Goal: Communication & Community: Answer question/provide support

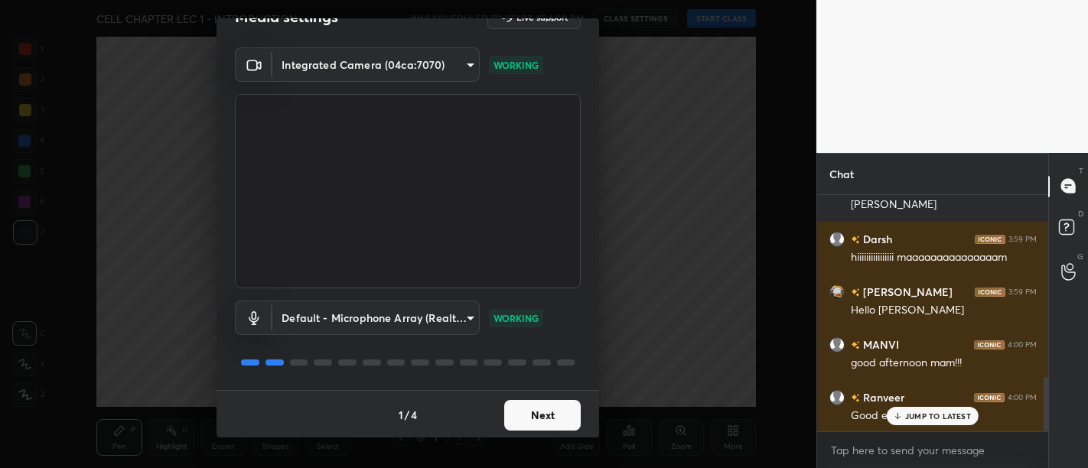
scroll to position [789, 0]
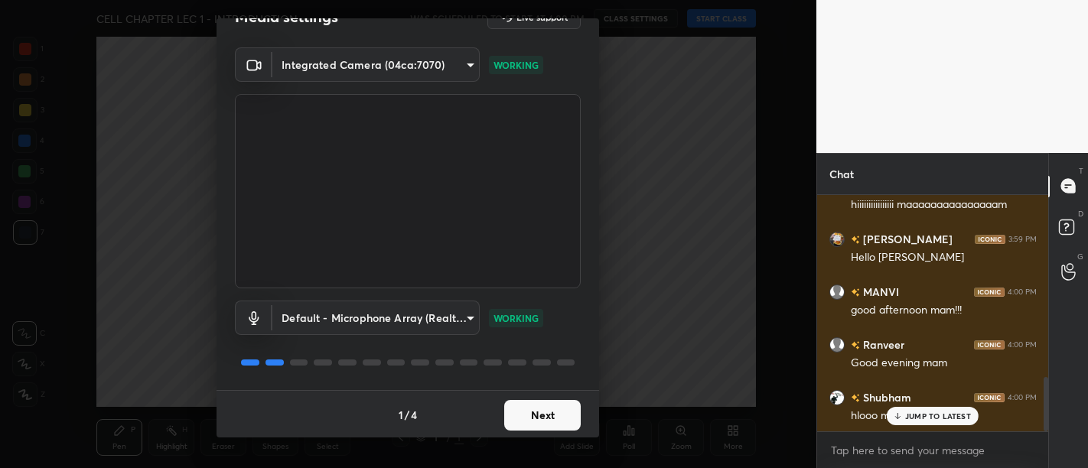
click at [550, 425] on button "Next" at bounding box center [542, 415] width 77 height 31
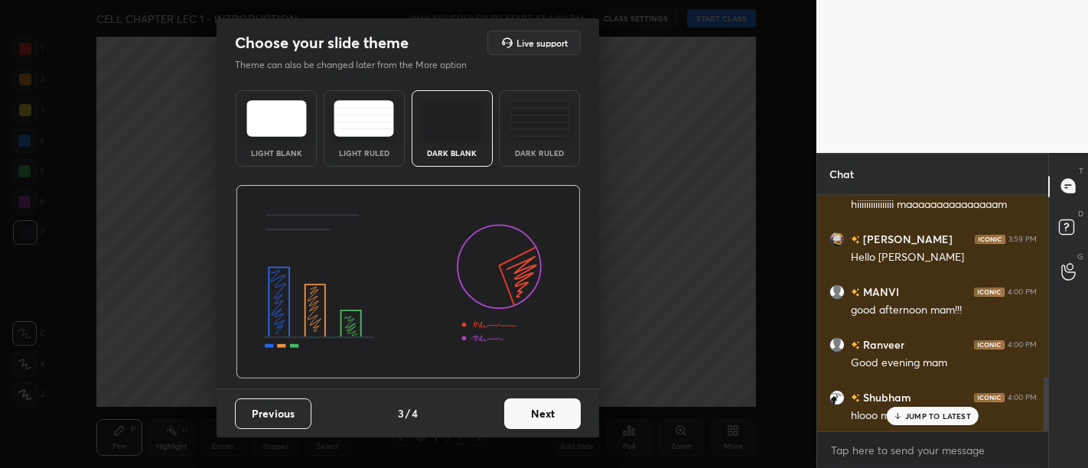
click at [550, 425] on button "Next" at bounding box center [542, 414] width 77 height 31
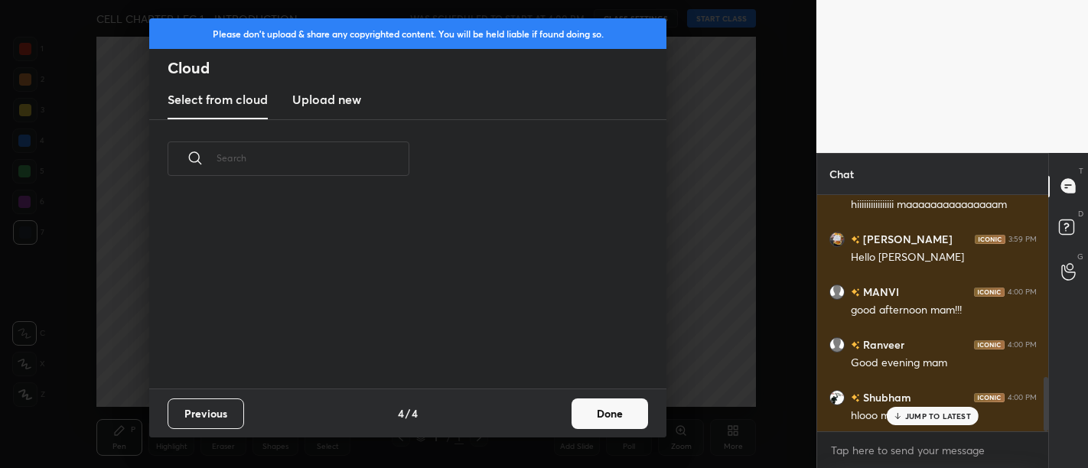
click at [550, 425] on div "Previous 4 / 4 Done" at bounding box center [407, 413] width 517 height 49
click at [550, 423] on div "Previous 4 / 4 Done" at bounding box center [407, 413] width 517 height 49
click at [603, 414] on button "Done" at bounding box center [610, 414] width 77 height 31
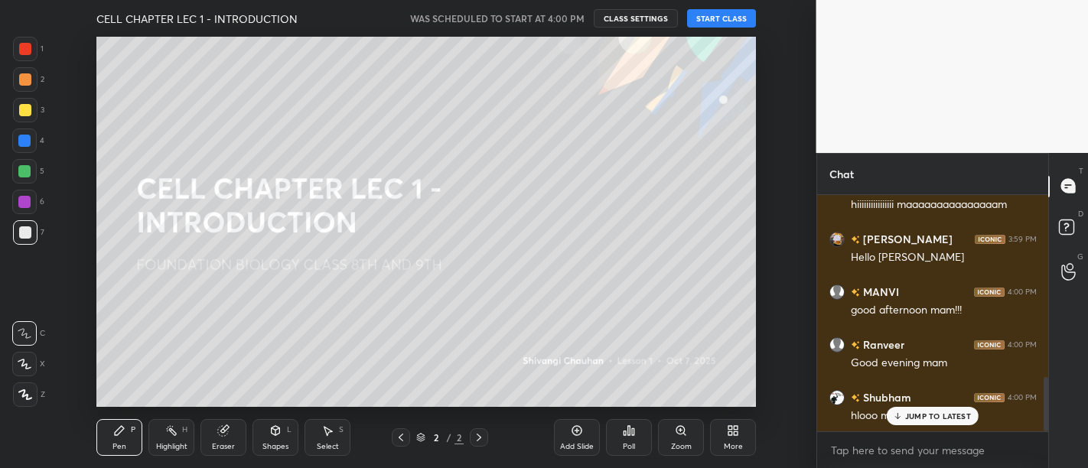
click at [708, 23] on button "START CLASS" at bounding box center [721, 18] width 69 height 18
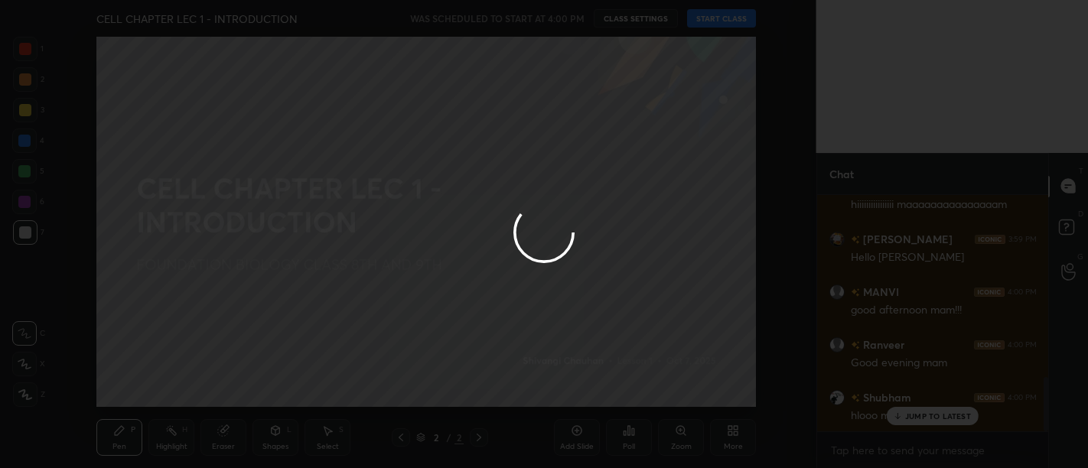
type textarea "x"
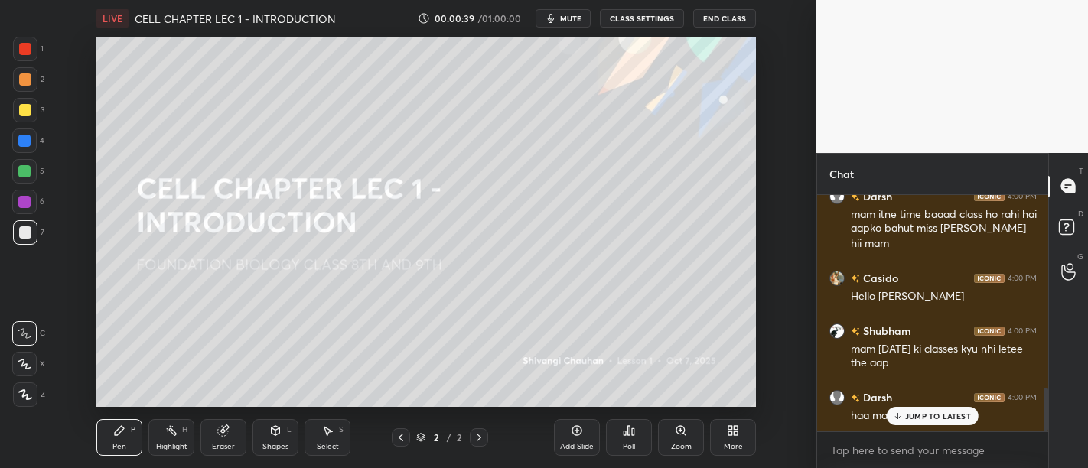
scroll to position [1080, 0]
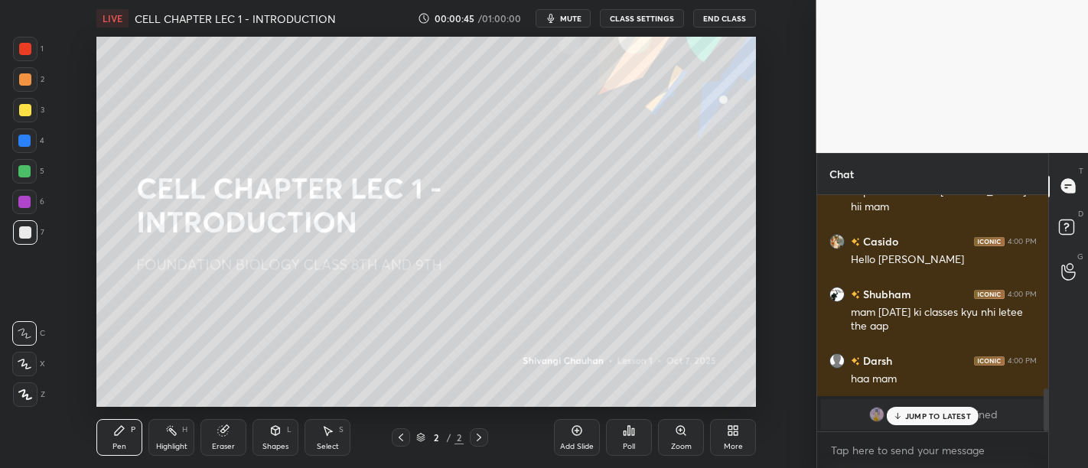
click at [28, 108] on div at bounding box center [25, 110] width 12 height 12
click at [901, 412] on icon at bounding box center [898, 416] width 10 height 9
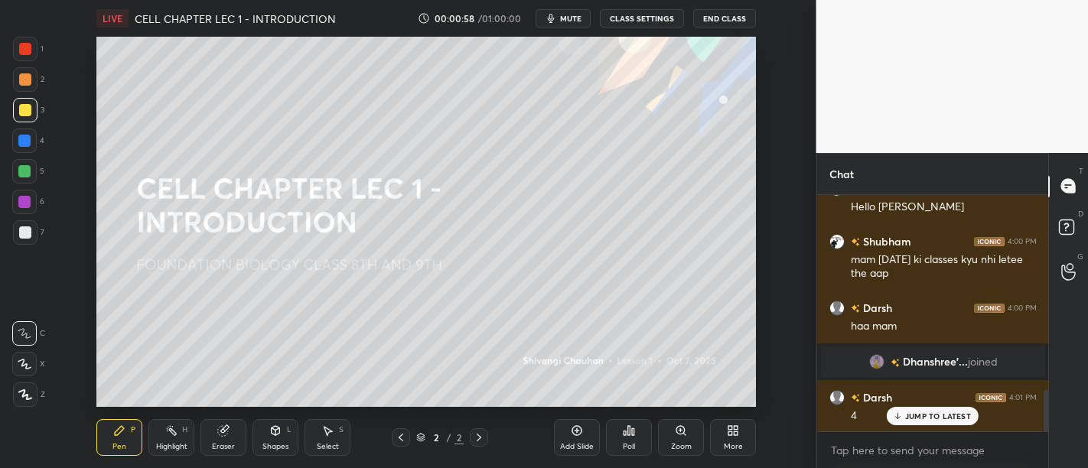
scroll to position [1185, 0]
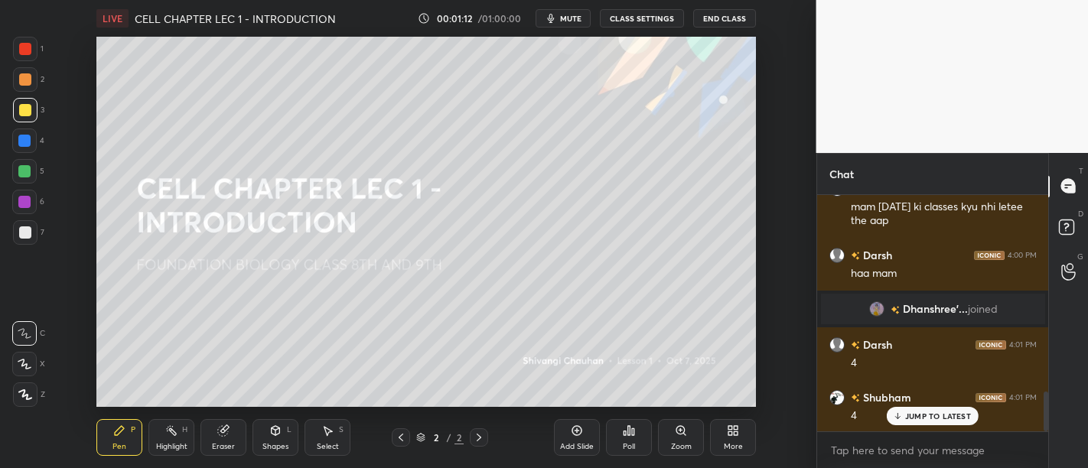
click at [950, 427] on div "Shubham 4:01 PM 4" at bounding box center [933, 406] width 232 height 53
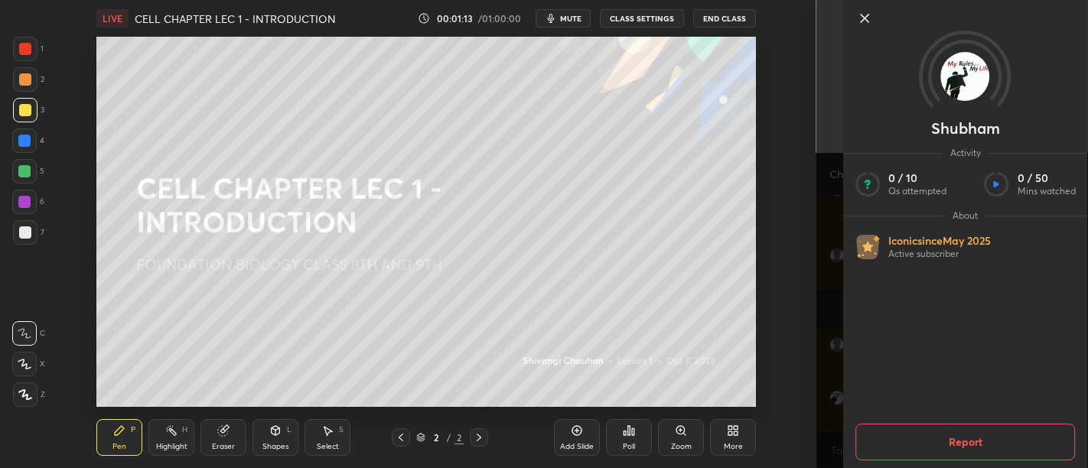
click at [857, 22] on icon at bounding box center [864, 18] width 18 height 18
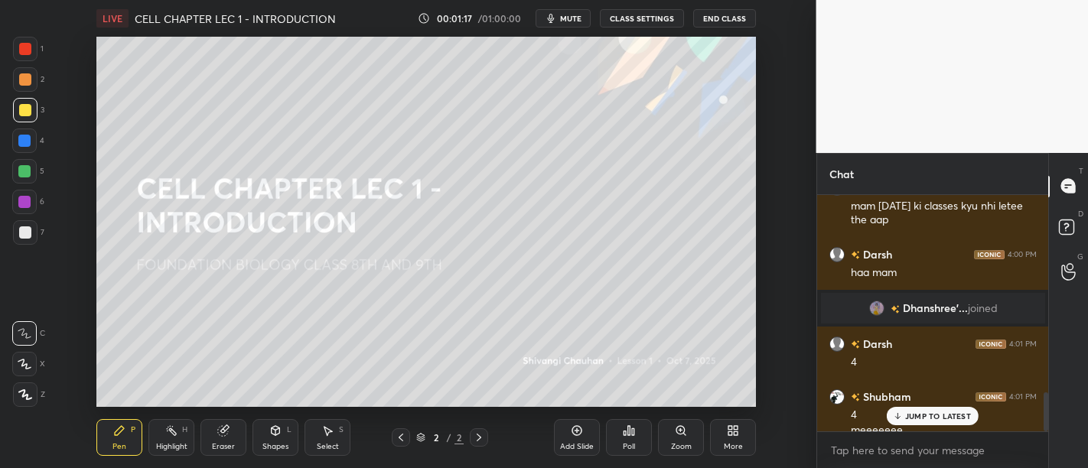
scroll to position [1200, 0]
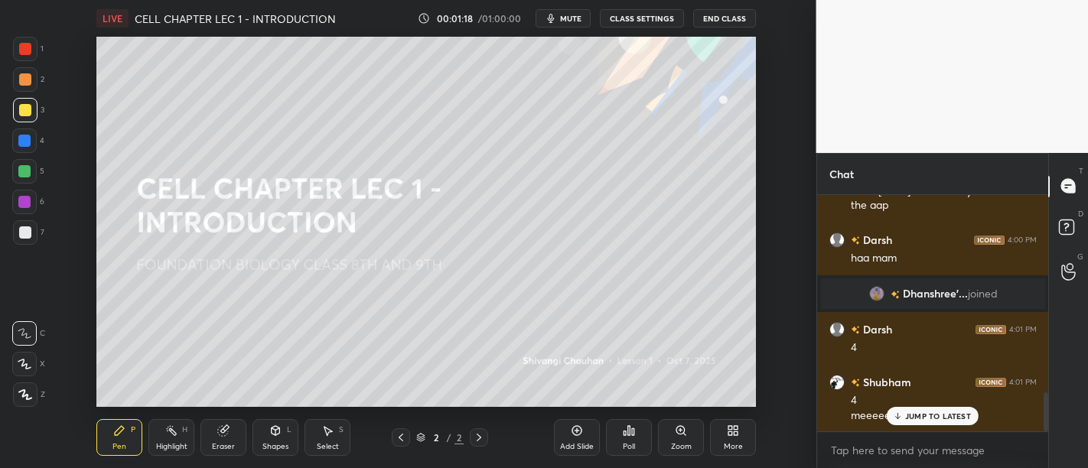
click at [941, 408] on div "Ranveer 3:59 PM Hello shivam You joined Shivam 3:59 PM Hii ranveer Darsh 3:59 P…" at bounding box center [933, 313] width 232 height 237
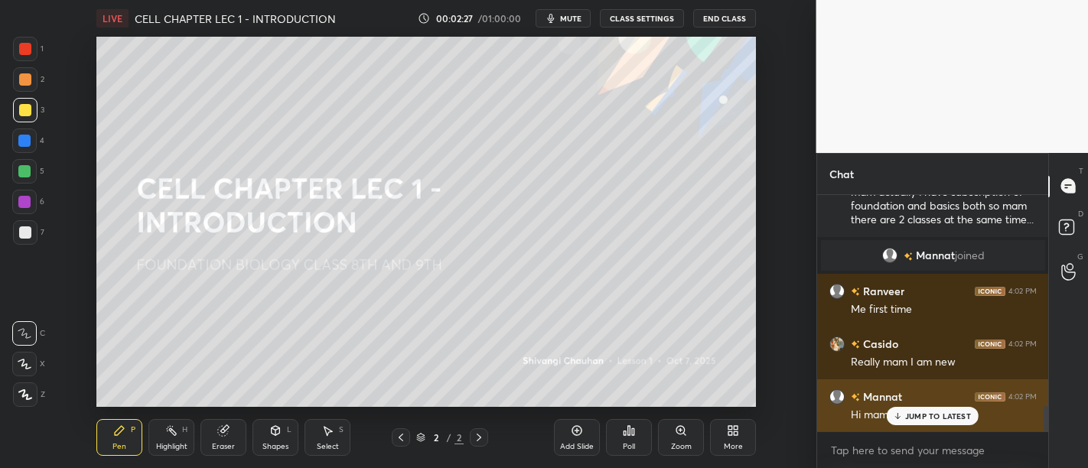
scroll to position [1965, 0]
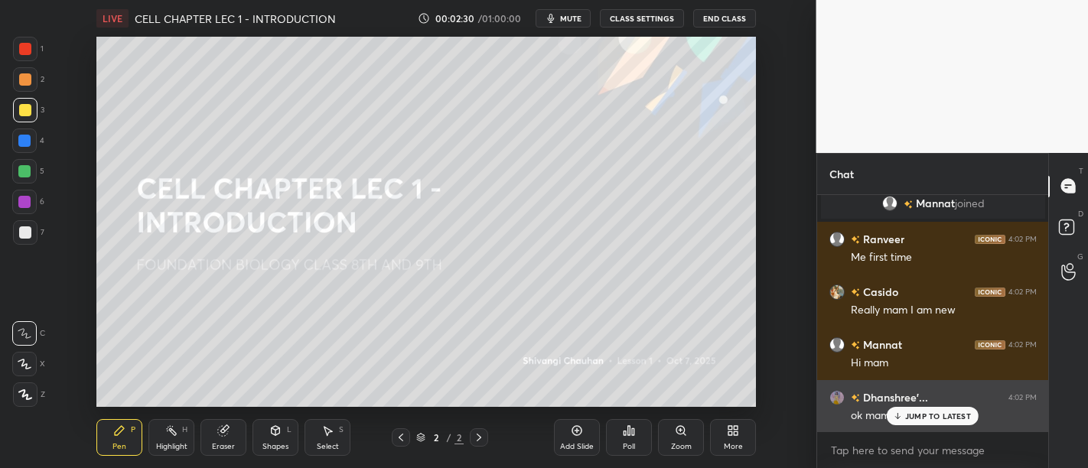
click at [951, 412] on p "JUMP TO LATEST" at bounding box center [938, 416] width 66 height 9
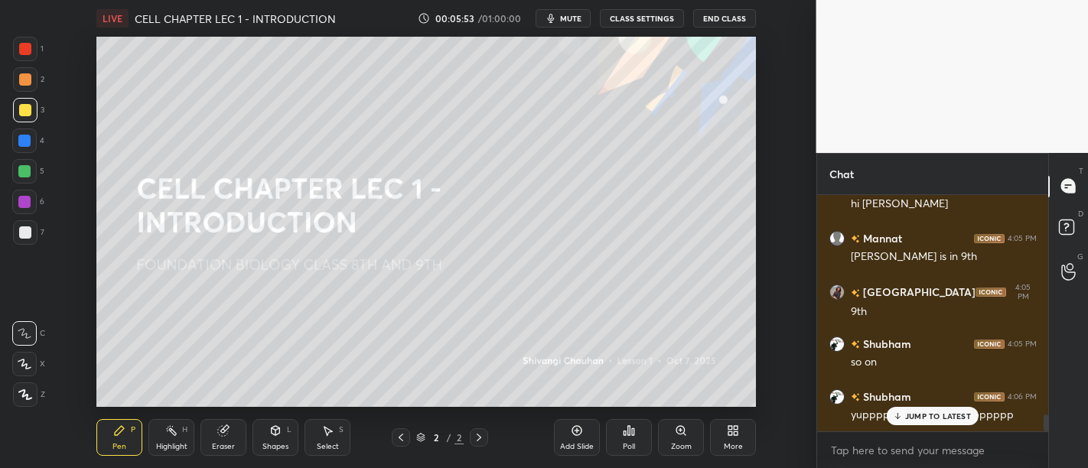
scroll to position [3064, 0]
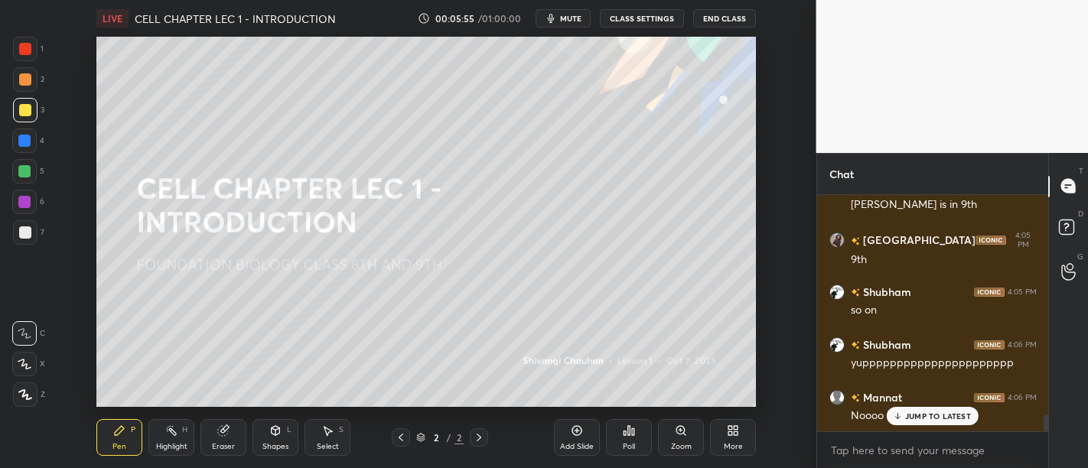
click at [577, 427] on icon at bounding box center [577, 431] width 12 height 12
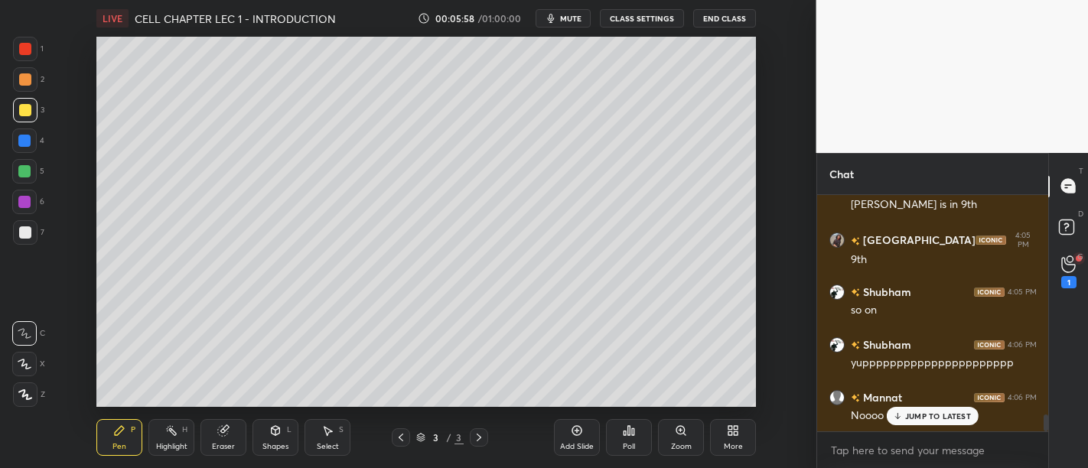
click at [736, 443] on div "More" at bounding box center [733, 447] width 19 height 8
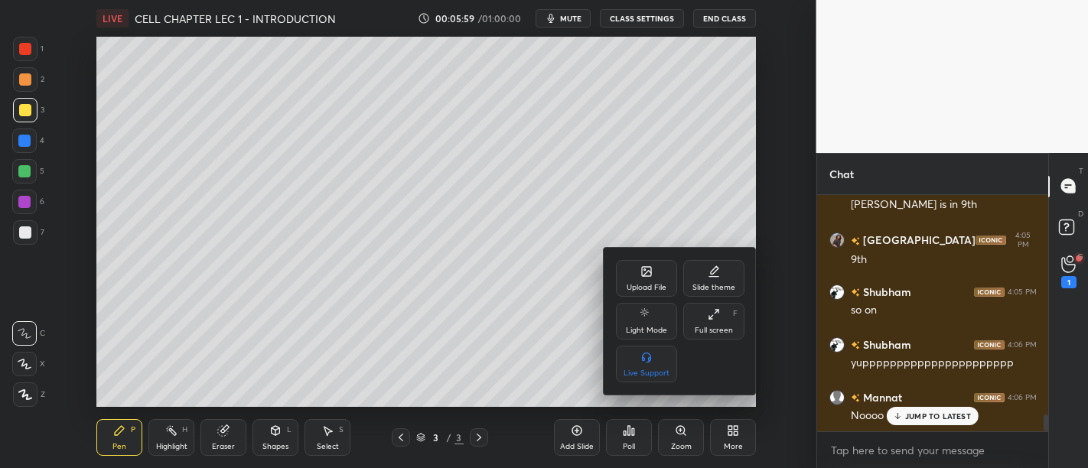
scroll to position [3117, 0]
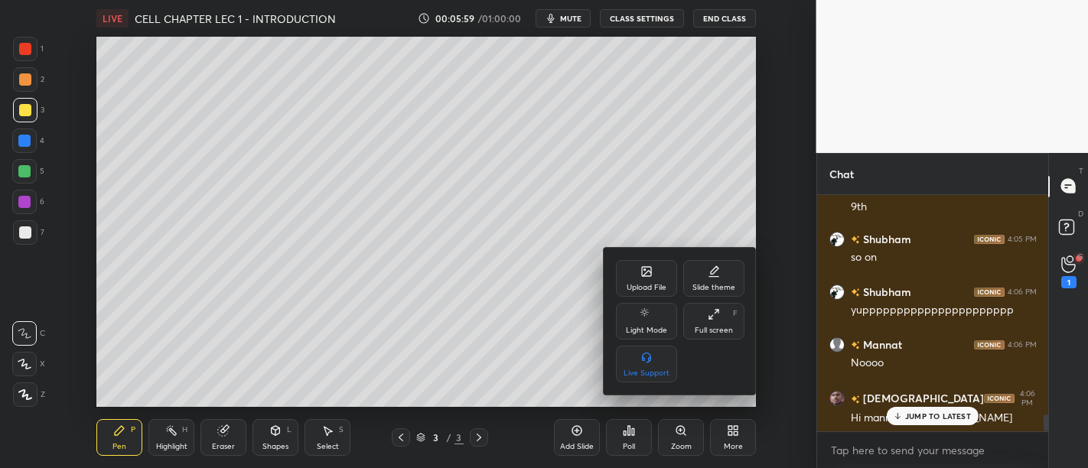
click at [662, 275] on div "Upload File" at bounding box center [646, 278] width 61 height 37
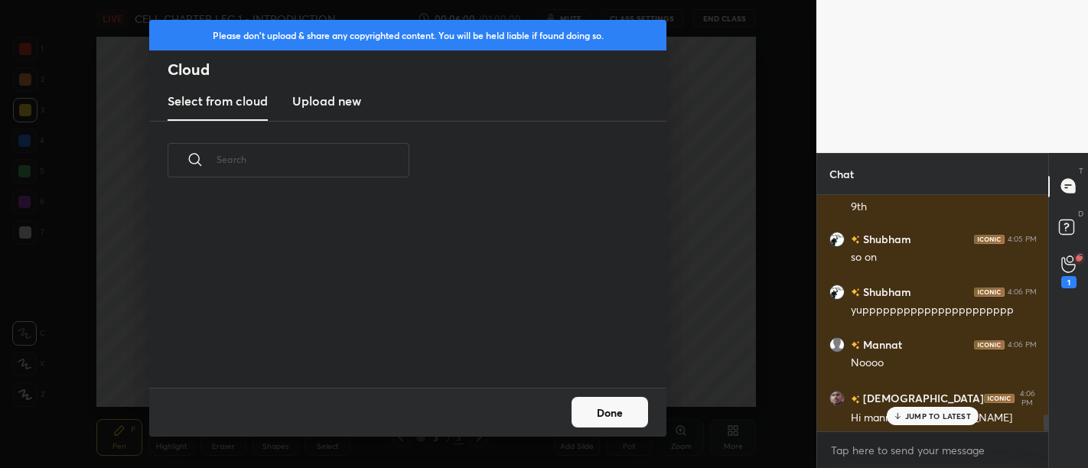
scroll to position [188, 491]
click at [334, 86] on new "Upload new" at bounding box center [326, 102] width 69 height 38
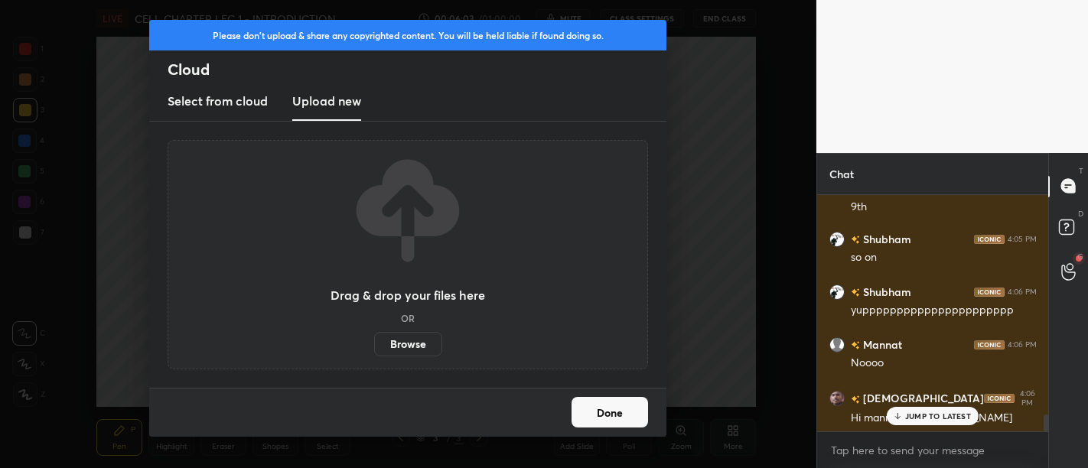
click at [402, 338] on label "Browse" at bounding box center [408, 344] width 68 height 24
click at [374, 338] on input "Browse" at bounding box center [374, 344] width 0 height 24
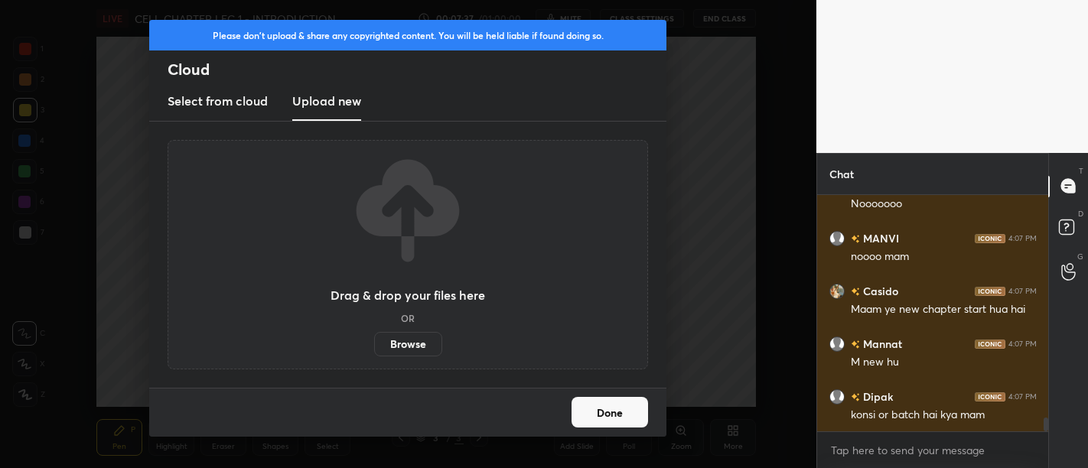
scroll to position [3781, 0]
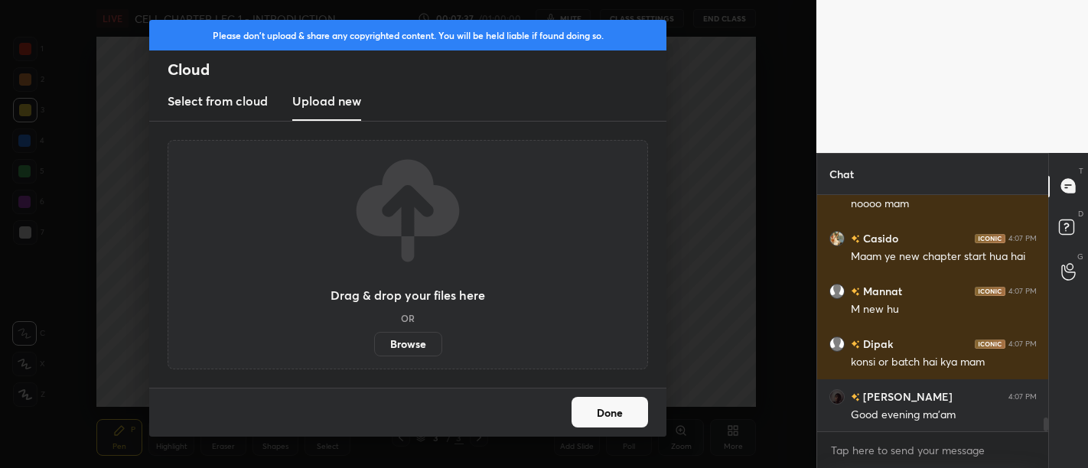
click at [404, 340] on label "Browse" at bounding box center [408, 344] width 68 height 24
click at [374, 340] on input "Browse" at bounding box center [374, 344] width 0 height 24
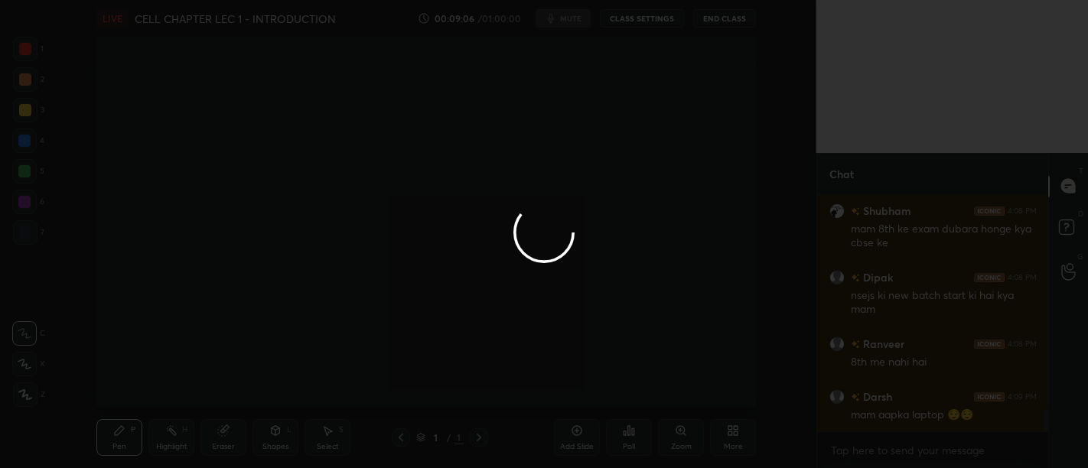
scroll to position [2194, 0]
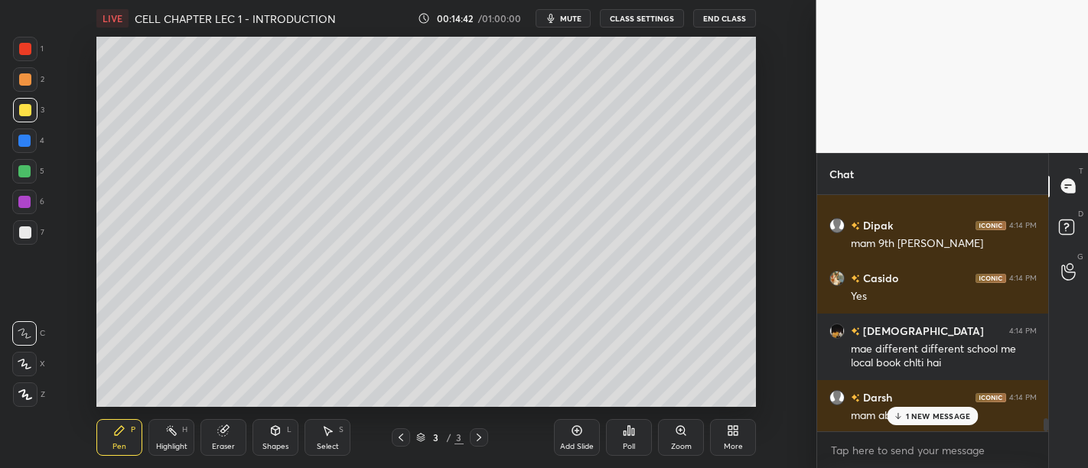
scroll to position [4213, 0]
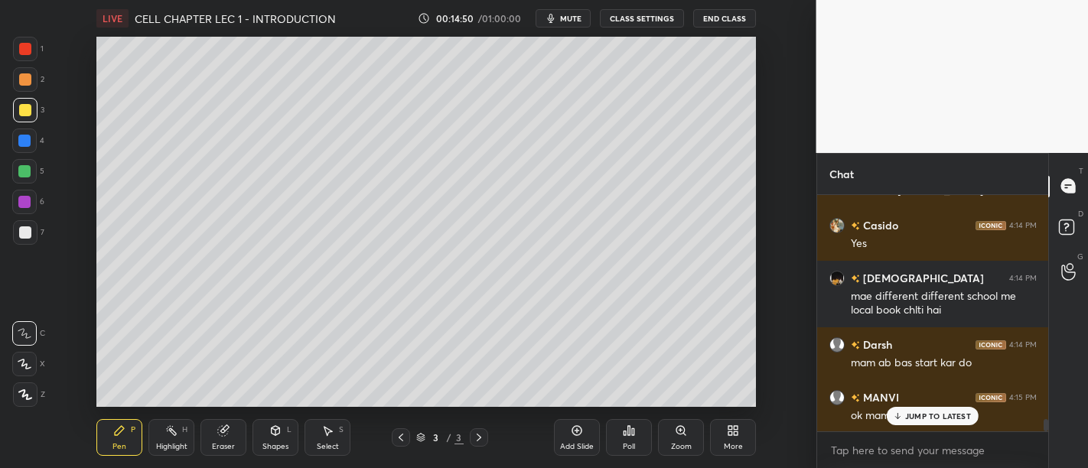
click at [737, 432] on icon at bounding box center [733, 431] width 12 height 12
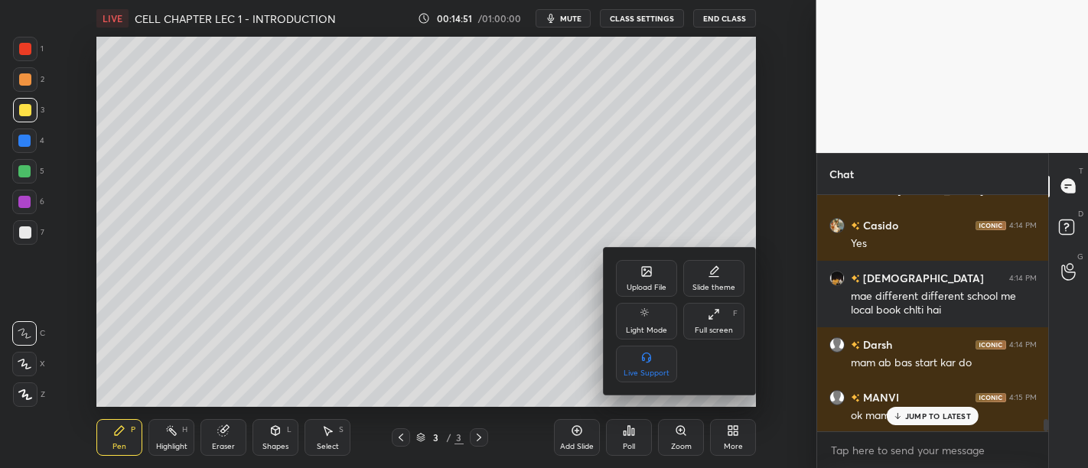
click at [634, 284] on div "Upload File" at bounding box center [647, 288] width 40 height 8
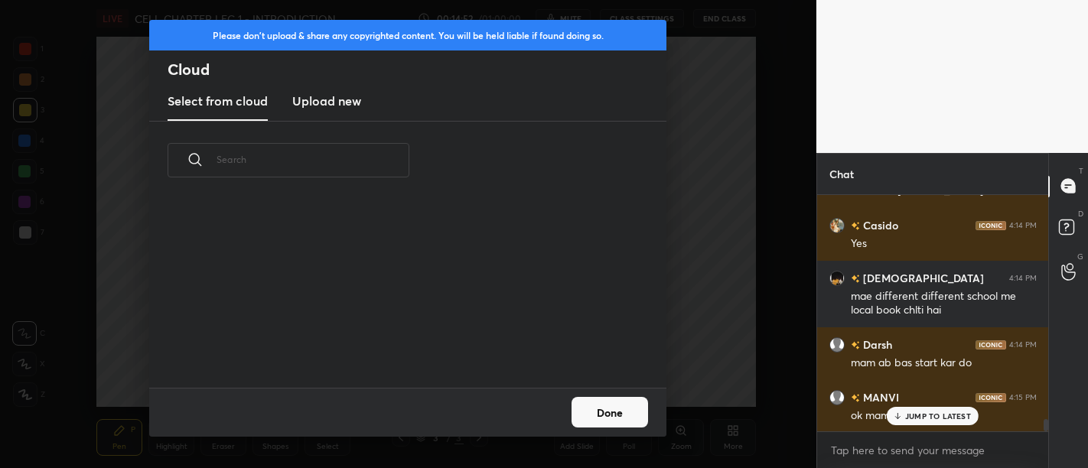
scroll to position [188, 491]
click at [345, 116] on new "Upload new" at bounding box center [326, 102] width 69 height 38
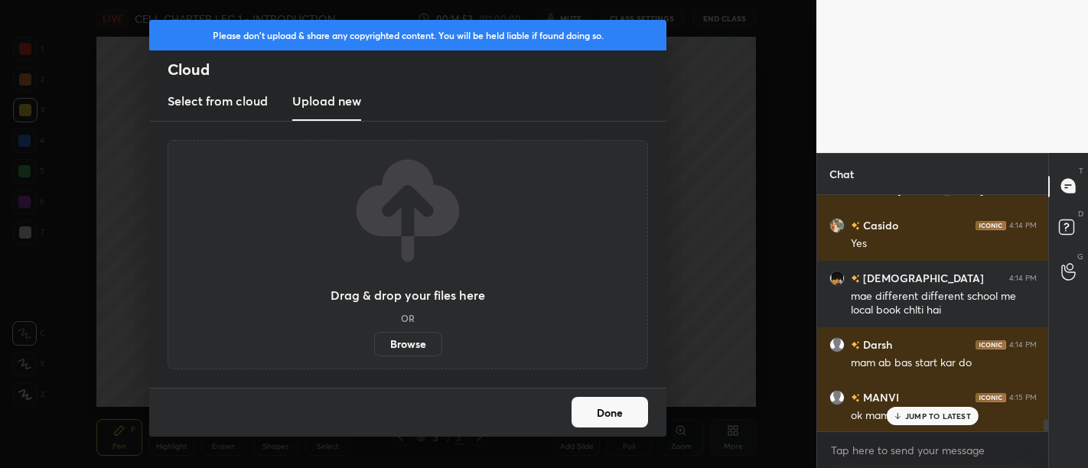
click at [418, 339] on label "Browse" at bounding box center [408, 344] width 68 height 24
click at [374, 339] on input "Browse" at bounding box center [374, 344] width 0 height 24
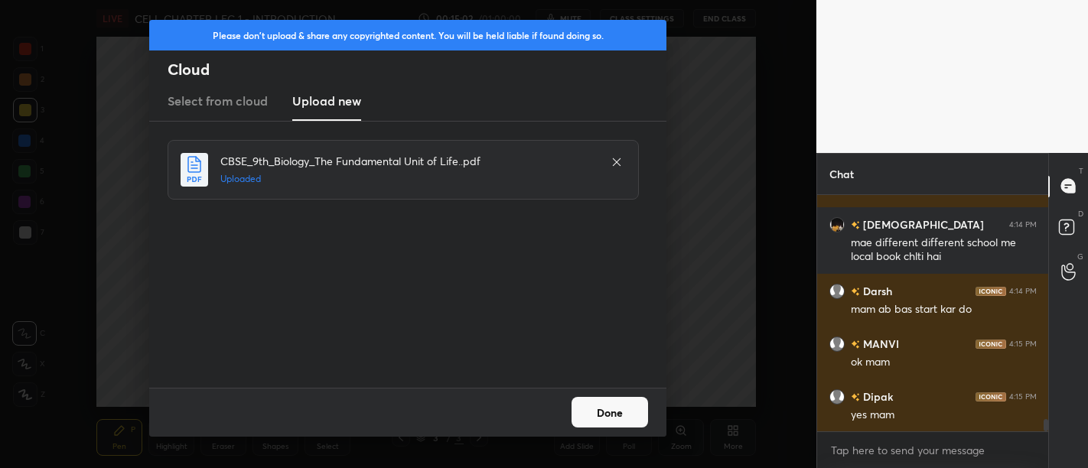
click at [634, 403] on button "Done" at bounding box center [610, 412] width 77 height 31
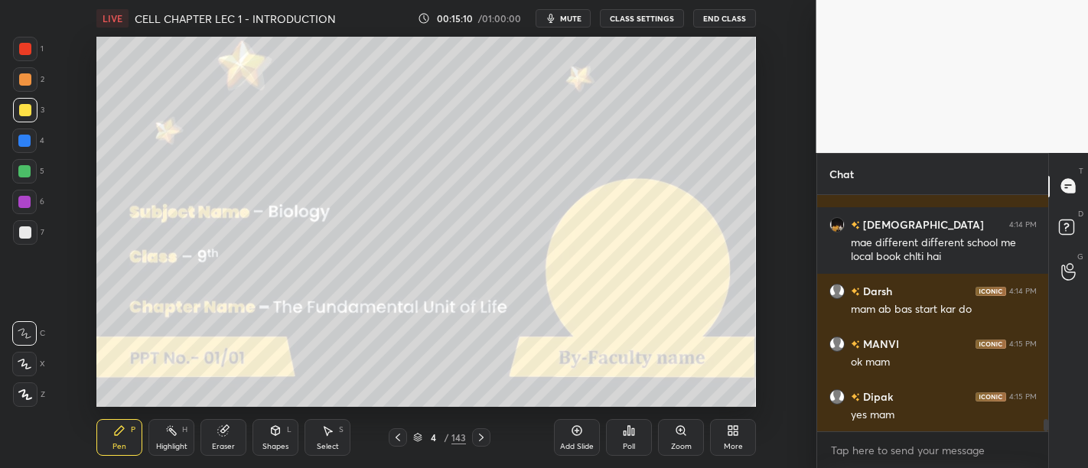
click at [29, 54] on div at bounding box center [25, 49] width 12 height 12
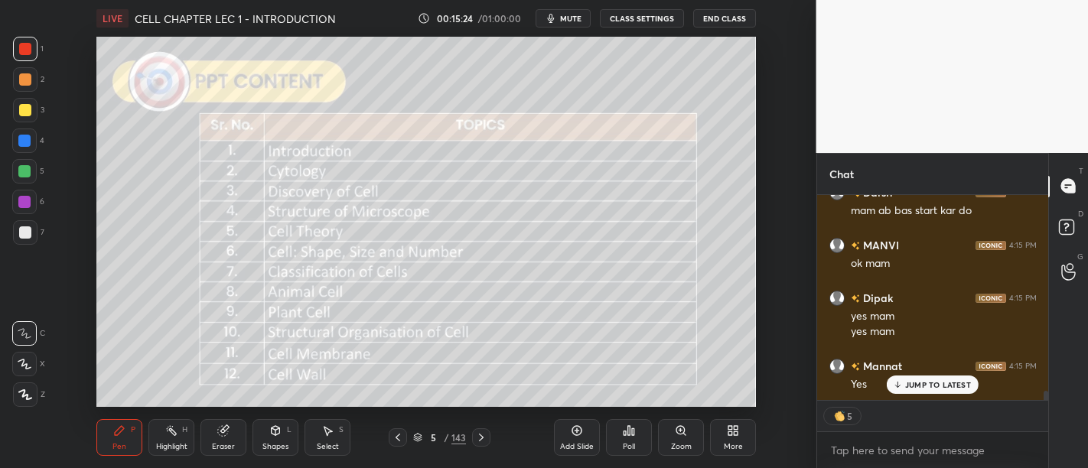
scroll to position [4418, 0]
click at [920, 386] on p "JUMP TO LATEST" at bounding box center [938, 384] width 66 height 9
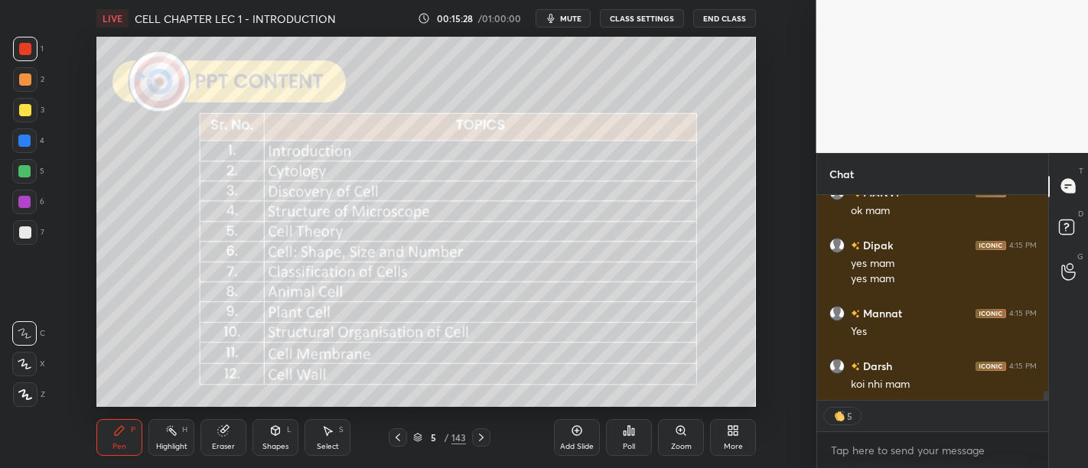
type textarea "x"
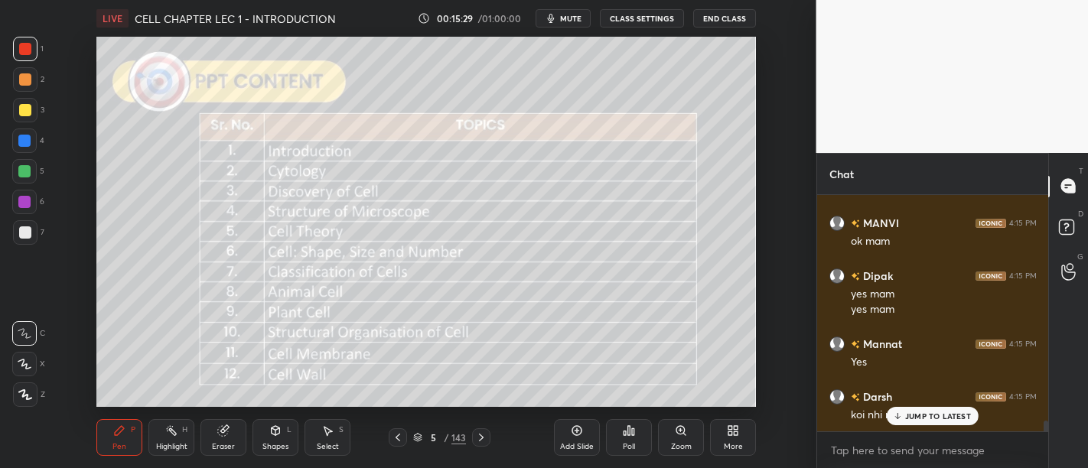
scroll to position [4387, 0]
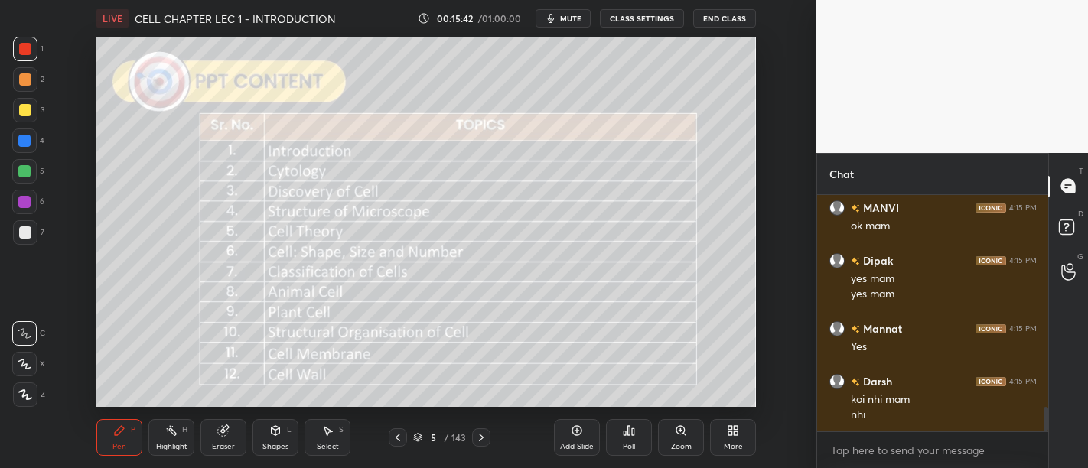
scroll to position [2081, 0]
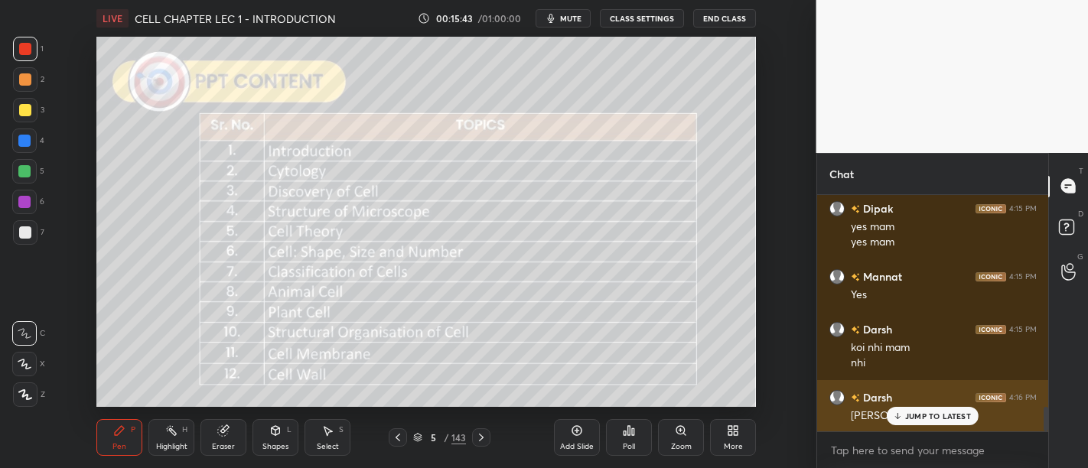
click at [927, 412] on p "JUMP TO LATEST" at bounding box center [938, 416] width 66 height 9
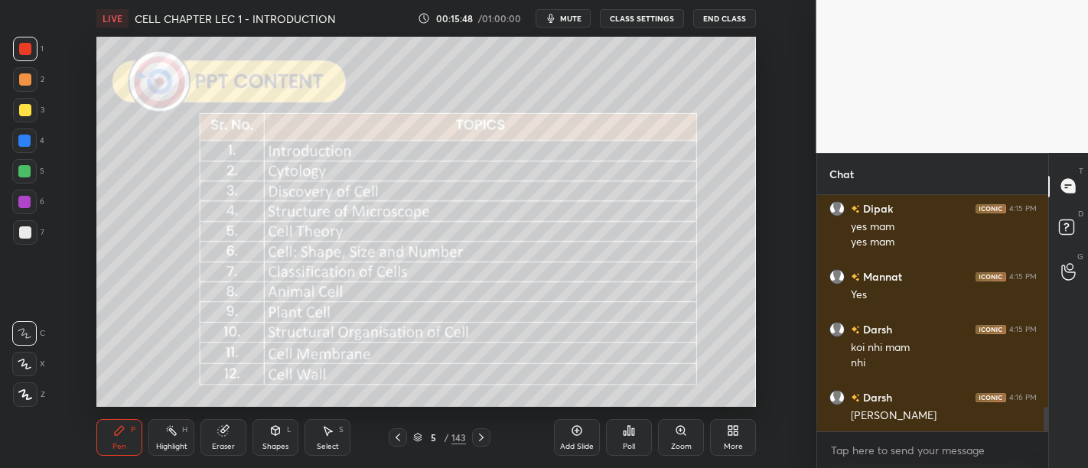
click at [24, 108] on div at bounding box center [25, 110] width 12 height 12
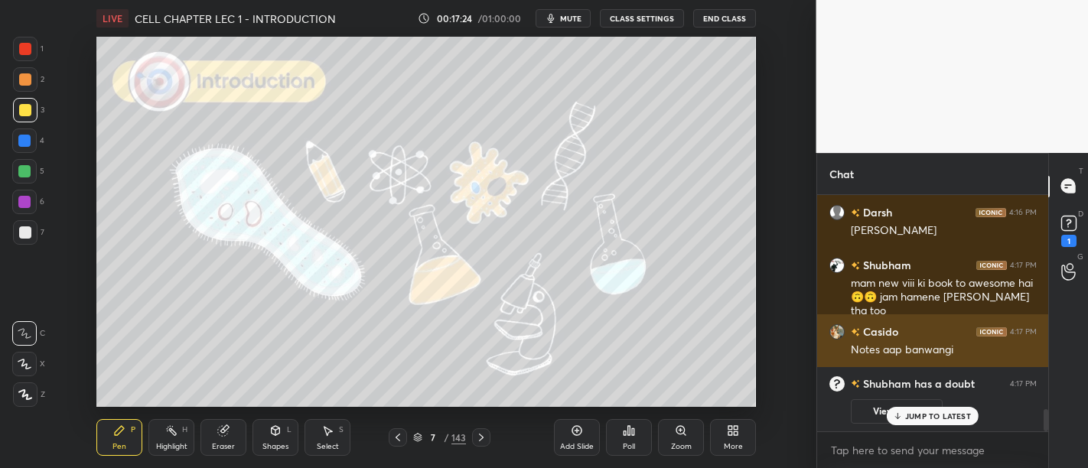
scroll to position [2267, 0]
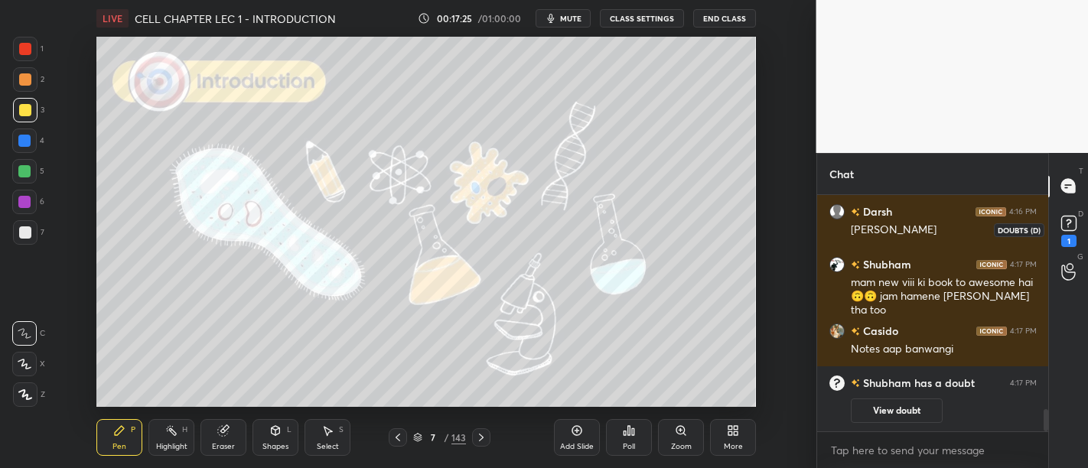
click at [1080, 235] on div "1" at bounding box center [1069, 230] width 31 height 28
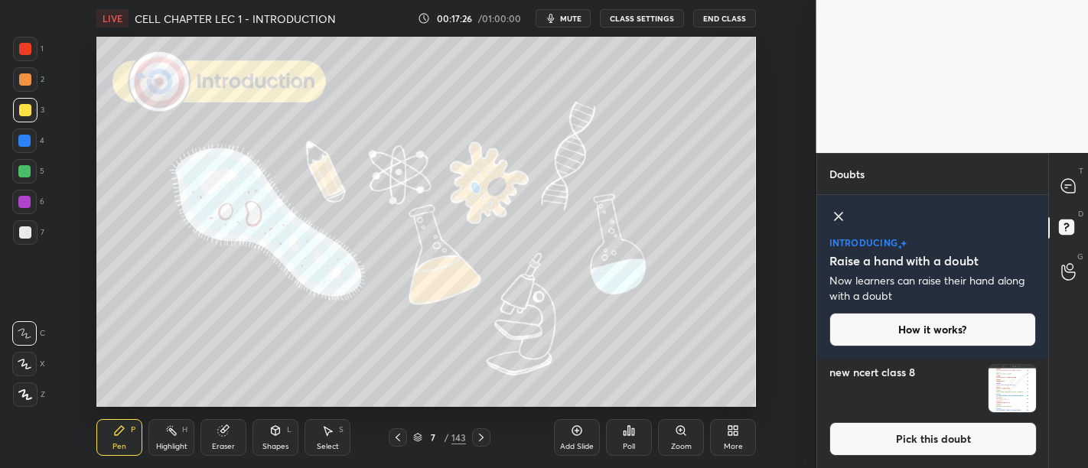
click at [992, 392] on img "grid" at bounding box center [1012, 388] width 47 height 47
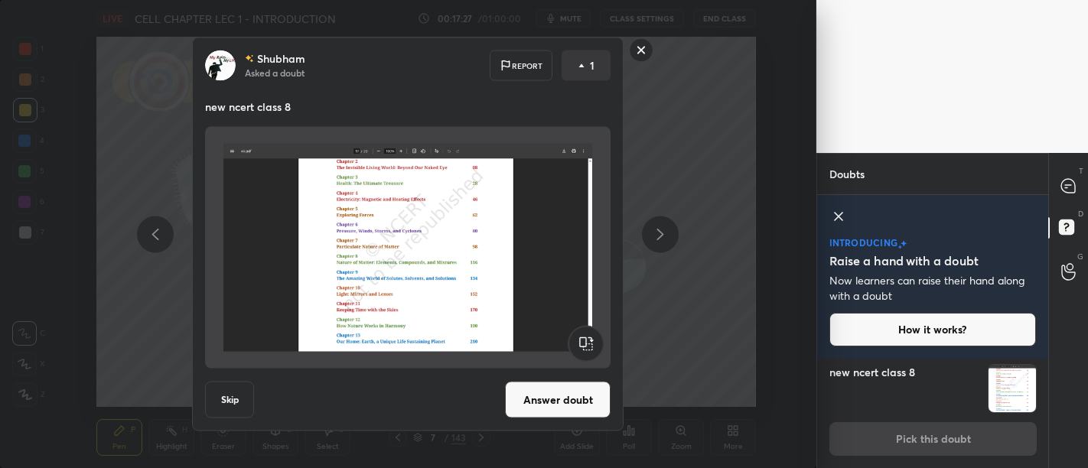
click at [574, 388] on button "Answer doubt" at bounding box center [558, 400] width 106 height 37
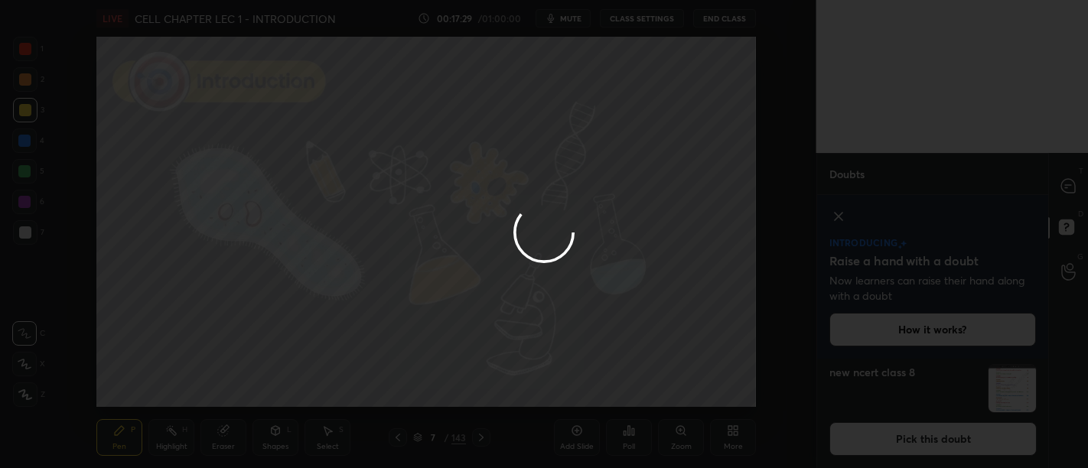
scroll to position [0, 0]
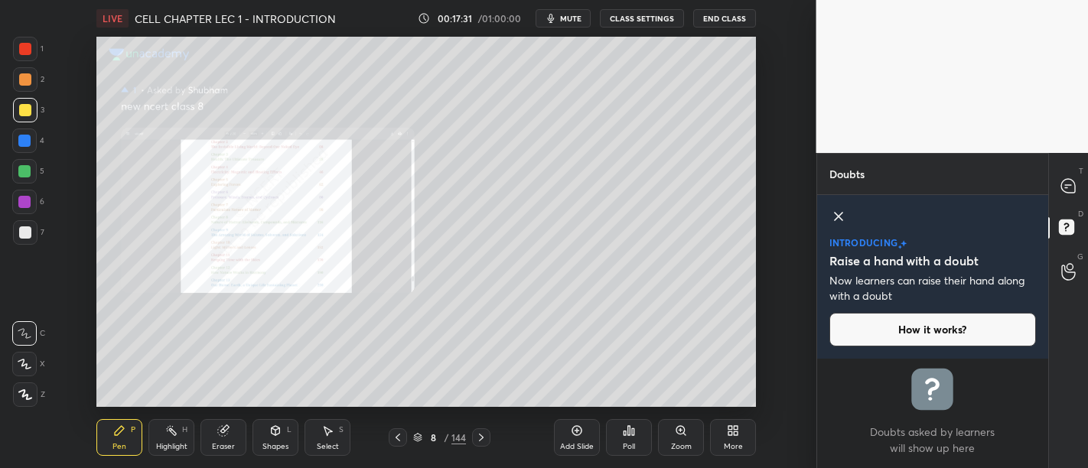
click at [586, 428] on div "Add Slide" at bounding box center [577, 437] width 46 height 37
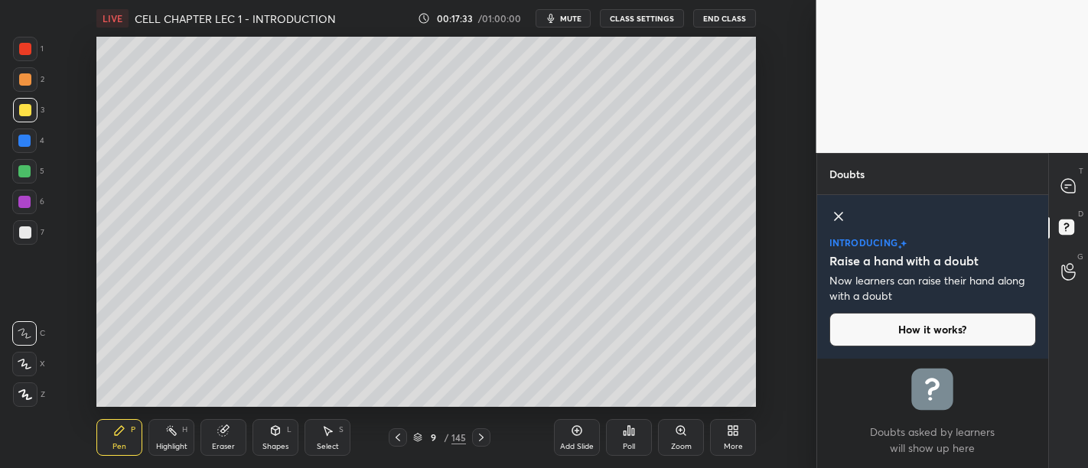
click at [399, 437] on icon at bounding box center [398, 438] width 12 height 12
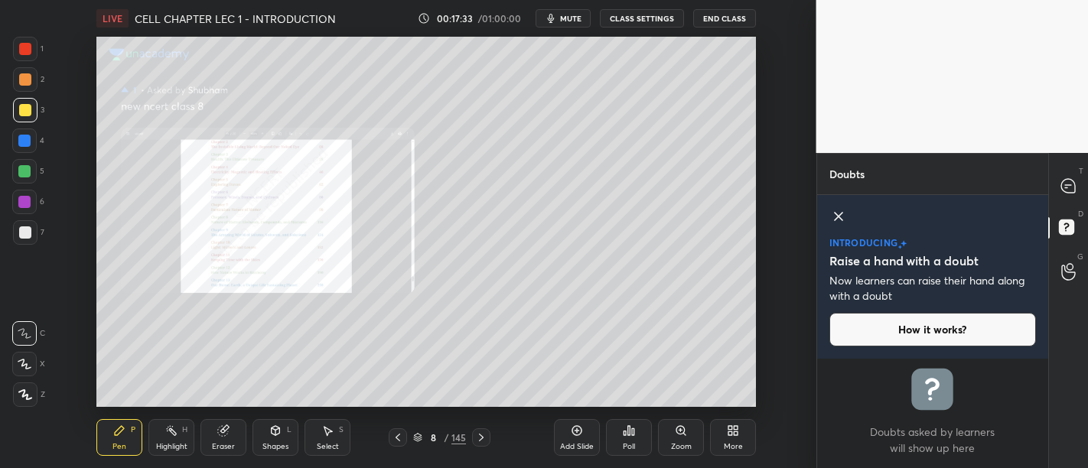
click at [687, 450] on div "Zoom" at bounding box center [681, 447] width 21 height 8
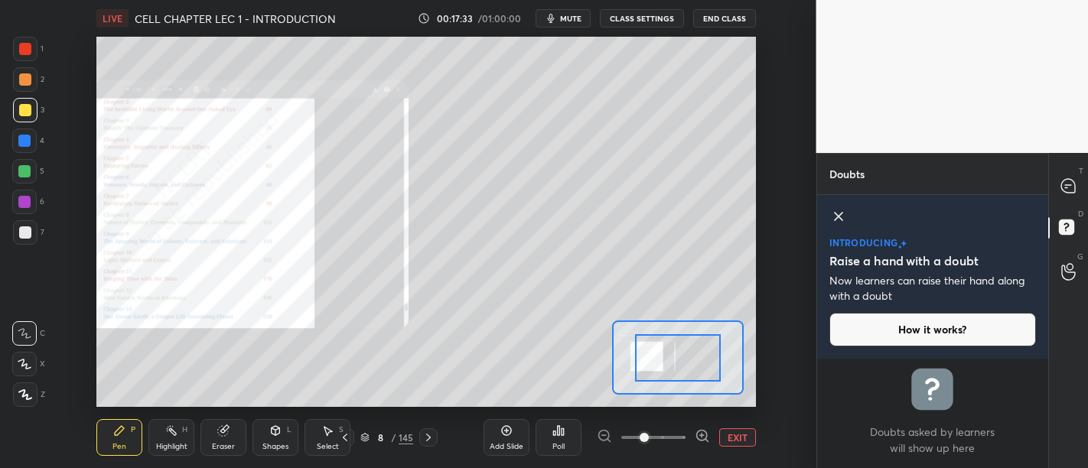
click at [649, 442] on span at bounding box center [644, 437] width 9 height 9
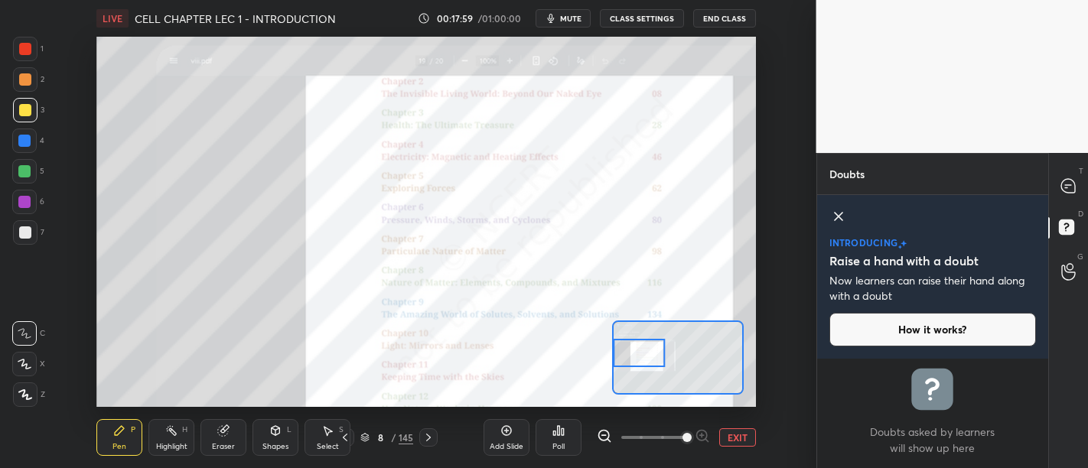
click at [734, 438] on button "EXIT" at bounding box center [737, 437] width 37 height 18
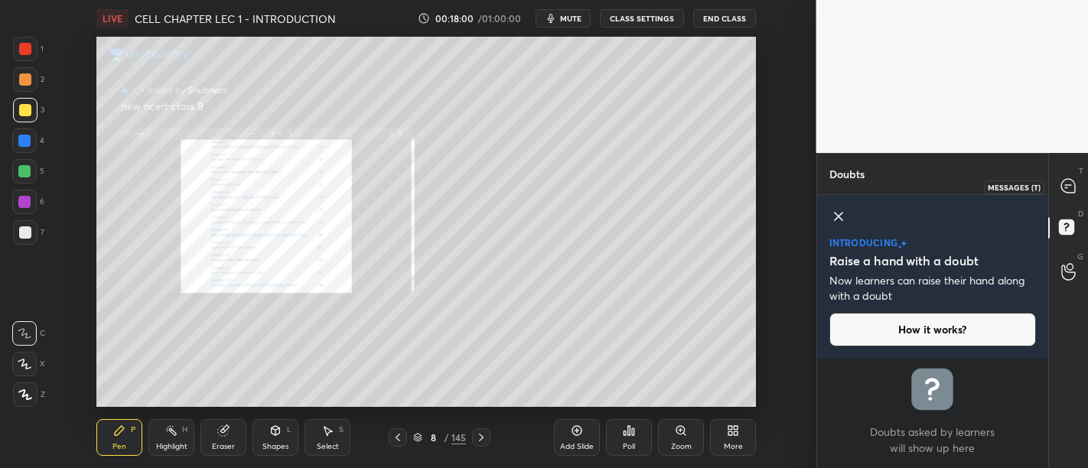
click at [1076, 187] on div at bounding box center [1069, 187] width 31 height 28
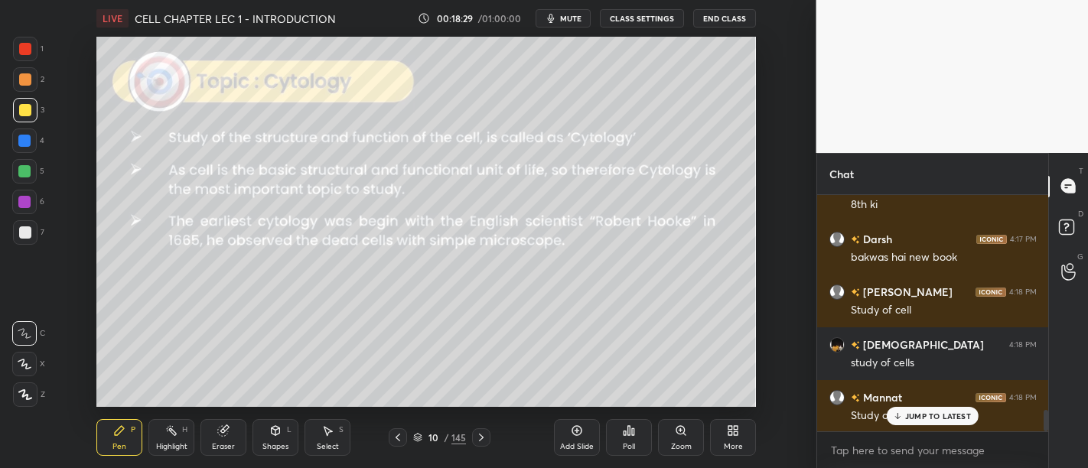
scroll to position [2400, 0]
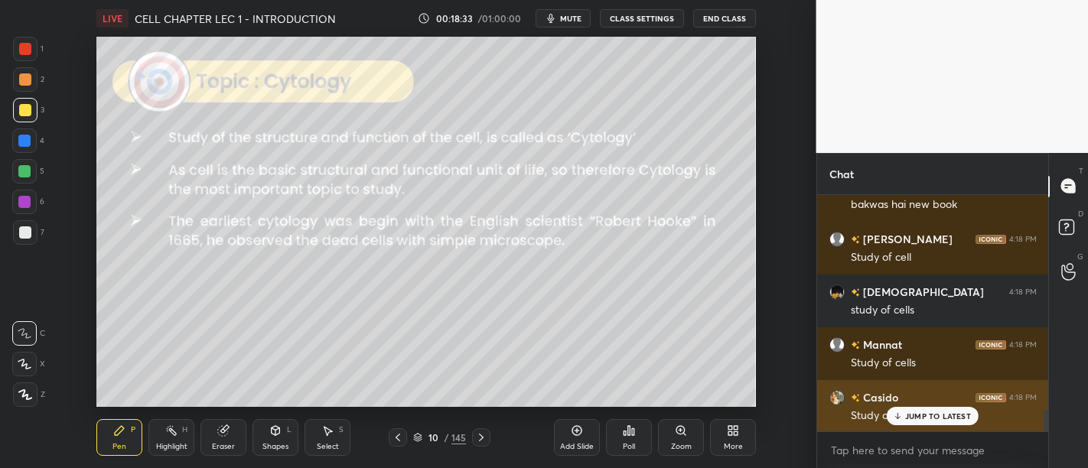
click at [924, 399] on div "Casido 4:18 PM" at bounding box center [932, 397] width 207 height 16
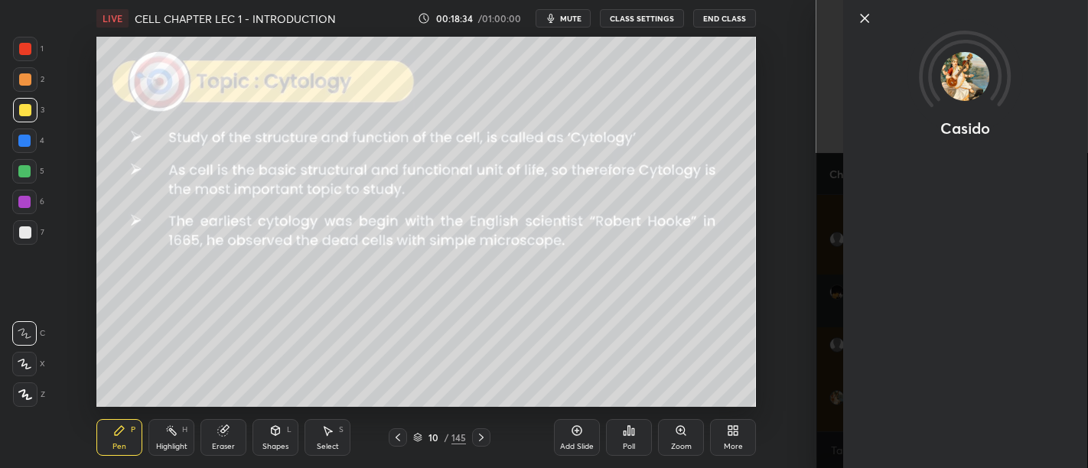
click at [870, 23] on icon at bounding box center [864, 18] width 18 height 18
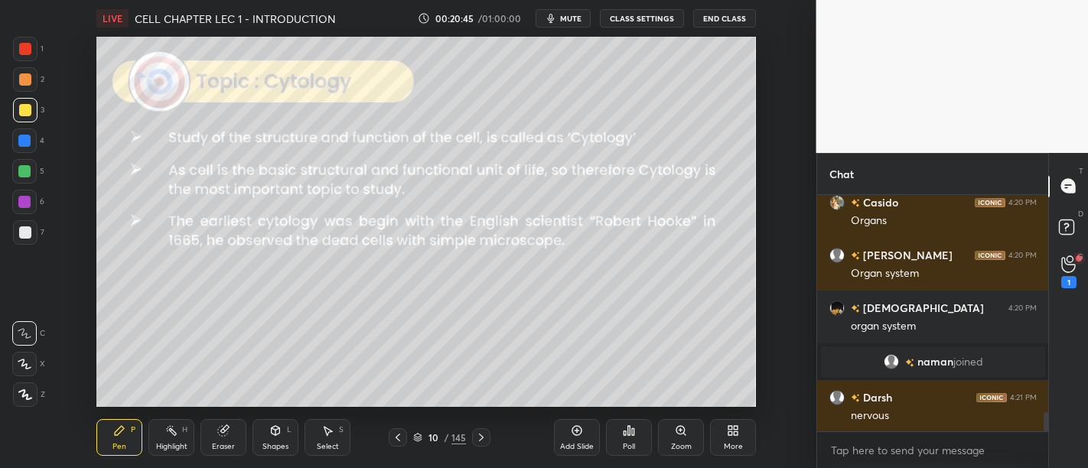
scroll to position [2738, 0]
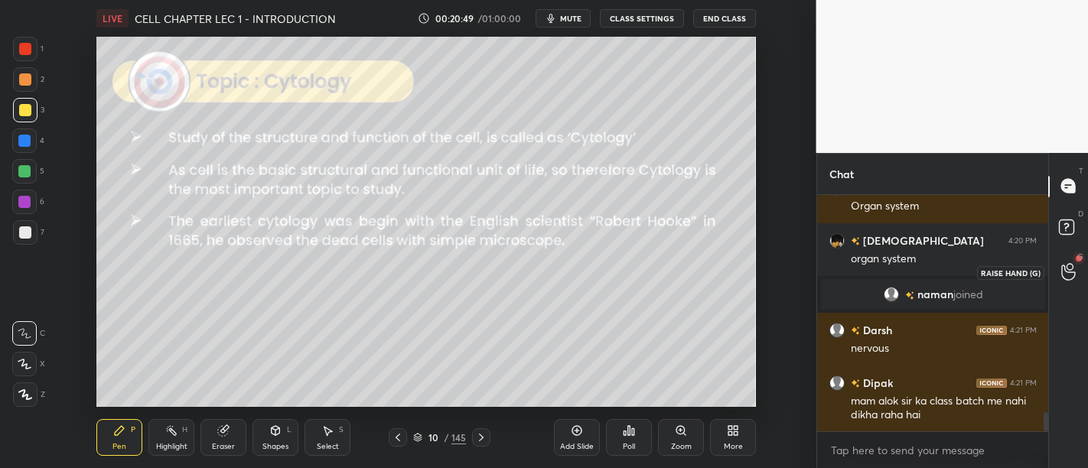
click at [1062, 284] on div at bounding box center [1069, 273] width 31 height 28
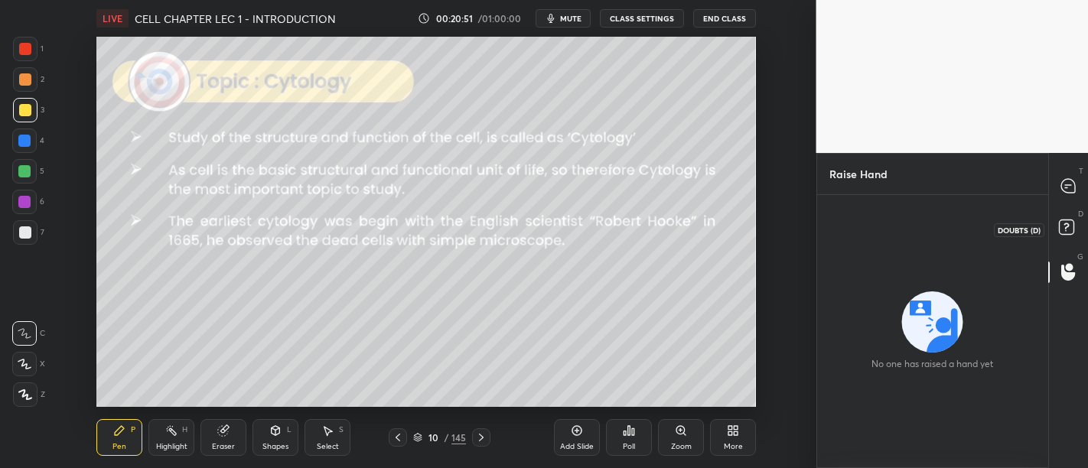
click at [1072, 226] on rect at bounding box center [1066, 227] width 15 height 15
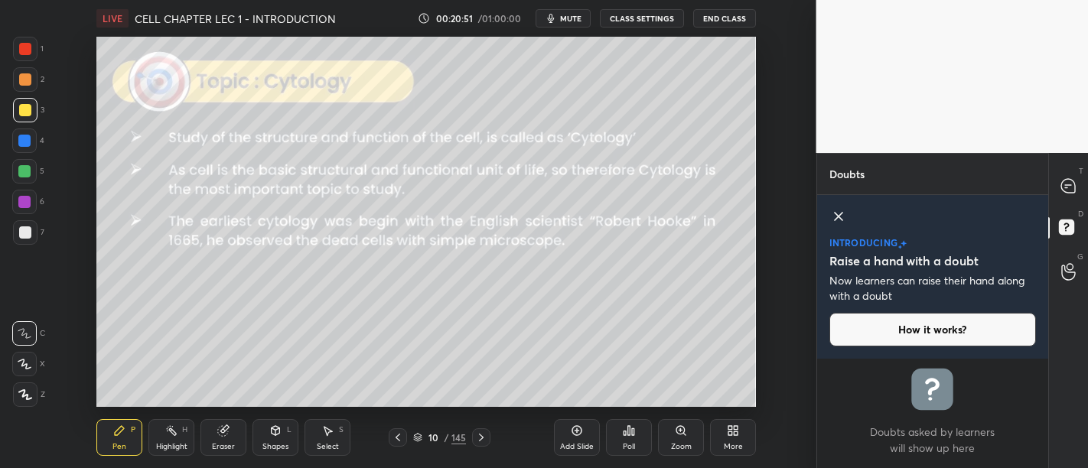
click at [1087, 189] on div "T Messages (T)" at bounding box center [1068, 186] width 39 height 43
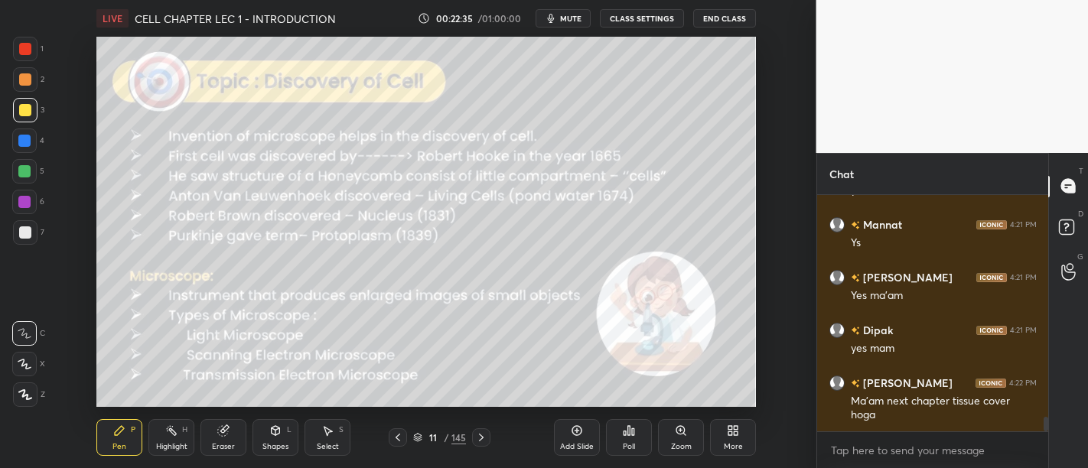
scroll to position [3689, 0]
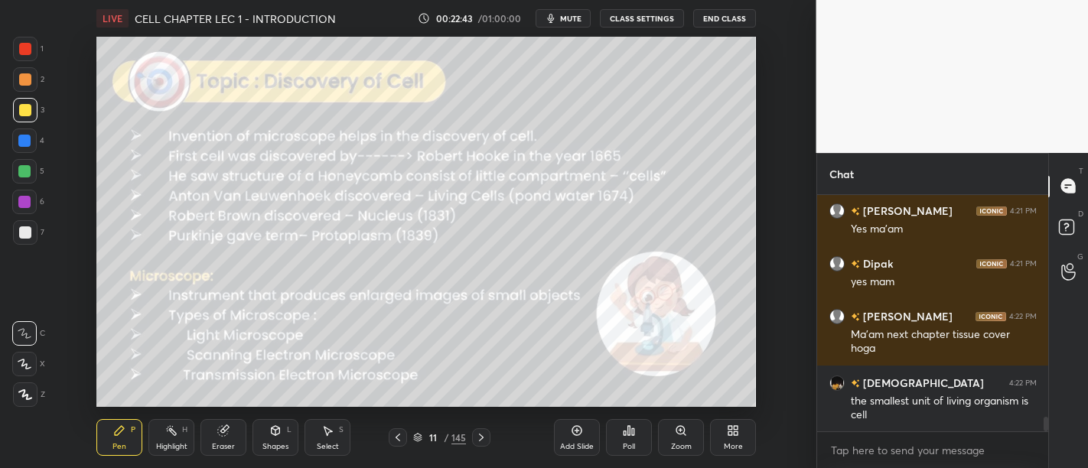
click at [575, 11] on button "mute" at bounding box center [563, 18] width 55 height 18
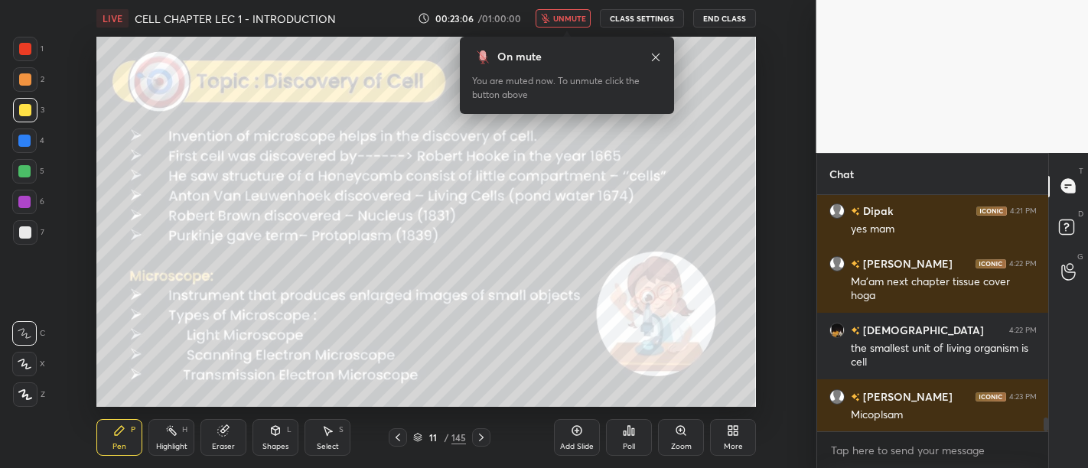
scroll to position [3795, 0]
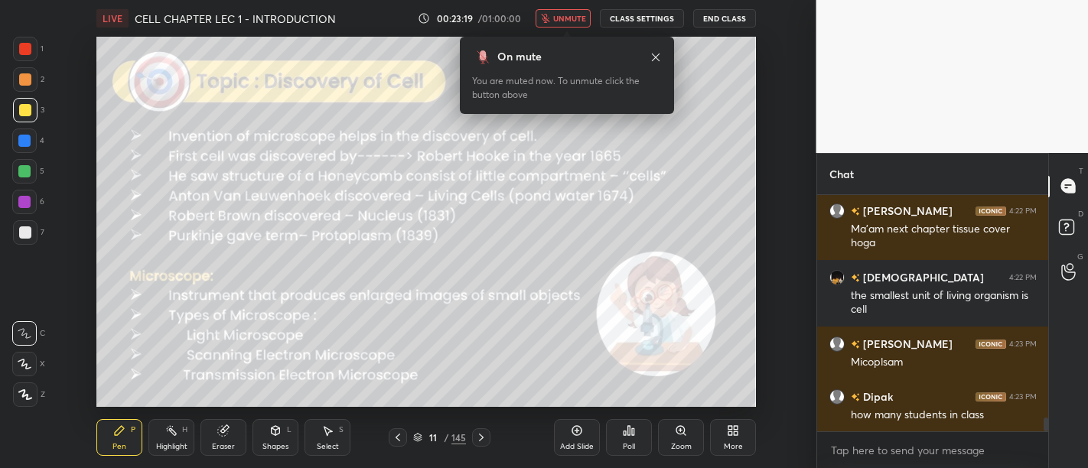
click at [575, 11] on button "unmute" at bounding box center [563, 18] width 55 height 18
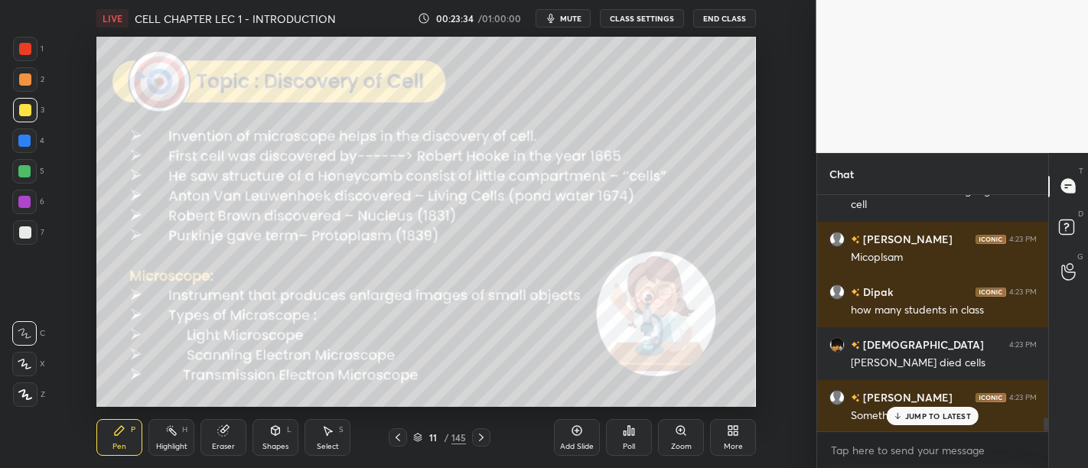
scroll to position [3953, 0]
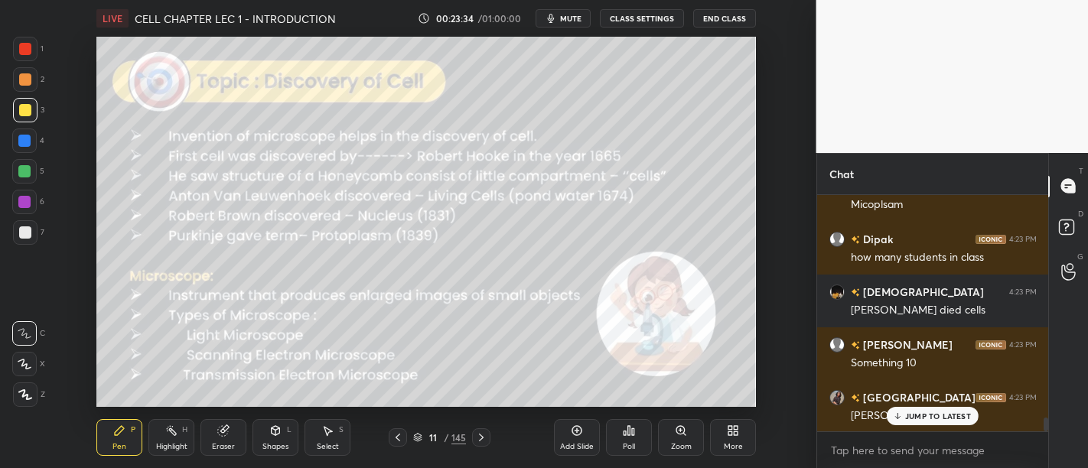
click at [580, 435] on icon at bounding box center [577, 431] width 10 height 10
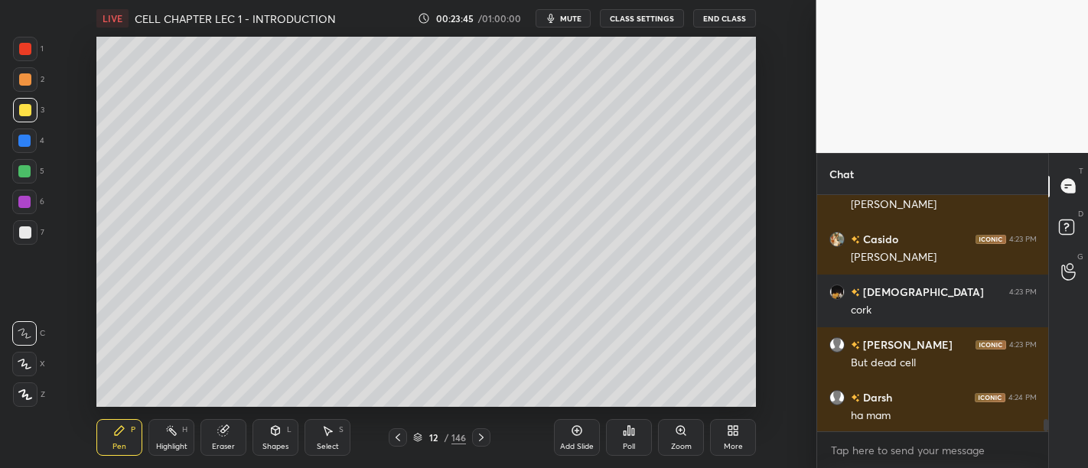
scroll to position [4269, 0]
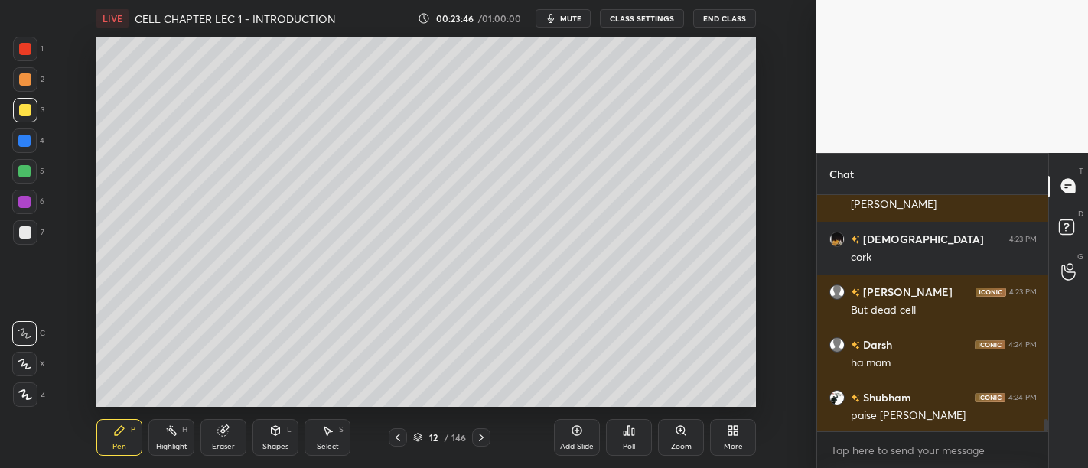
click at [38, 138] on div "4" at bounding box center [28, 141] width 32 height 24
click at [29, 82] on div at bounding box center [25, 79] width 12 height 12
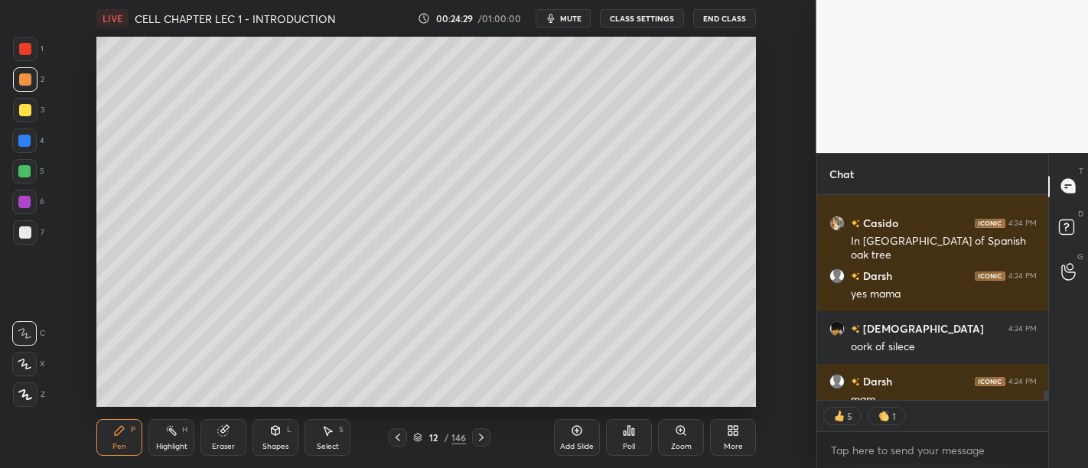
scroll to position [4580, 0]
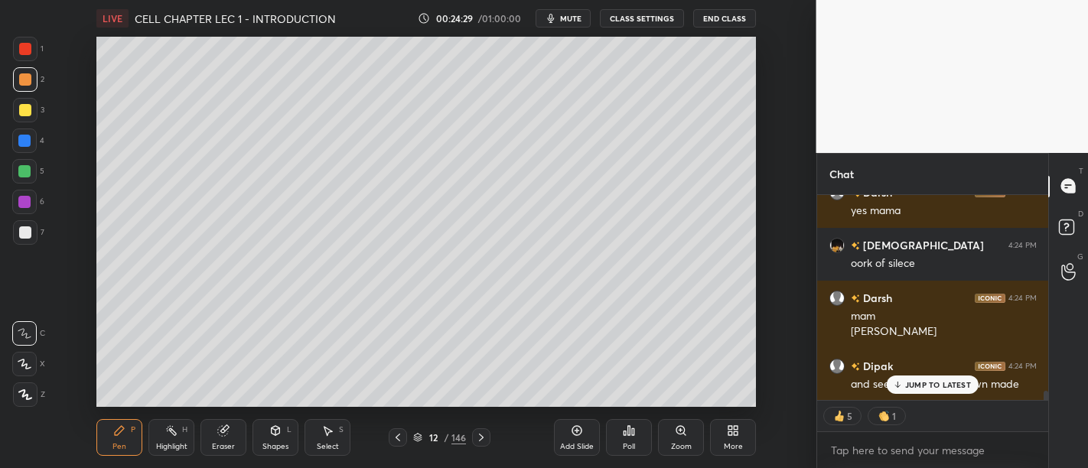
click at [35, 228] on div at bounding box center [25, 232] width 24 height 24
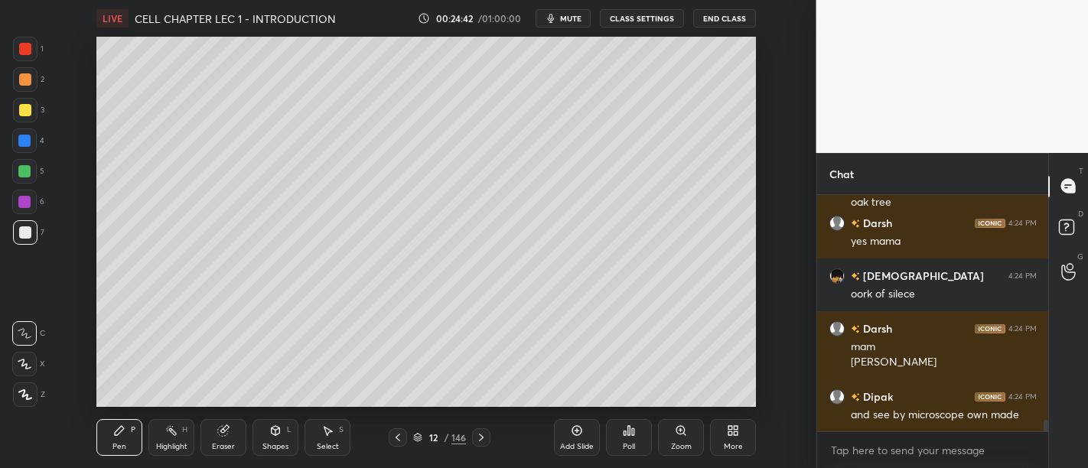
scroll to position [4601, 0]
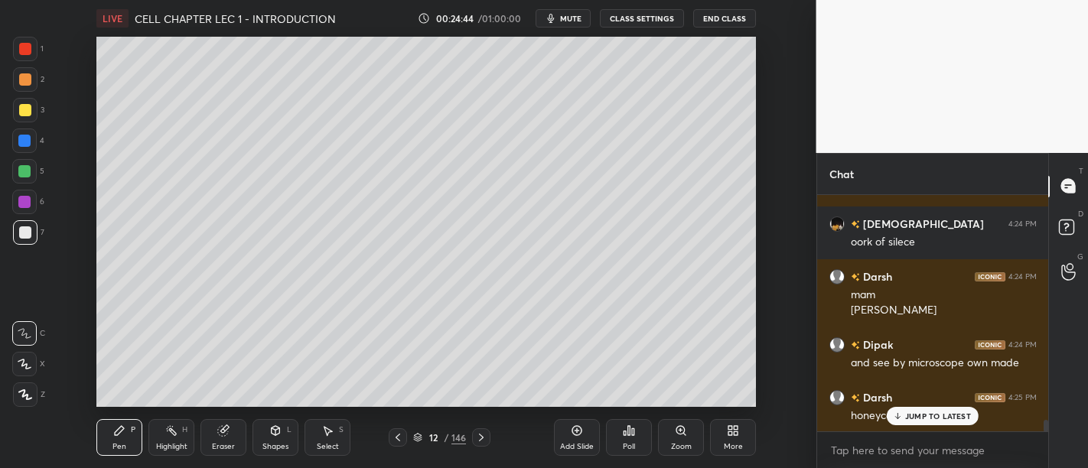
click at [36, 197] on div at bounding box center [24, 202] width 24 height 24
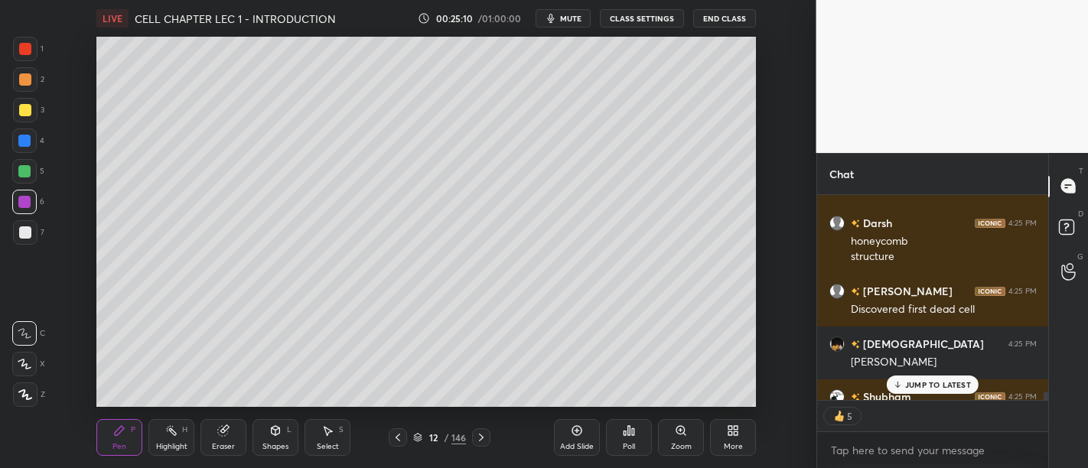
scroll to position [4859, 0]
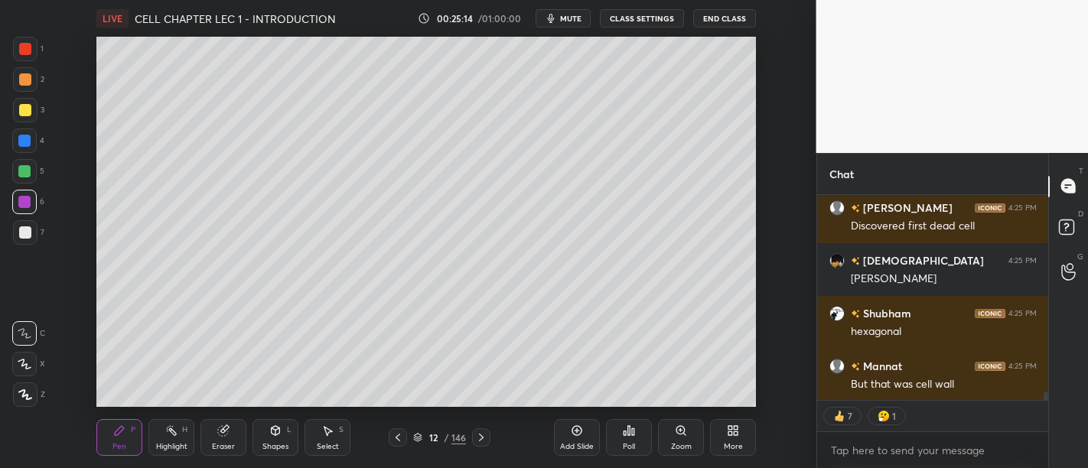
click at [31, 227] on div at bounding box center [25, 232] width 24 height 24
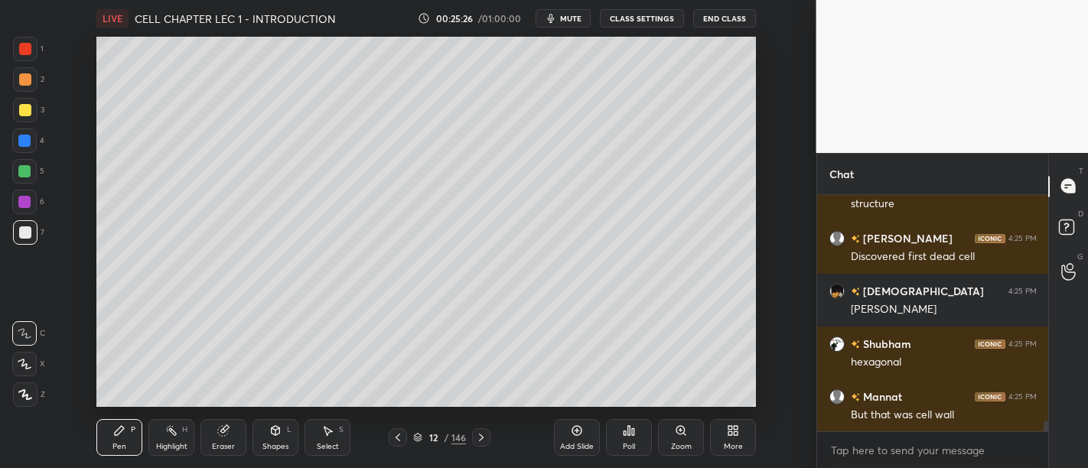
scroll to position [4881, 0]
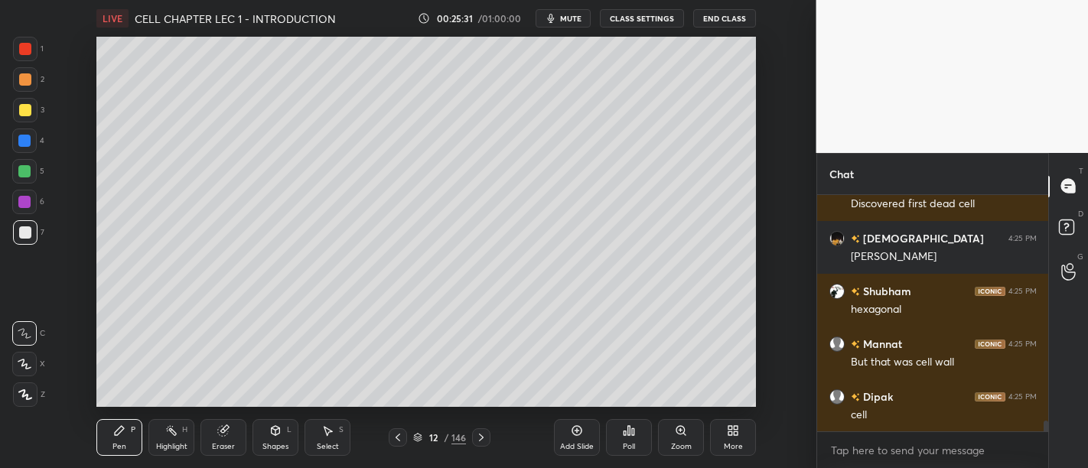
click at [47, 222] on div "1 2 3 4 5 6 7 C X Z C X Z E E Erase all H H" at bounding box center [24, 222] width 49 height 371
click at [45, 164] on div "1 2 3 4 5 6 7 C X Z C X Z E E Erase all H H" at bounding box center [24, 222] width 49 height 371
click at [26, 175] on div at bounding box center [24, 171] width 12 height 12
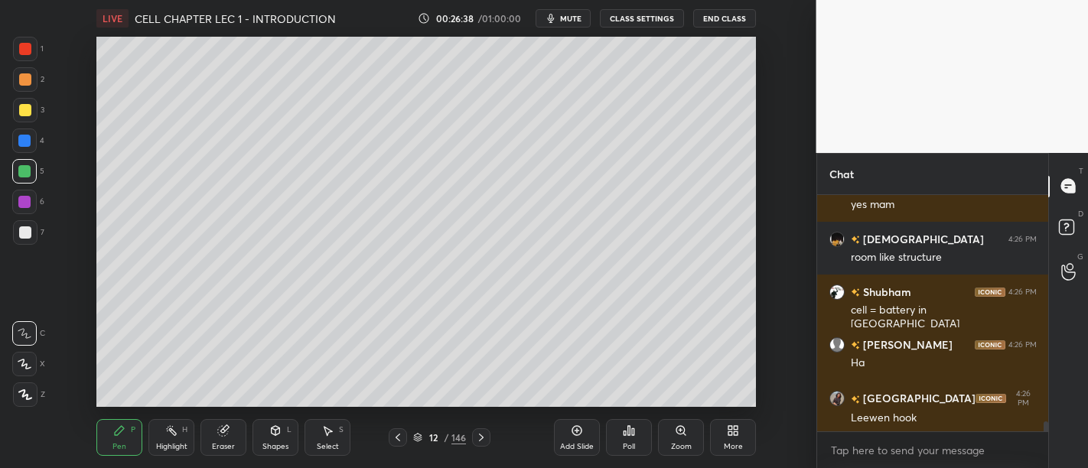
scroll to position [5303, 0]
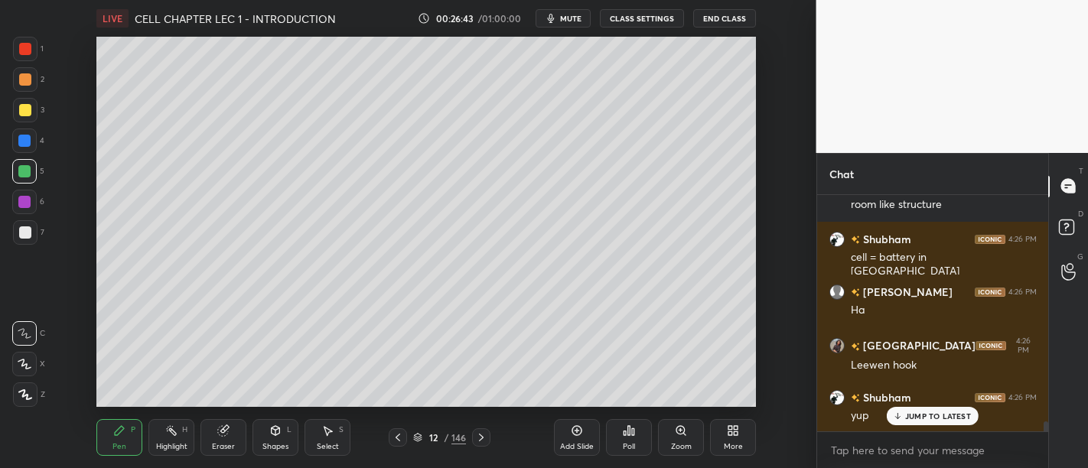
click at [28, 49] on div at bounding box center [25, 49] width 12 height 12
click at [26, 51] on div at bounding box center [25, 49] width 12 height 12
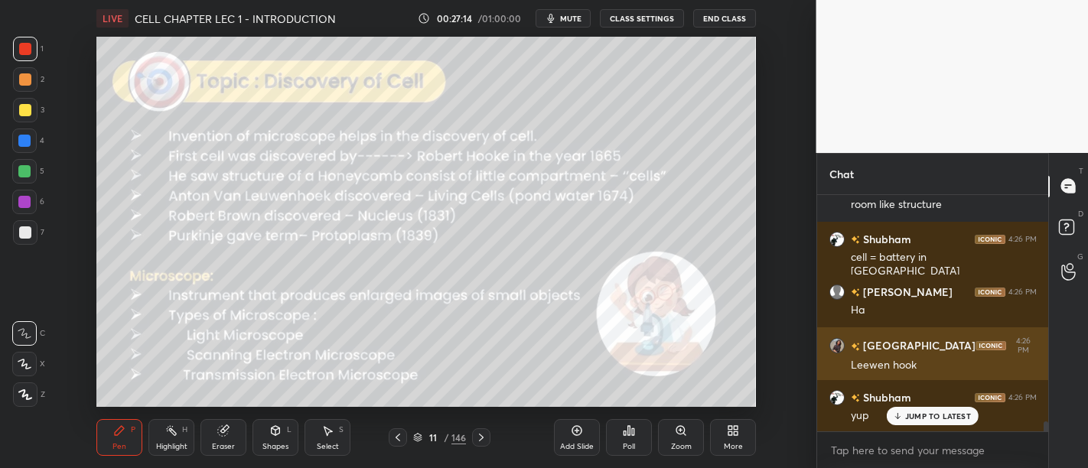
scroll to position [5370, 0]
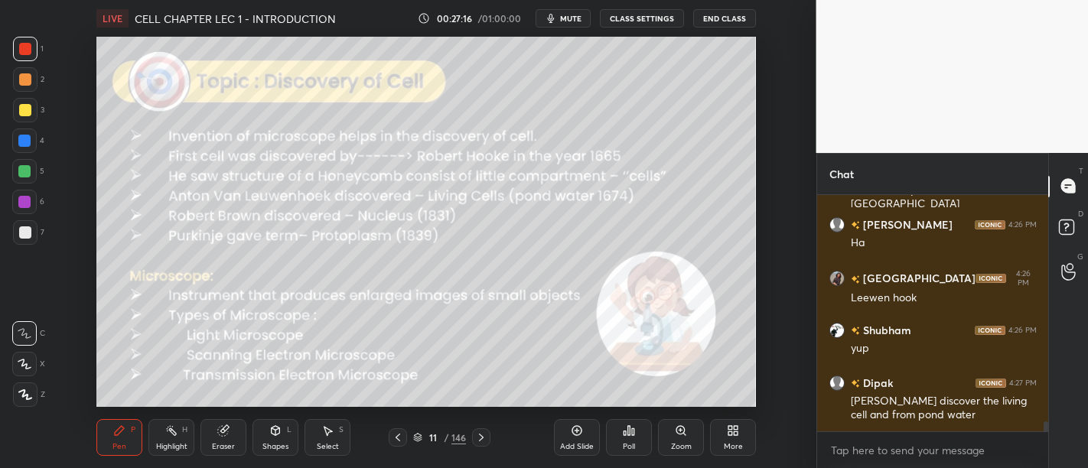
click at [30, 110] on div at bounding box center [25, 110] width 12 height 12
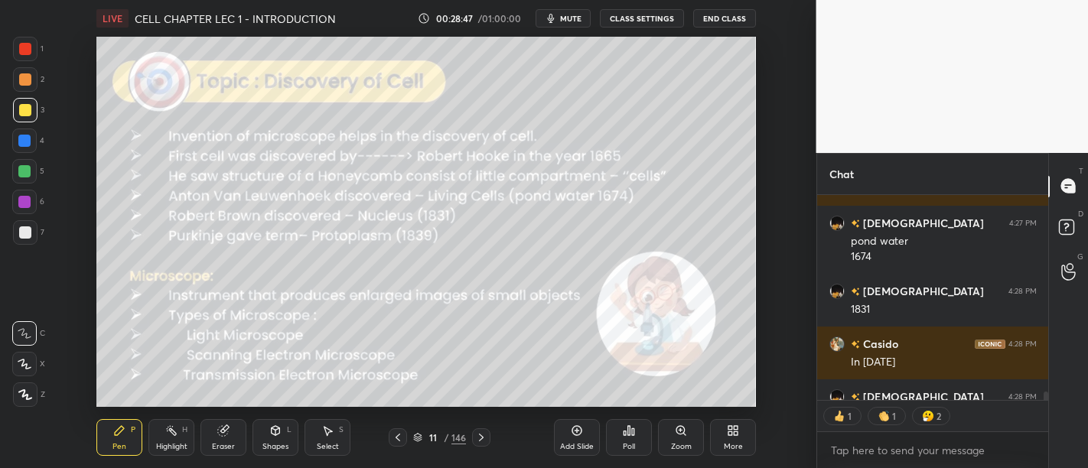
scroll to position [5799, 0]
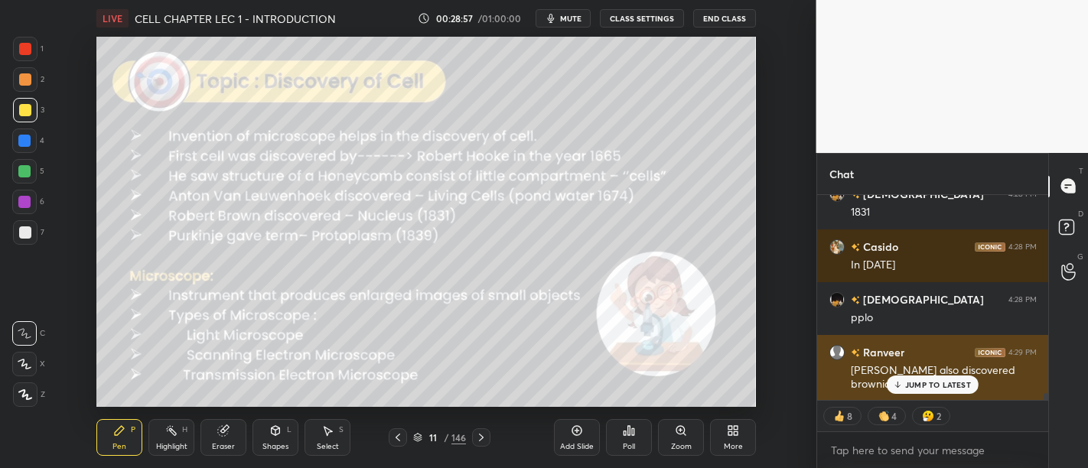
click at [945, 386] on p "JUMP TO LATEST" at bounding box center [938, 384] width 66 height 9
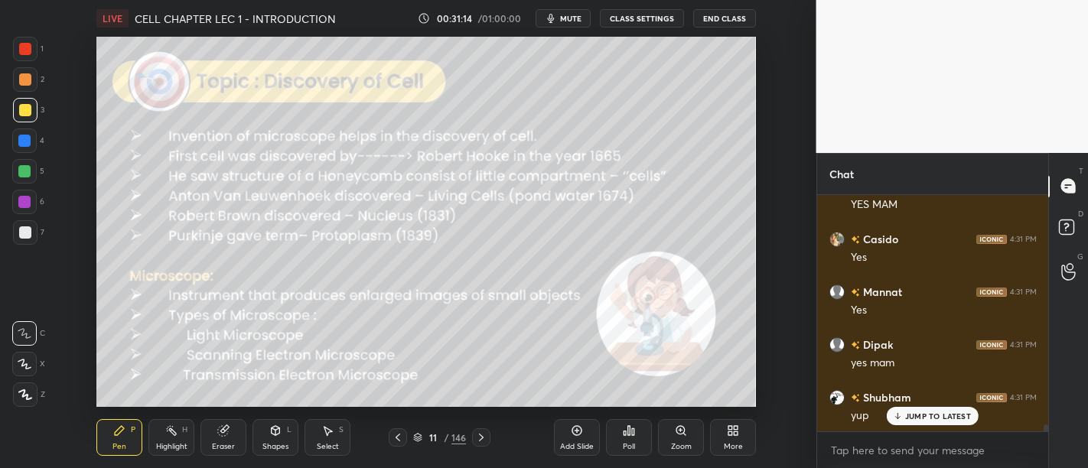
scroll to position [7666, 0]
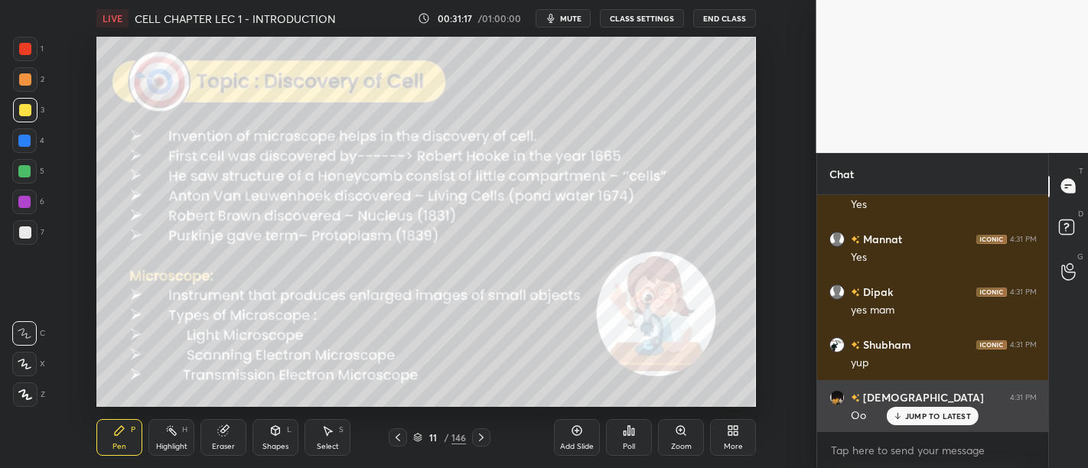
click at [933, 412] on p "JUMP TO LATEST" at bounding box center [938, 416] width 66 height 9
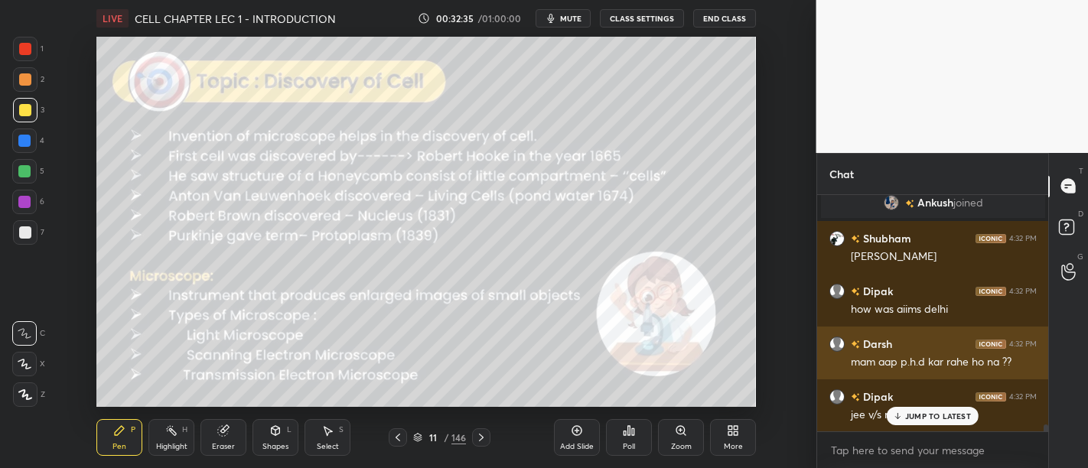
scroll to position [8313, 0]
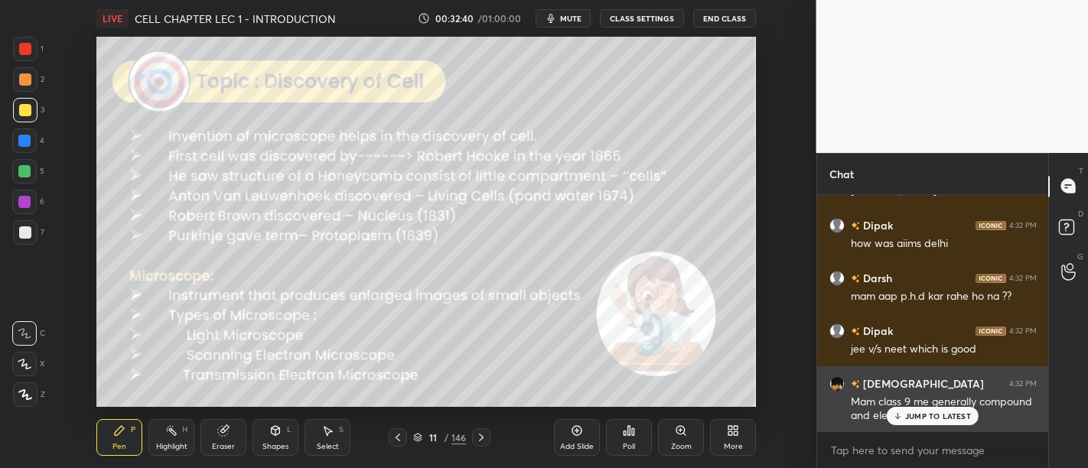
click at [902, 408] on div "JUMP TO LATEST" at bounding box center [933, 416] width 92 height 18
click at [914, 414] on div "Mam class 9 me generally compound and electron hai" at bounding box center [944, 409] width 186 height 29
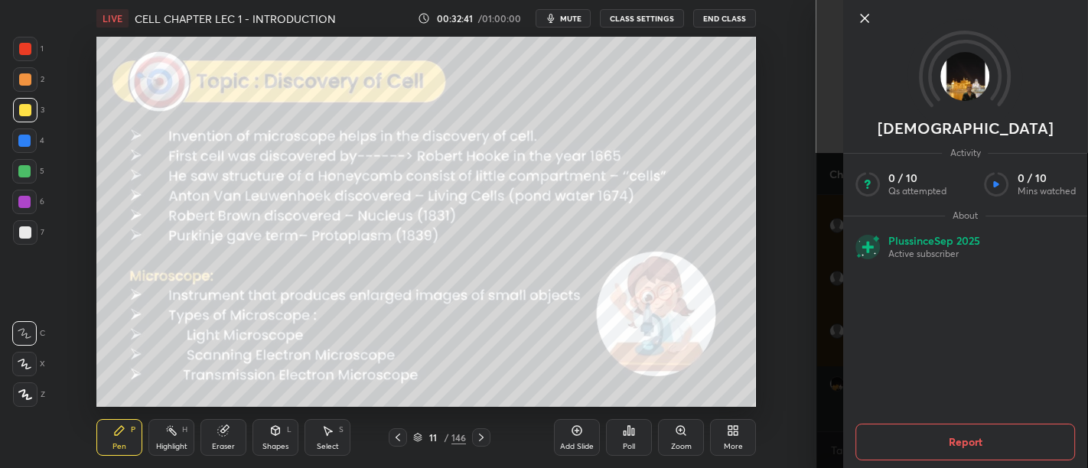
scroll to position [8366, 0]
click at [869, 16] on icon at bounding box center [864, 18] width 18 height 18
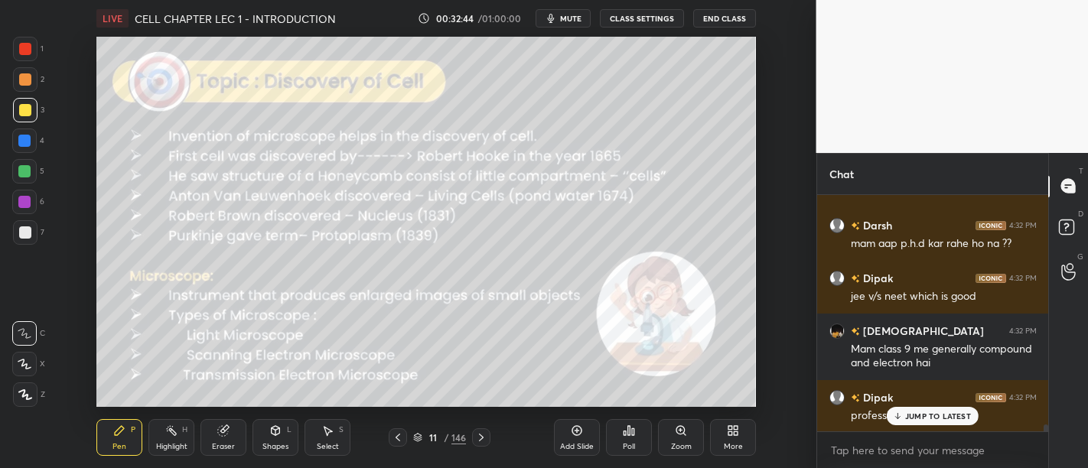
scroll to position [8418, 0]
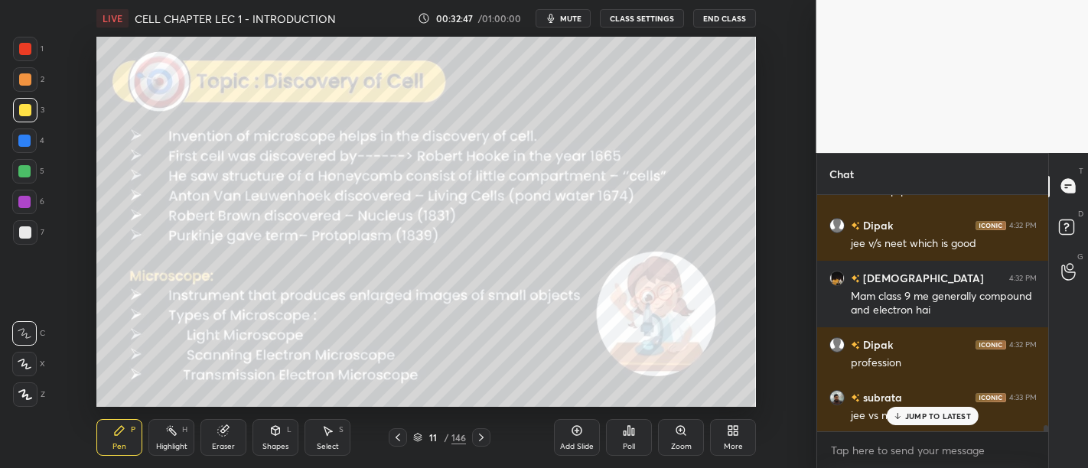
click at [946, 421] on p "JUMP TO LATEST" at bounding box center [938, 416] width 66 height 9
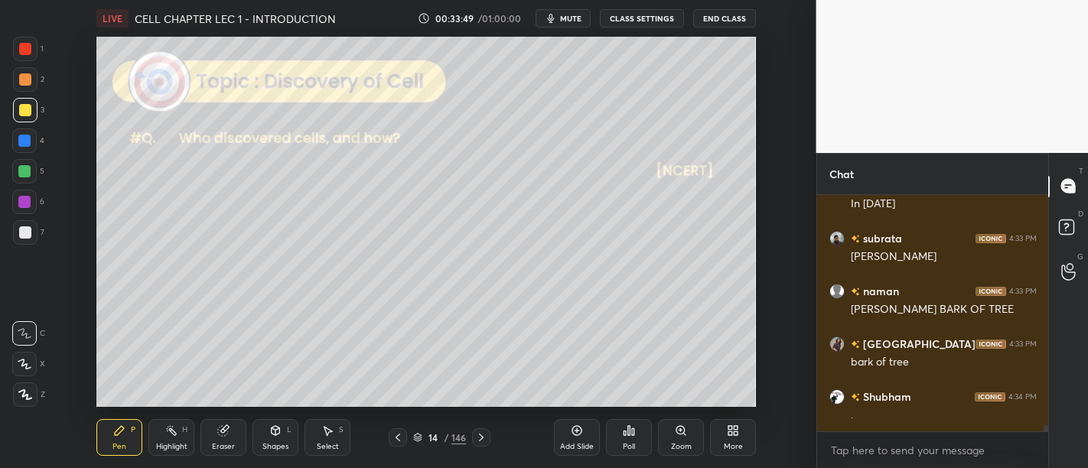
scroll to position [9317, 0]
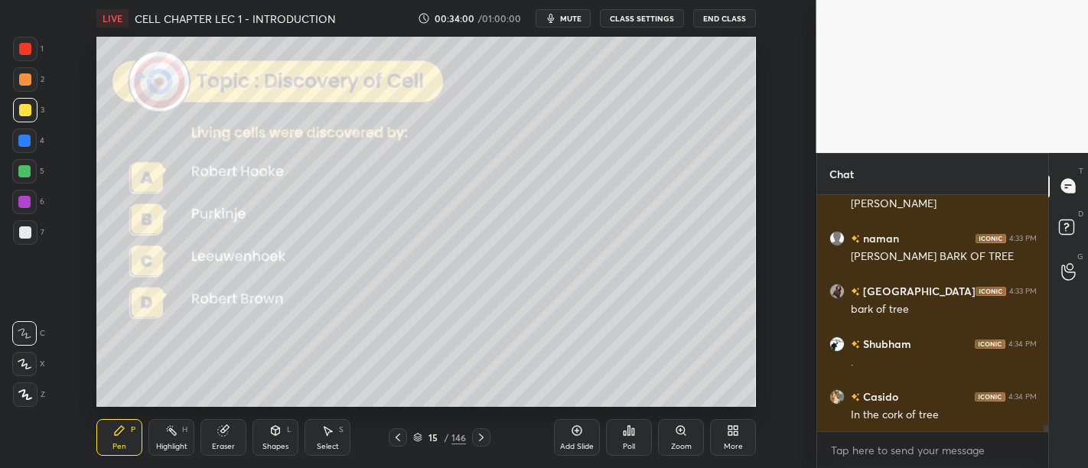
click at [621, 435] on div "Poll" at bounding box center [629, 437] width 46 height 37
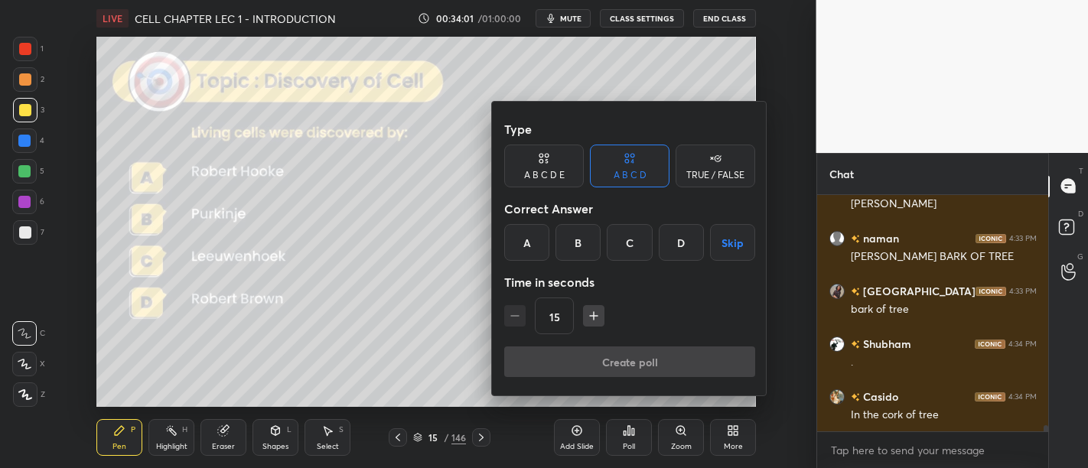
click at [626, 237] on div "C" at bounding box center [629, 242] width 45 height 37
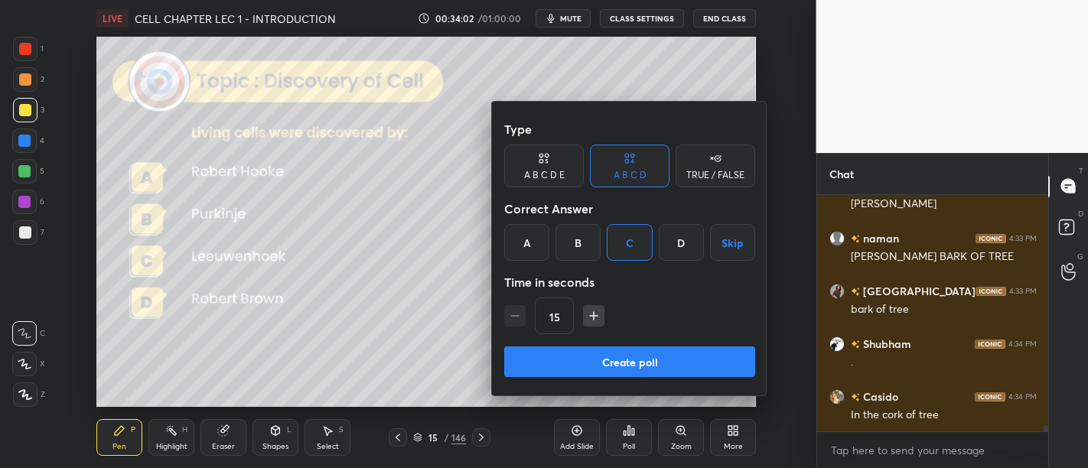
click at [692, 355] on button "Create poll" at bounding box center [629, 362] width 251 height 31
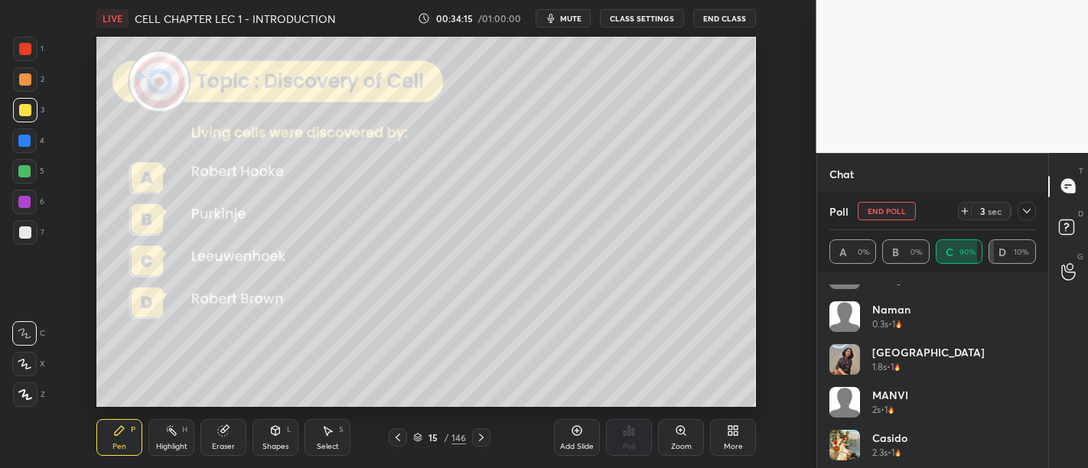
scroll to position [0, 0]
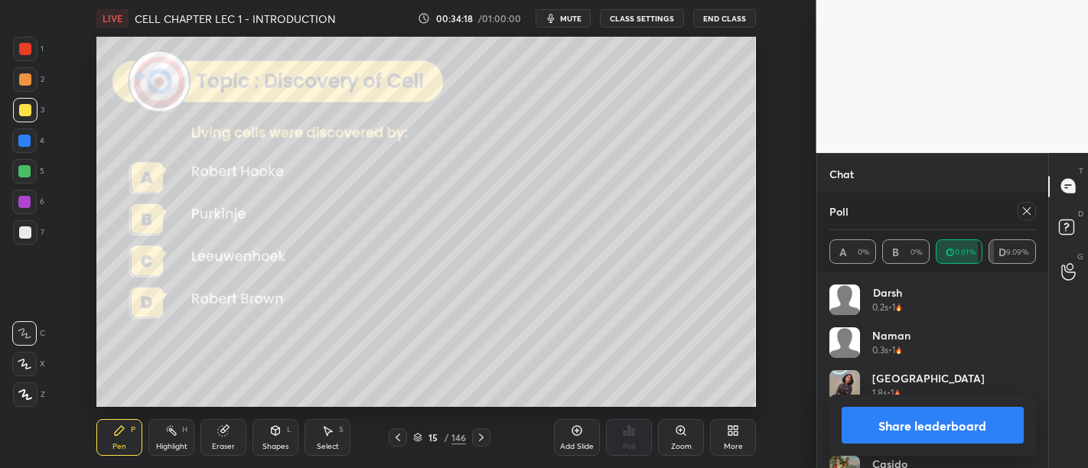
click at [951, 410] on button "Share leaderboard" at bounding box center [933, 425] width 183 height 37
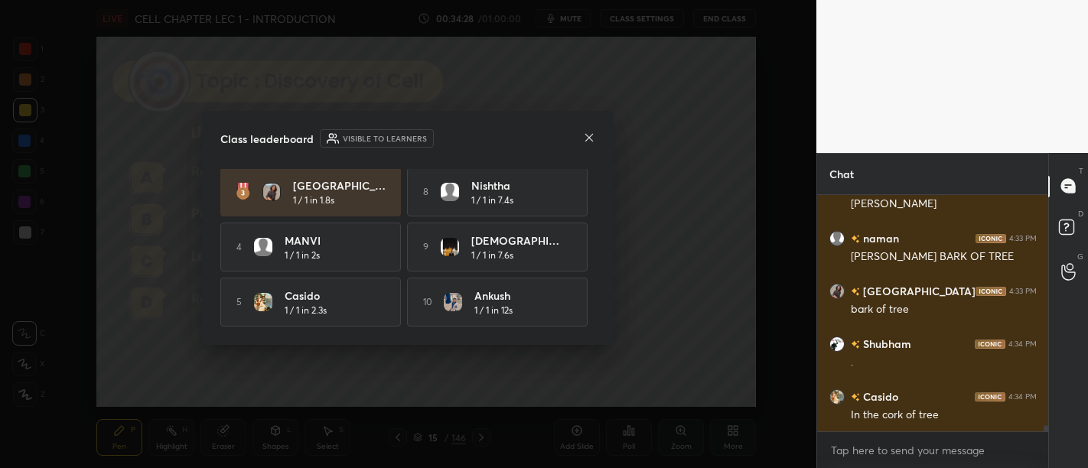
click at [591, 135] on icon at bounding box center [589, 137] width 8 height 8
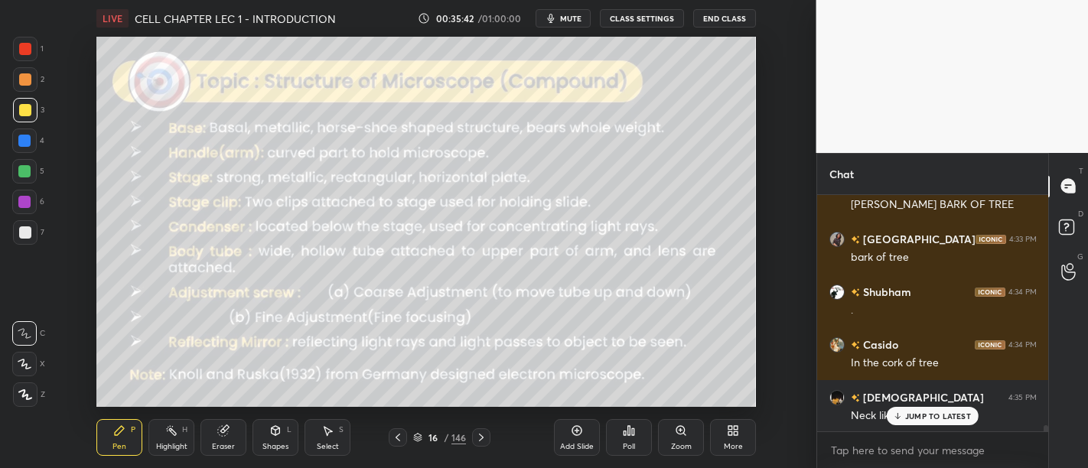
scroll to position [9421, 0]
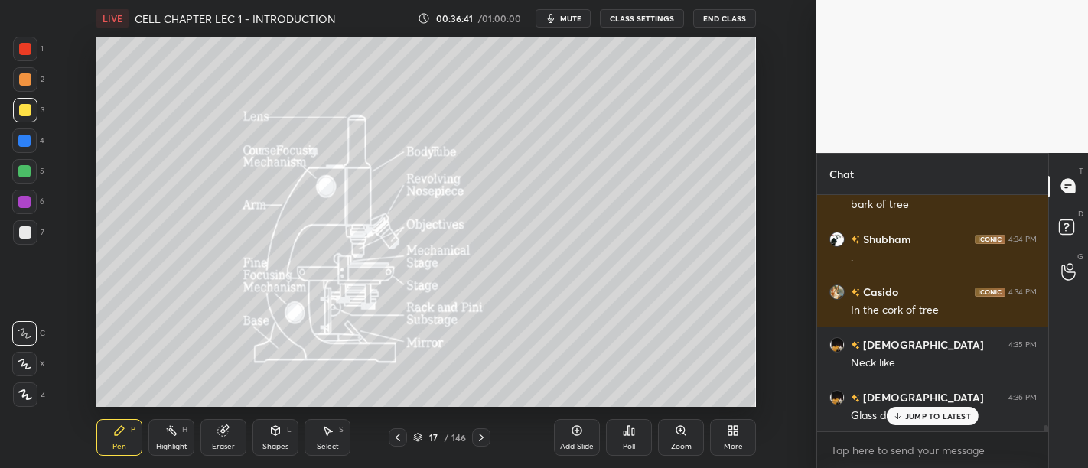
click at [817, 268] on div "[PERSON_NAME] 4:34 PM ." at bounding box center [933, 248] width 232 height 53
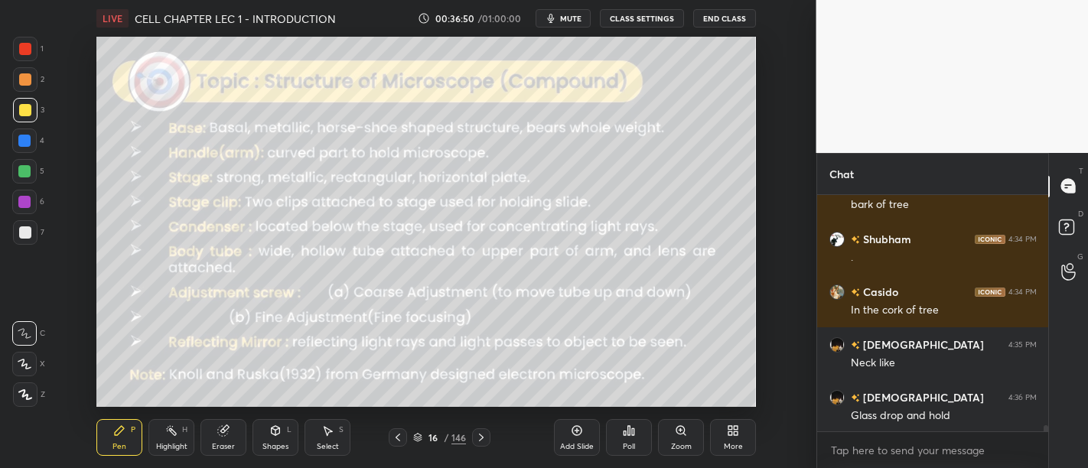
scroll to position [9474, 0]
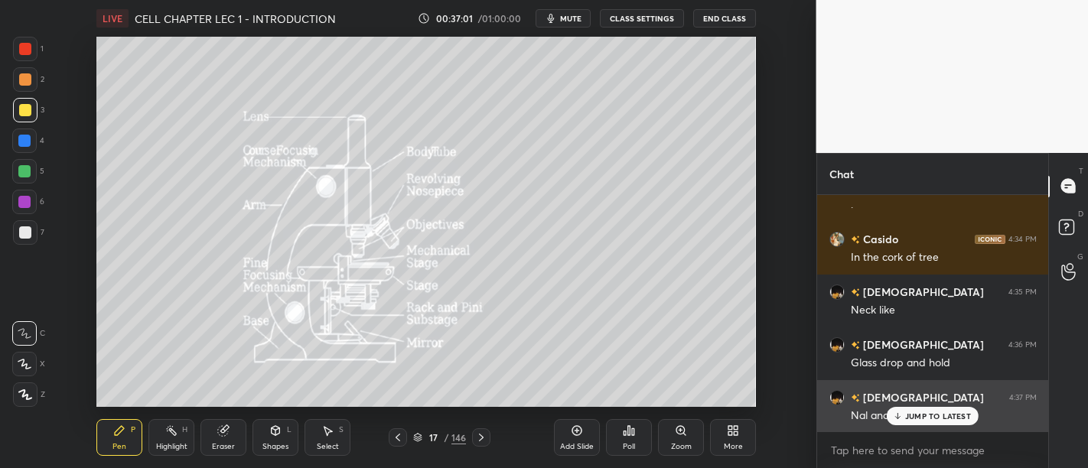
click at [942, 409] on div "JUMP TO LATEST" at bounding box center [933, 416] width 92 height 18
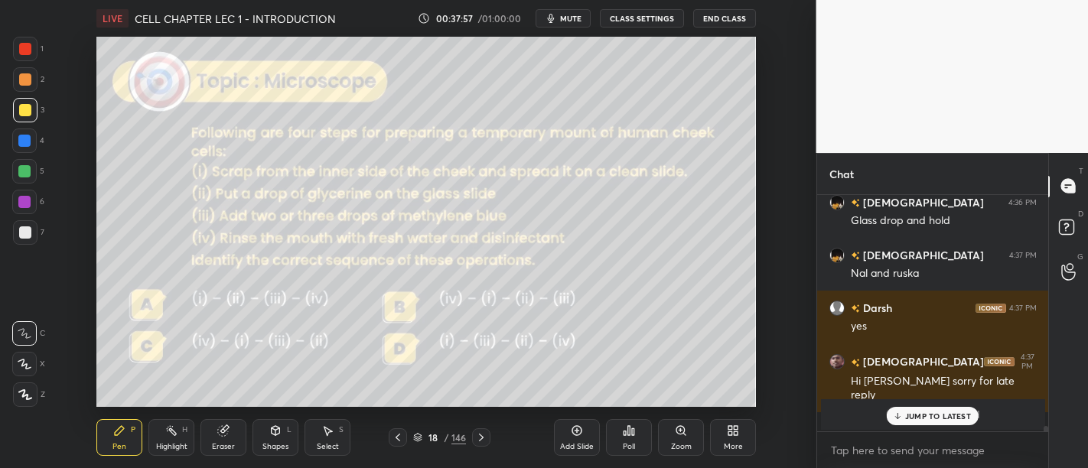
scroll to position [9617, 0]
click at [640, 443] on div "Poll" at bounding box center [629, 437] width 46 height 37
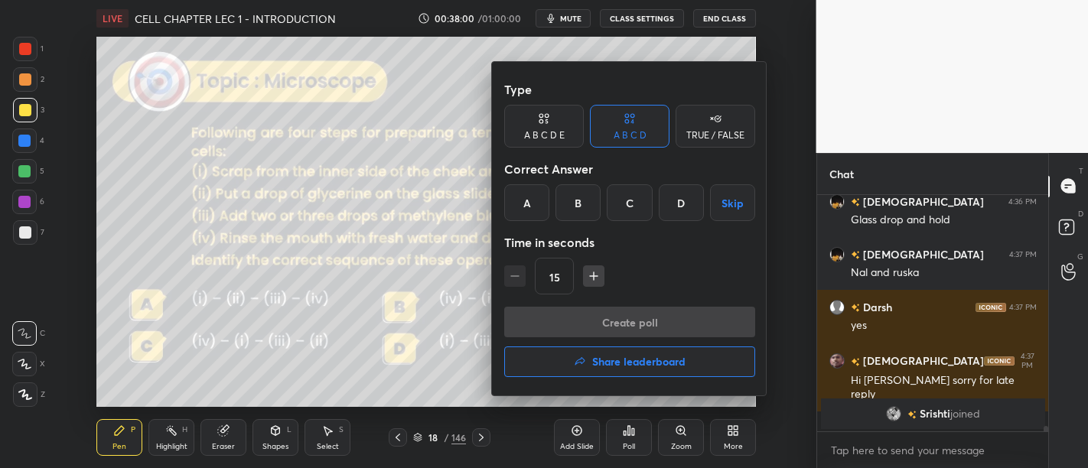
click at [572, 208] on div "B" at bounding box center [577, 202] width 45 height 37
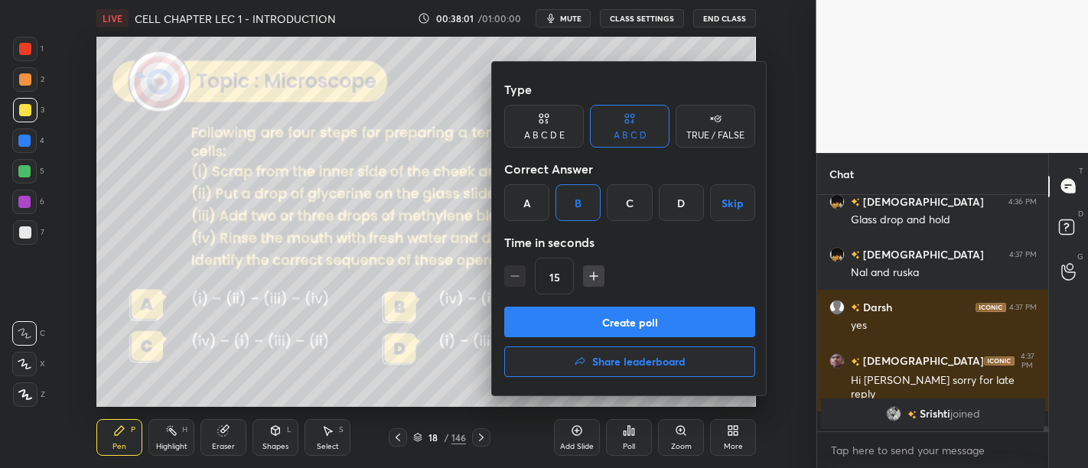
click at [650, 329] on button "Create poll" at bounding box center [629, 322] width 251 height 31
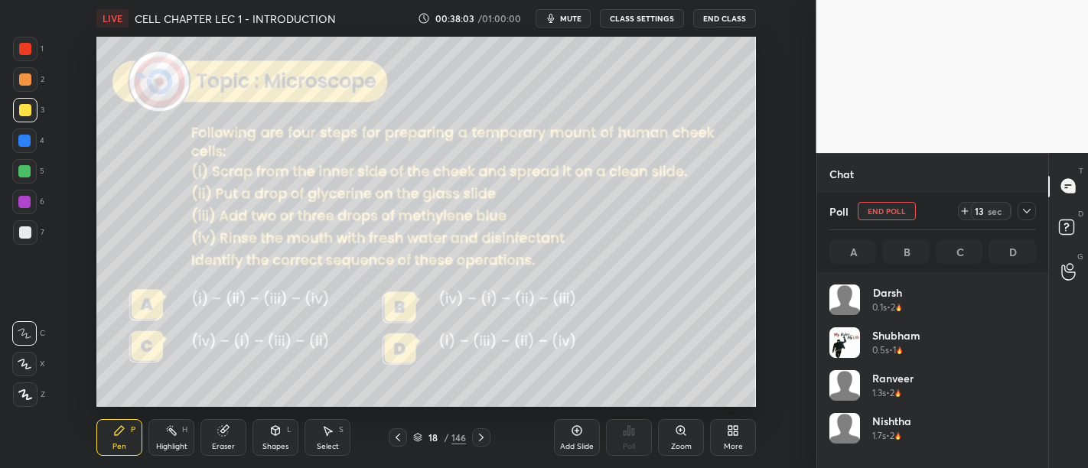
scroll to position [179, 202]
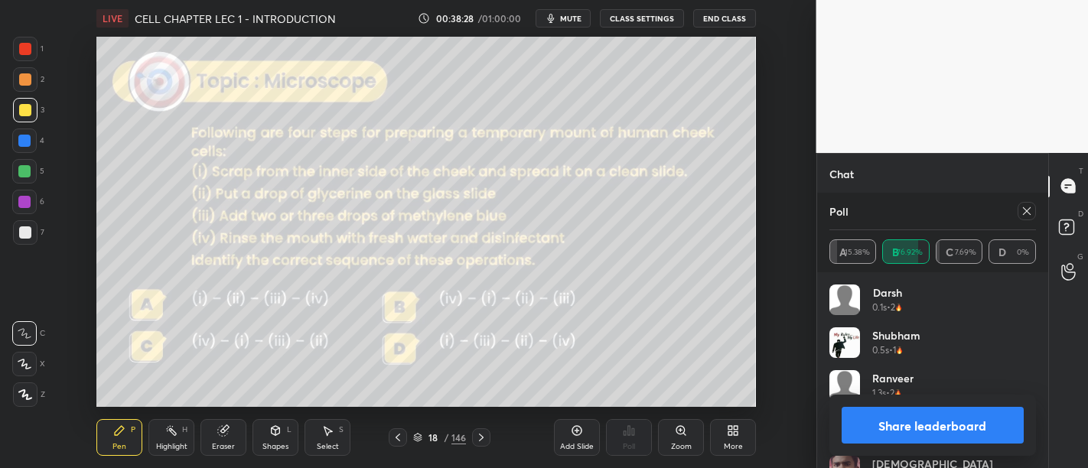
click at [879, 419] on button "Share leaderboard" at bounding box center [933, 425] width 183 height 37
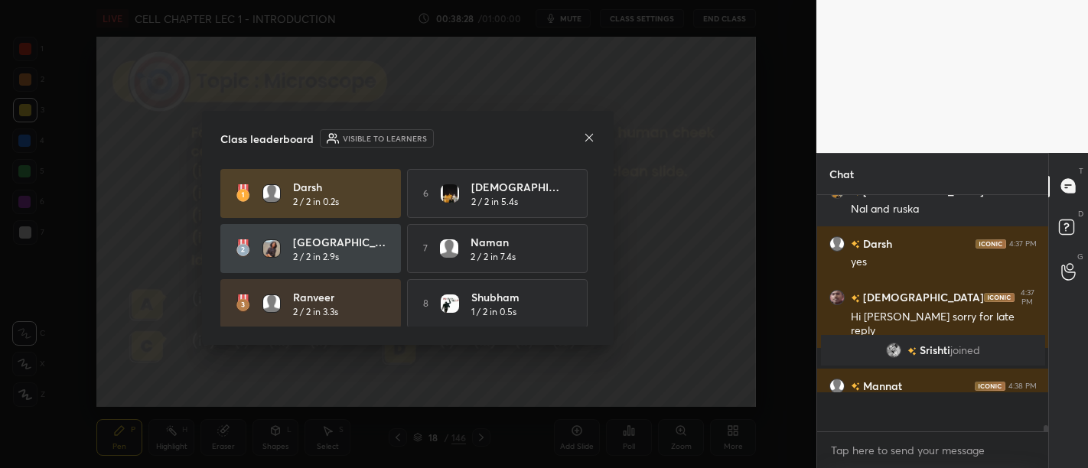
scroll to position [228, 227]
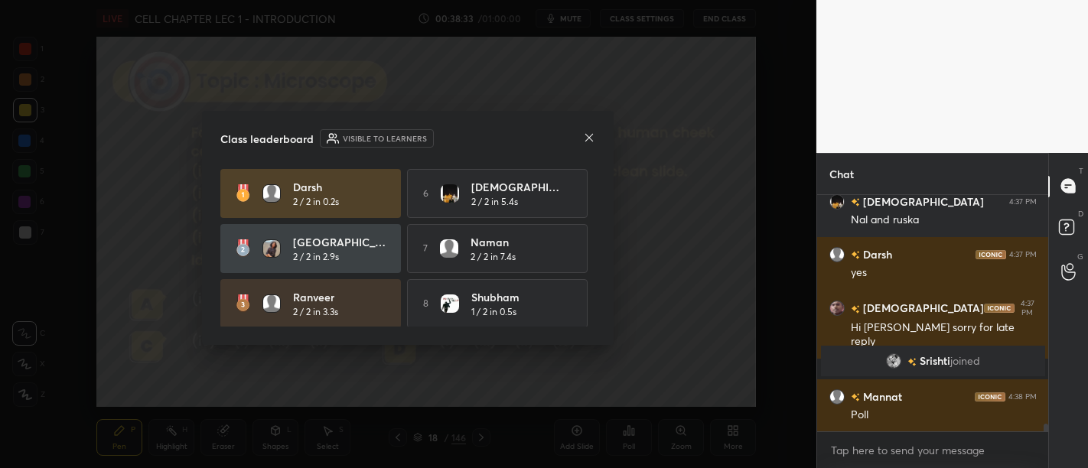
click at [588, 136] on icon at bounding box center [589, 137] width 8 height 8
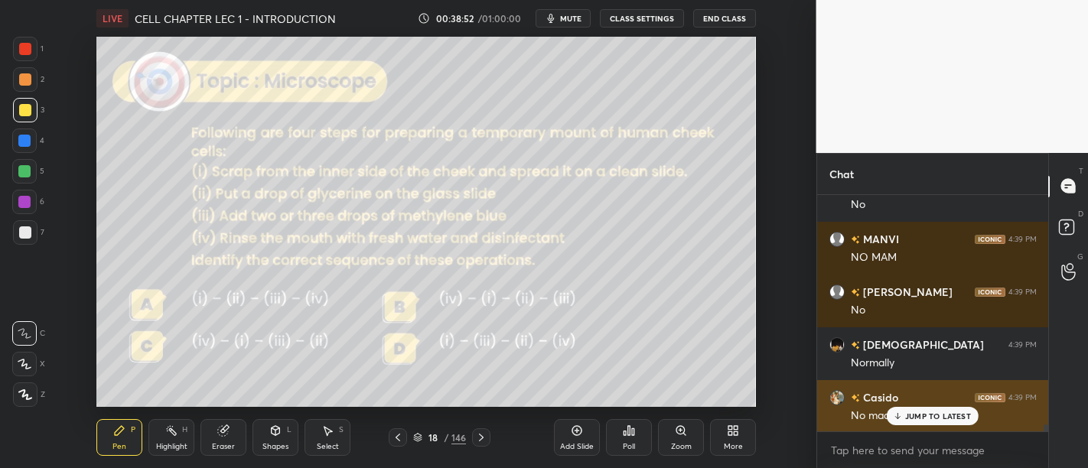
click at [921, 417] on p "JUMP TO LATEST" at bounding box center [938, 416] width 66 height 9
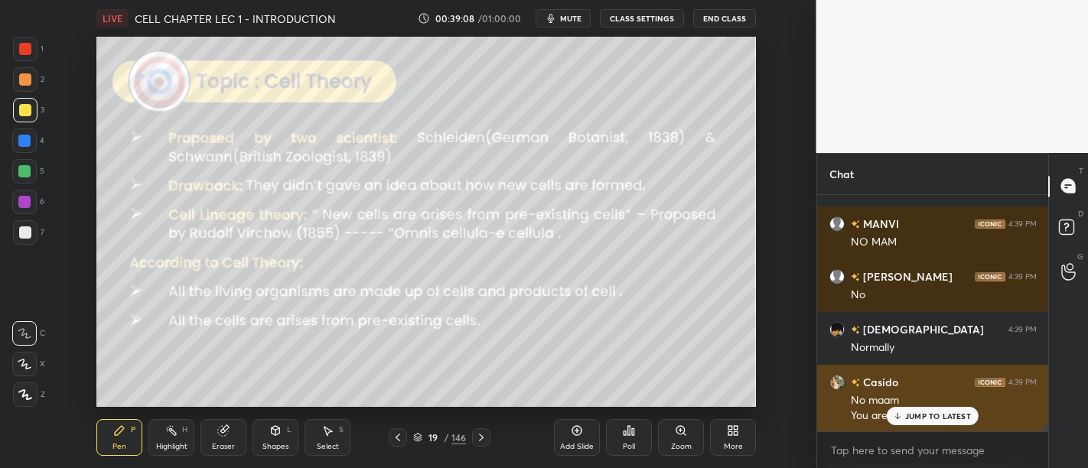
click at [937, 414] on p "JUMP TO LATEST" at bounding box center [938, 416] width 66 height 9
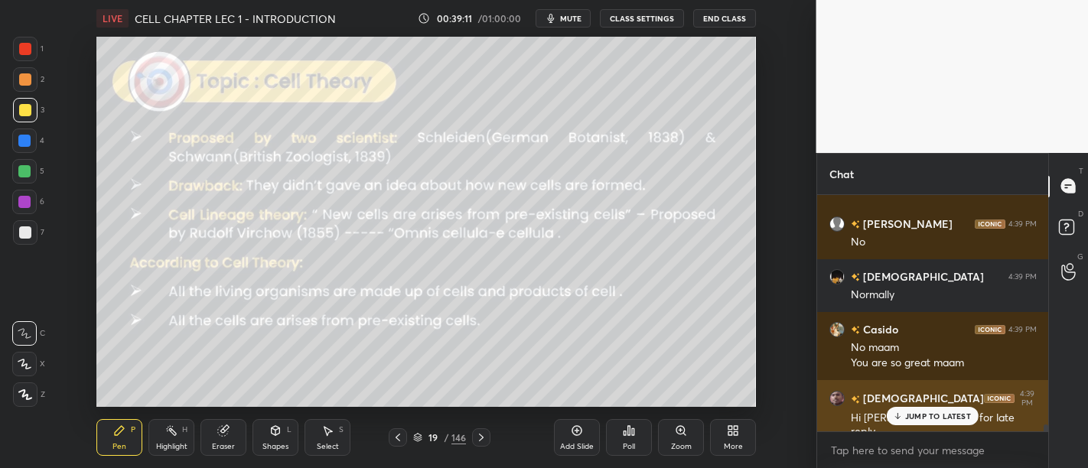
click at [917, 414] on p "JUMP TO LATEST" at bounding box center [938, 416] width 66 height 9
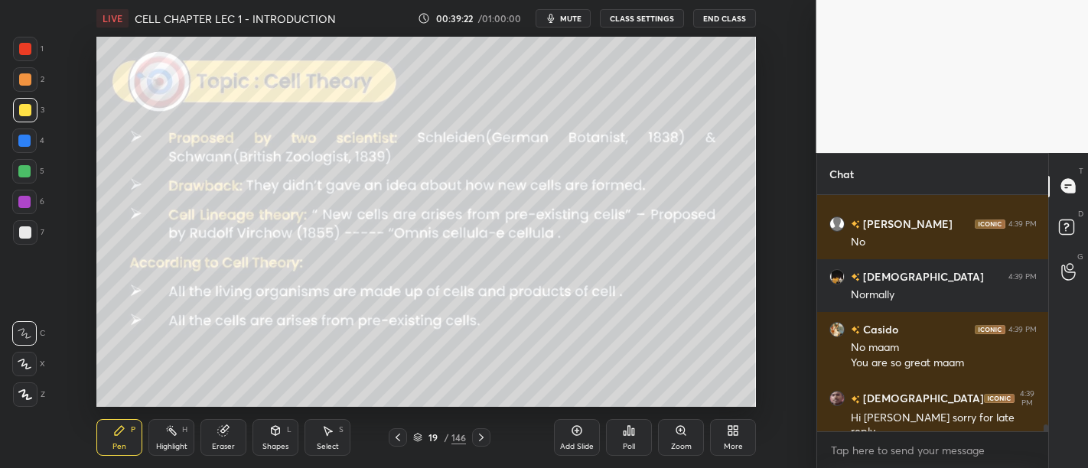
click at [28, 44] on div at bounding box center [25, 49] width 12 height 12
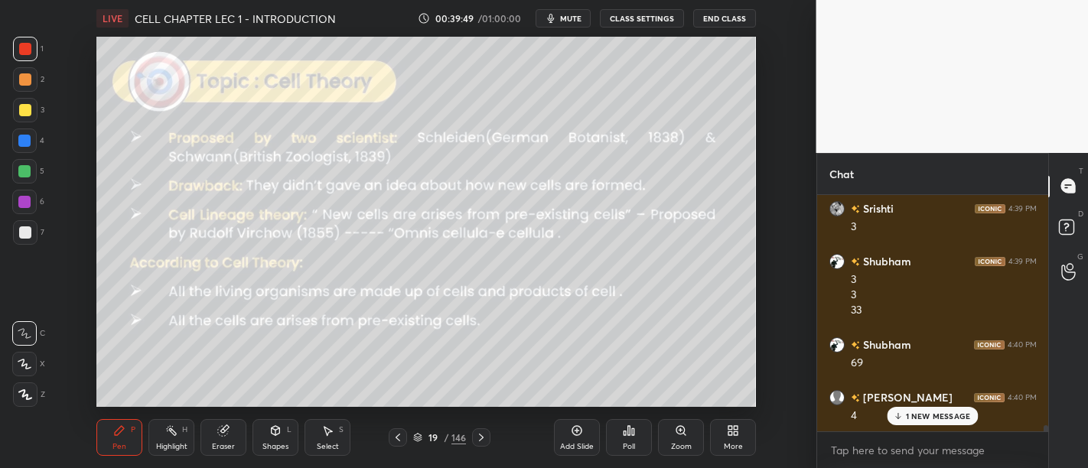
scroll to position [8783, 0]
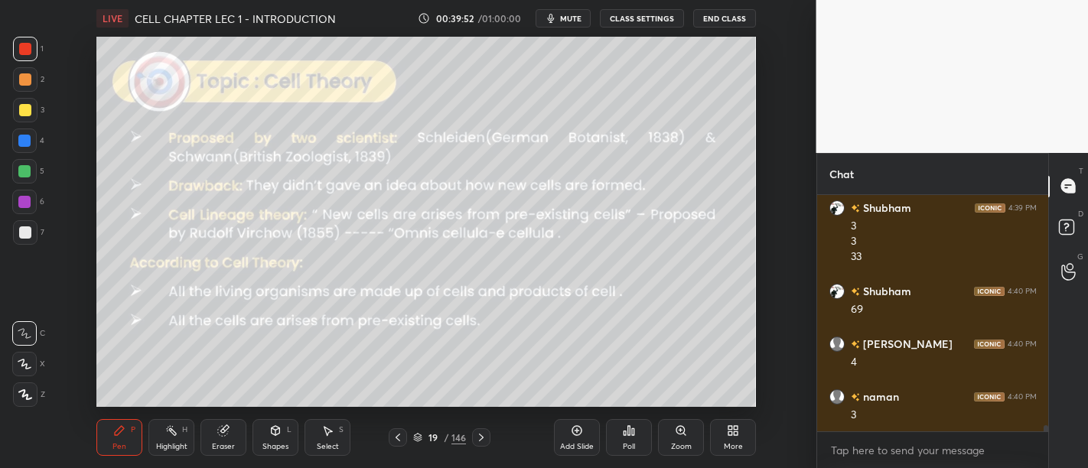
click at [33, 116] on div at bounding box center [25, 110] width 24 height 24
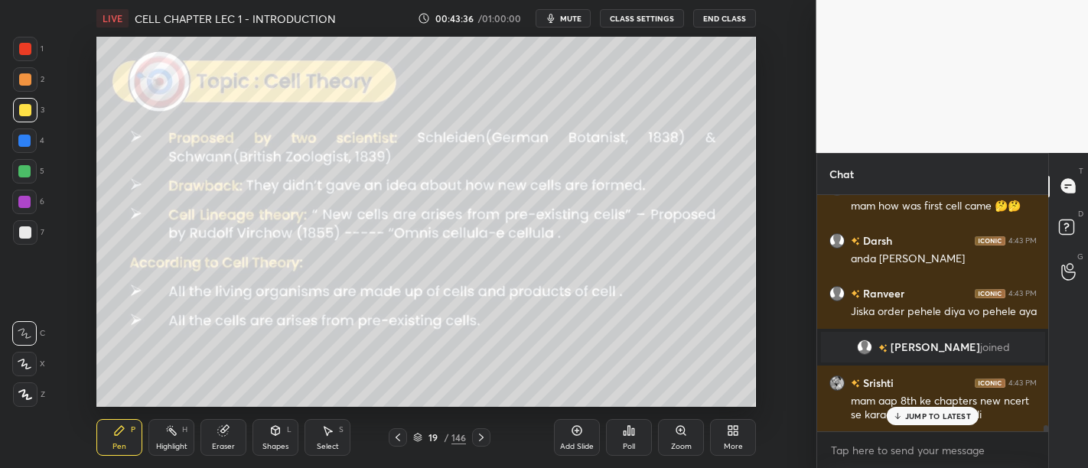
scroll to position [9050, 0]
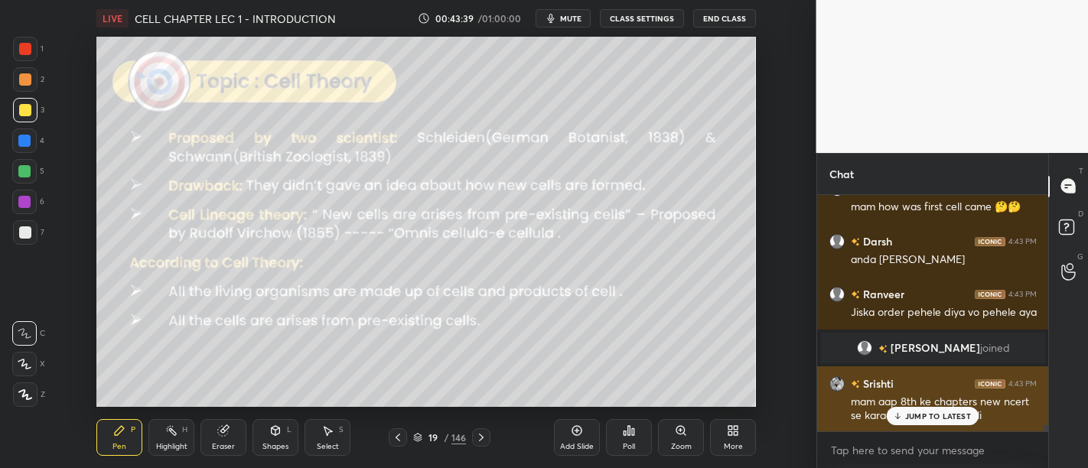
click at [937, 409] on div "JUMP TO LATEST" at bounding box center [933, 416] width 92 height 18
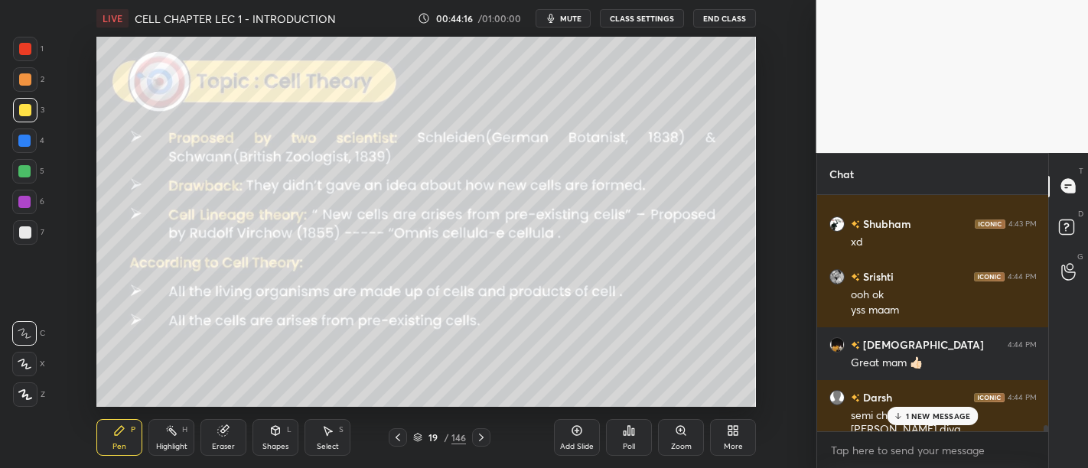
scroll to position [9292, 0]
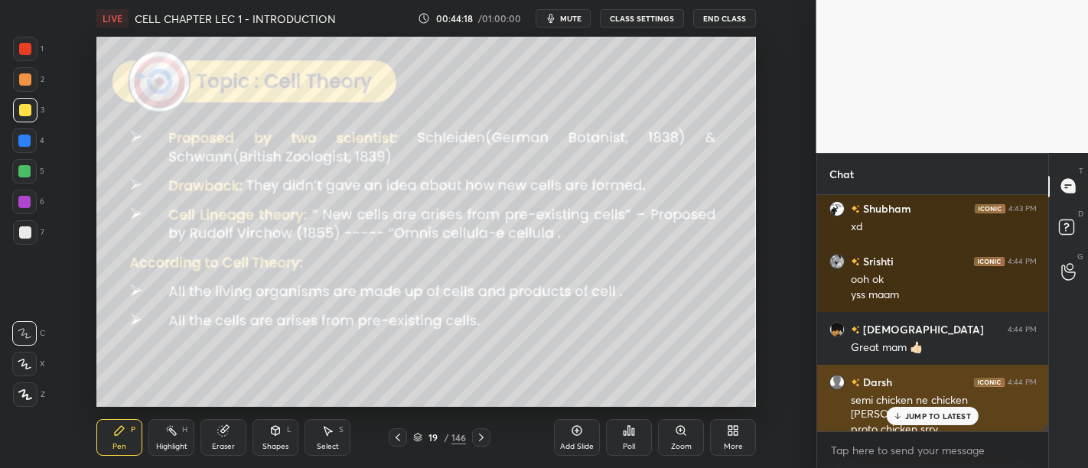
click at [966, 412] on p "JUMP TO LATEST" at bounding box center [938, 416] width 66 height 9
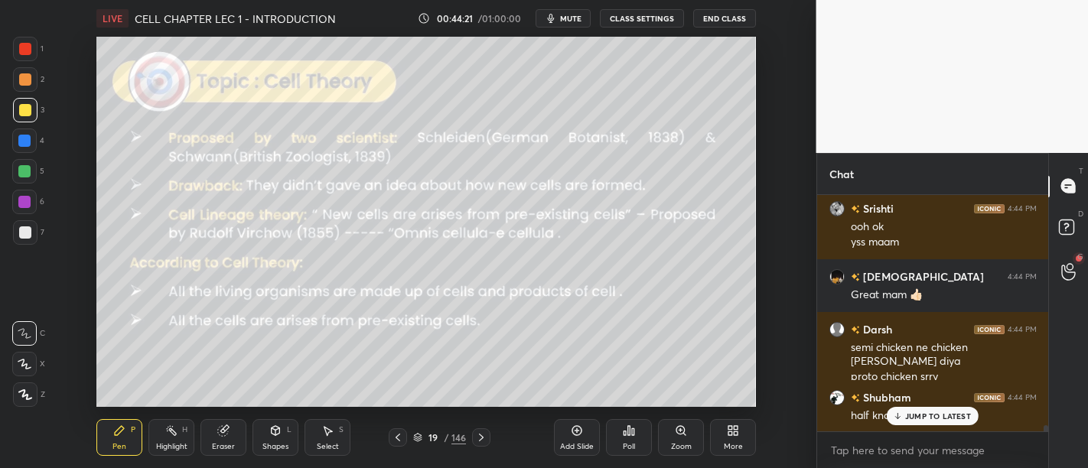
click at [1073, 261] on div at bounding box center [1069, 273] width 31 height 28
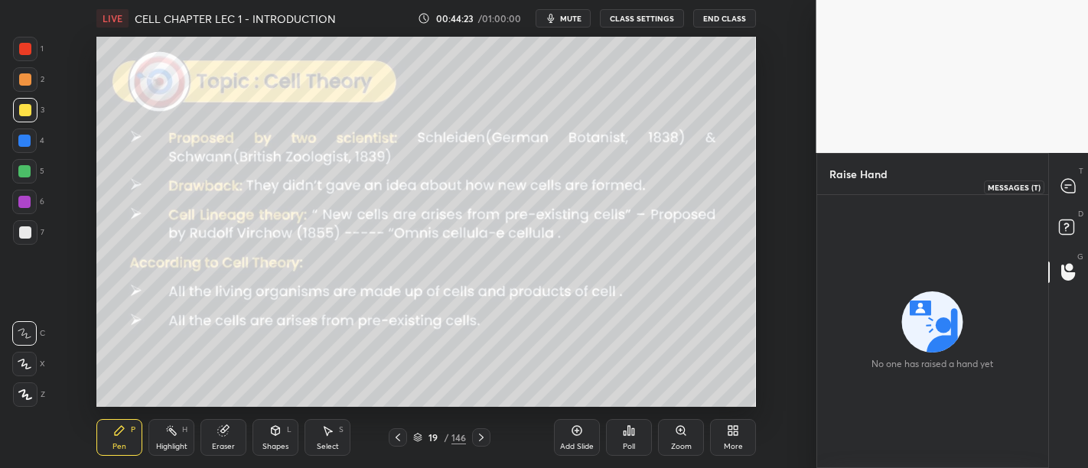
click at [1063, 183] on icon at bounding box center [1068, 186] width 14 height 14
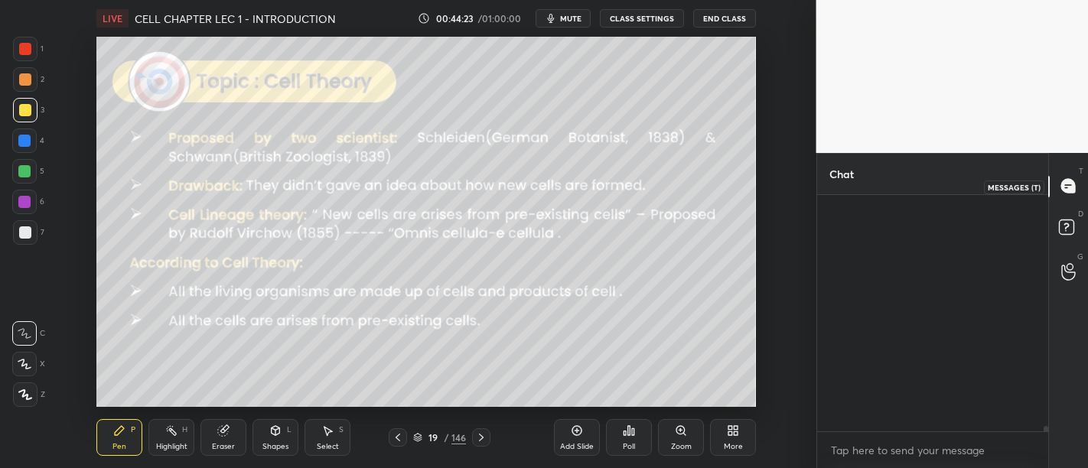
scroll to position [233, 227]
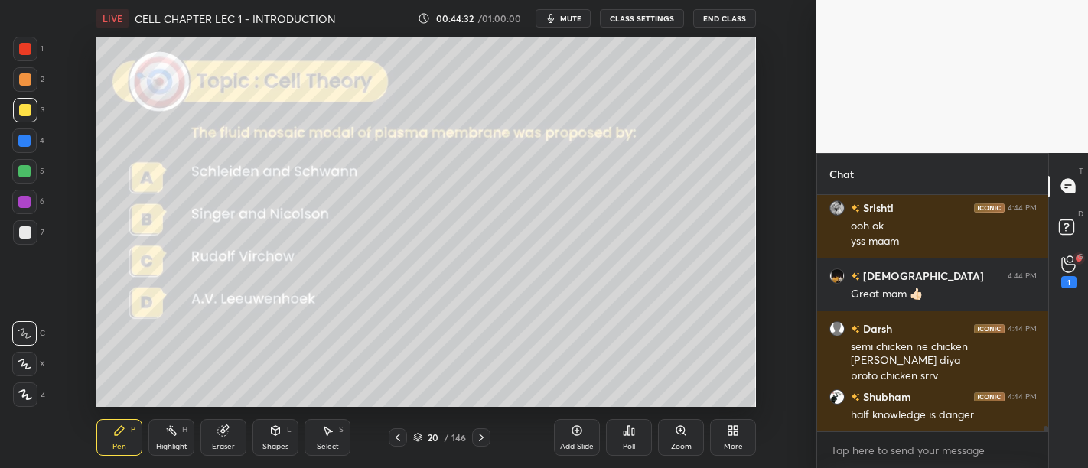
click at [639, 442] on div "Poll" at bounding box center [629, 437] width 46 height 37
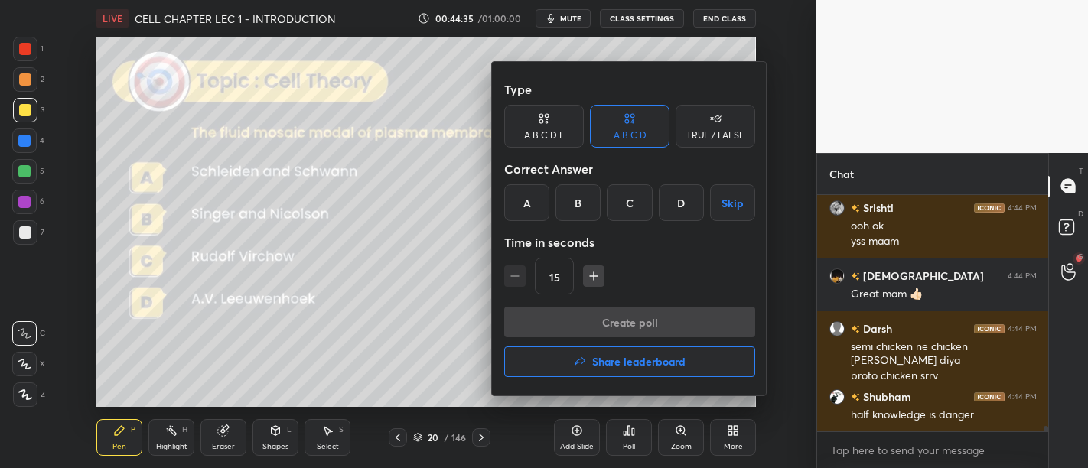
click at [575, 200] on div "B" at bounding box center [577, 202] width 45 height 37
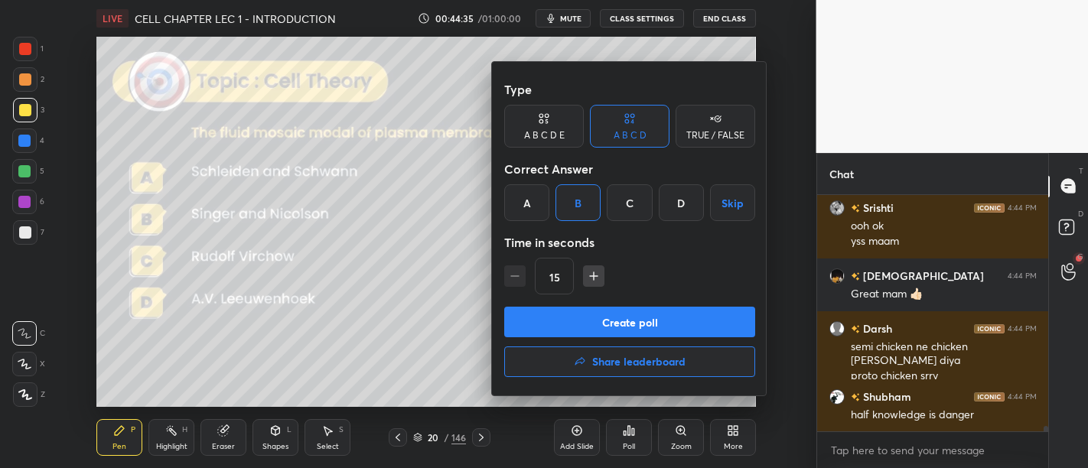
click at [686, 315] on button "Create poll" at bounding box center [629, 322] width 251 height 31
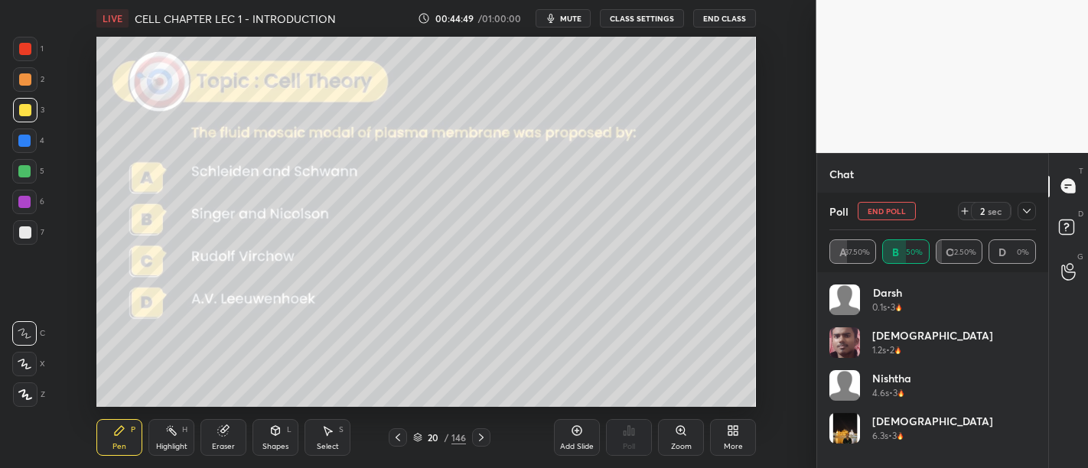
scroll to position [9806, 0]
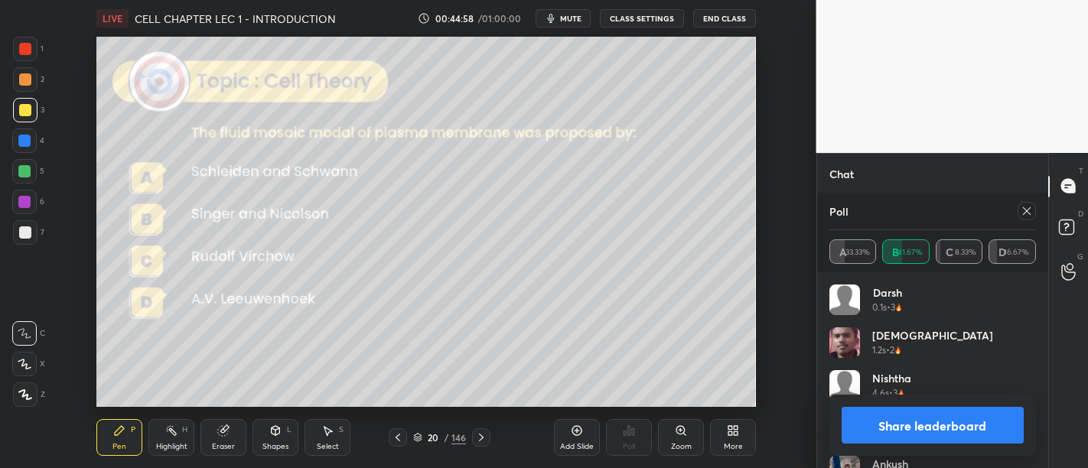
click at [917, 411] on button "Share leaderboard" at bounding box center [933, 425] width 183 height 37
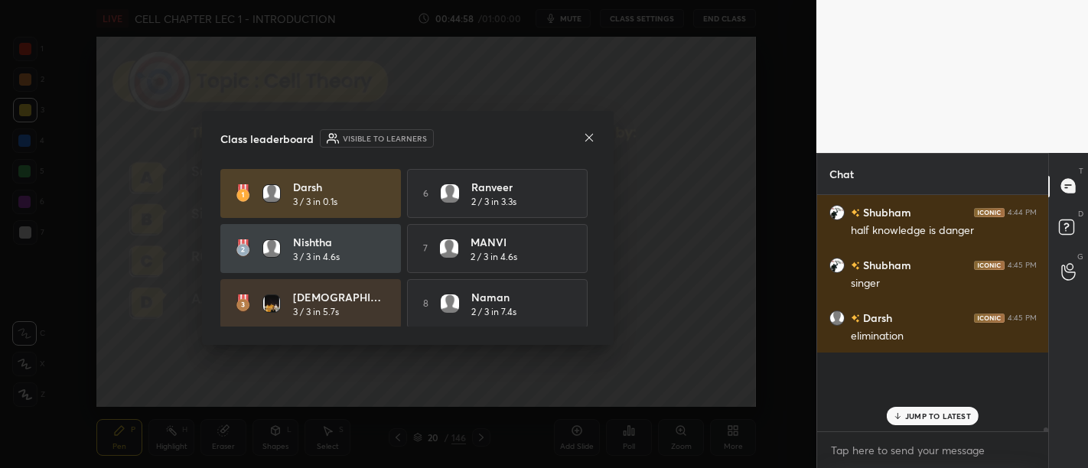
scroll to position [192, 227]
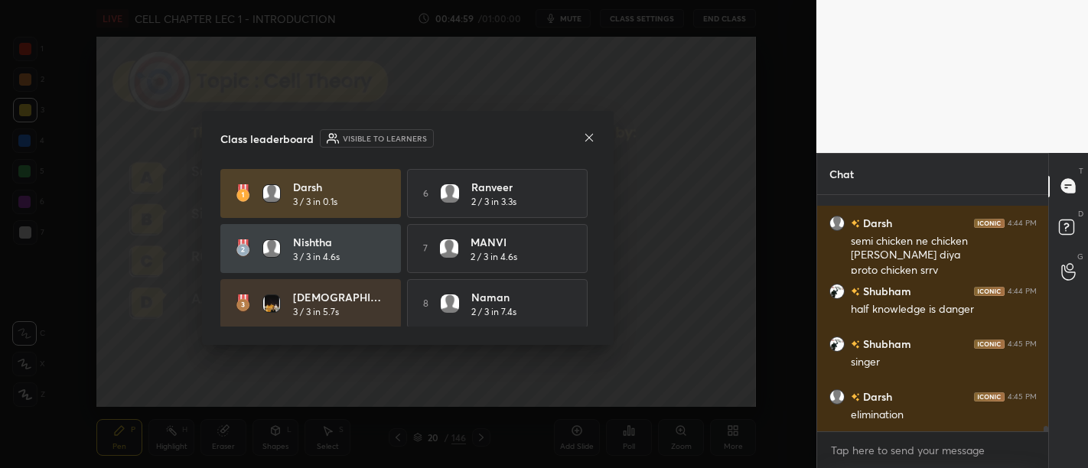
click at [590, 137] on icon at bounding box center [589, 138] width 12 height 12
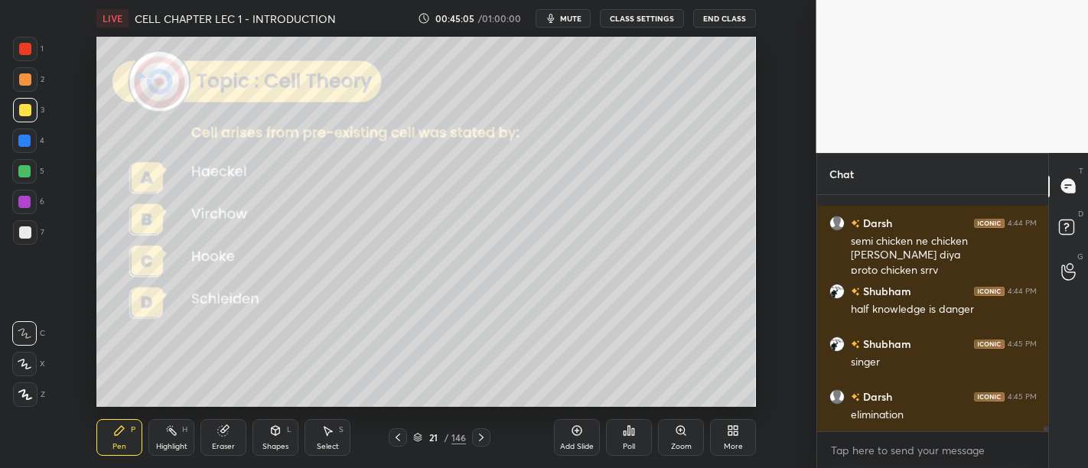
click at [631, 447] on div "Poll" at bounding box center [629, 447] width 12 height 8
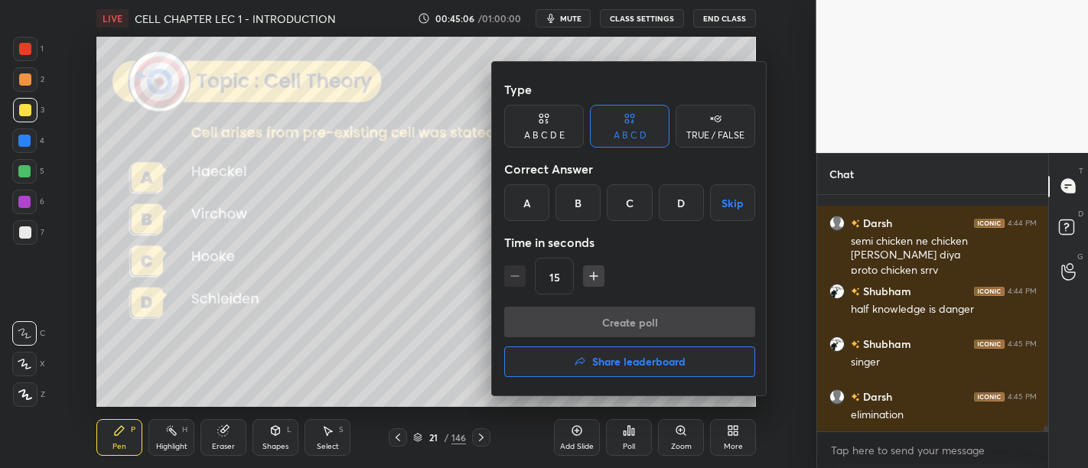
click at [572, 211] on div "B" at bounding box center [577, 202] width 45 height 37
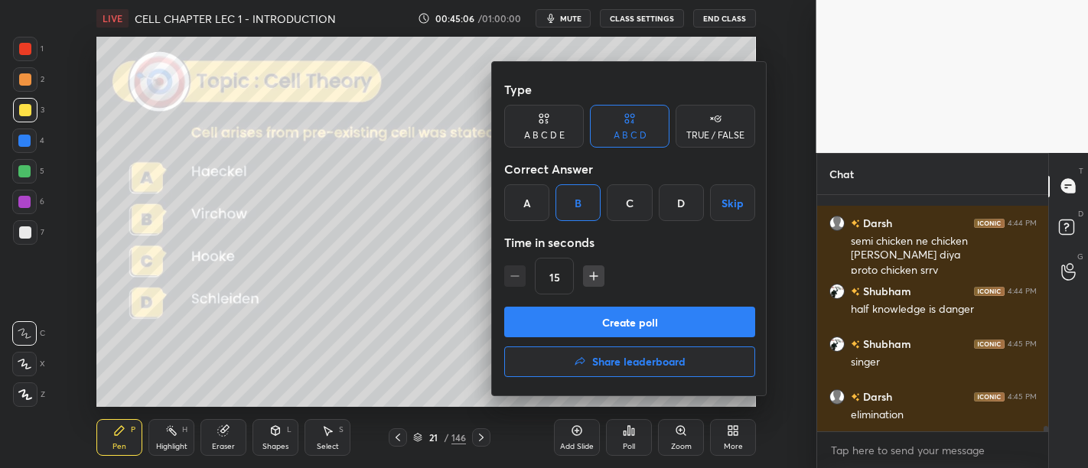
click at [656, 324] on button "Create poll" at bounding box center [629, 322] width 251 height 31
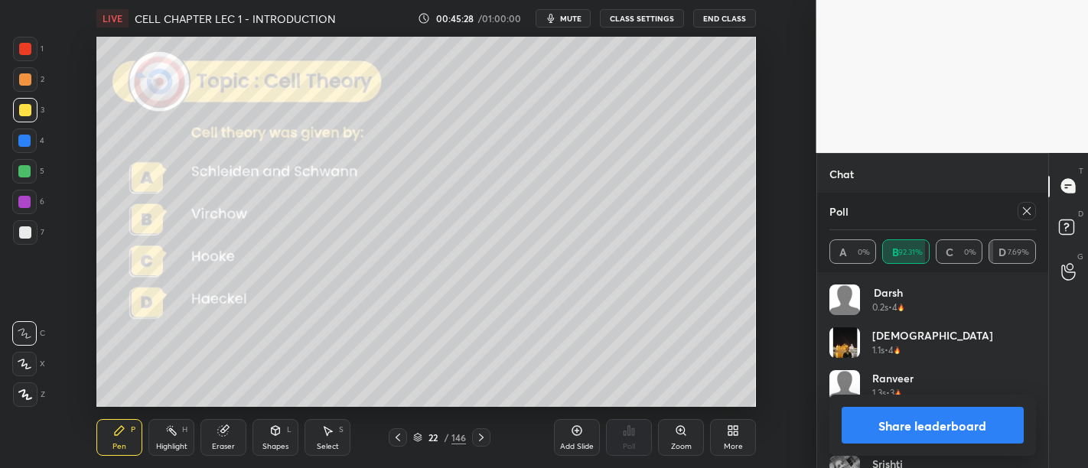
click at [886, 419] on button "Share leaderboard" at bounding box center [933, 425] width 183 height 37
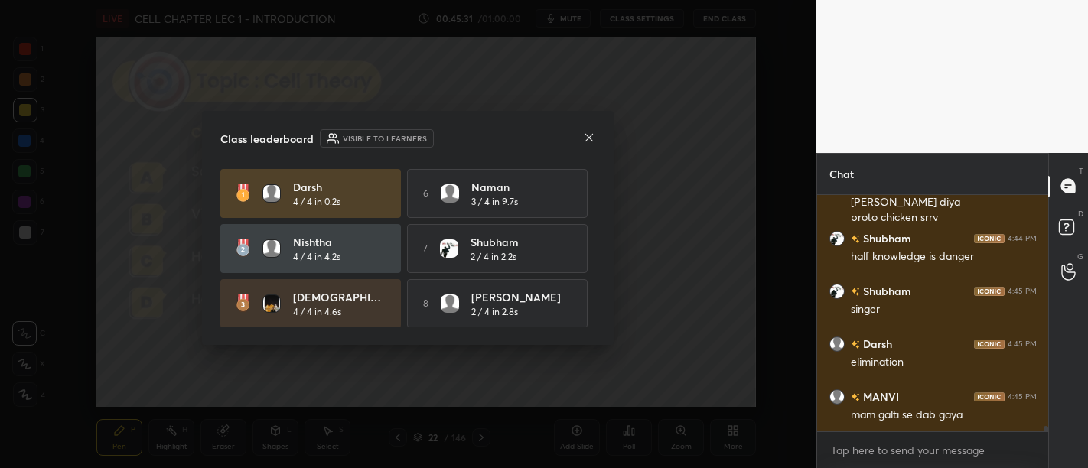
click at [594, 132] on icon at bounding box center [589, 138] width 12 height 12
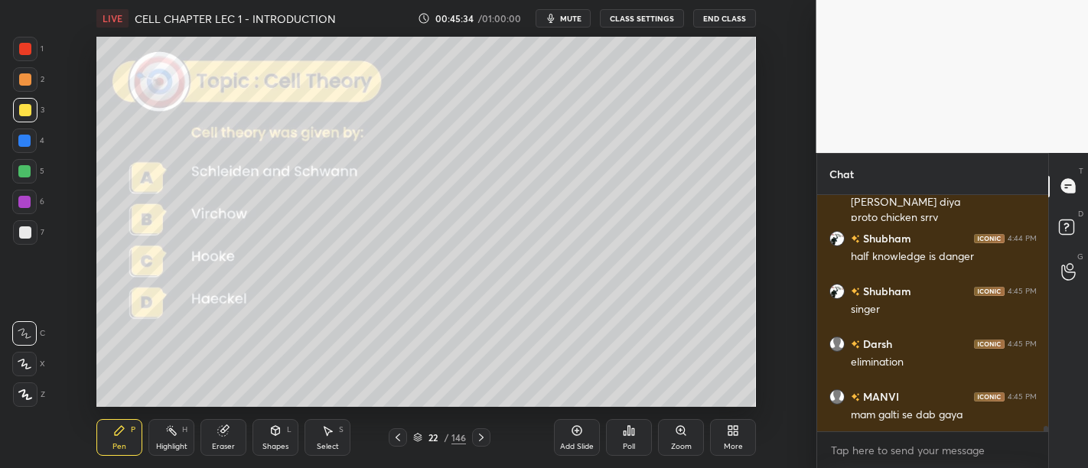
click at [629, 449] on div "Poll" at bounding box center [629, 447] width 12 height 8
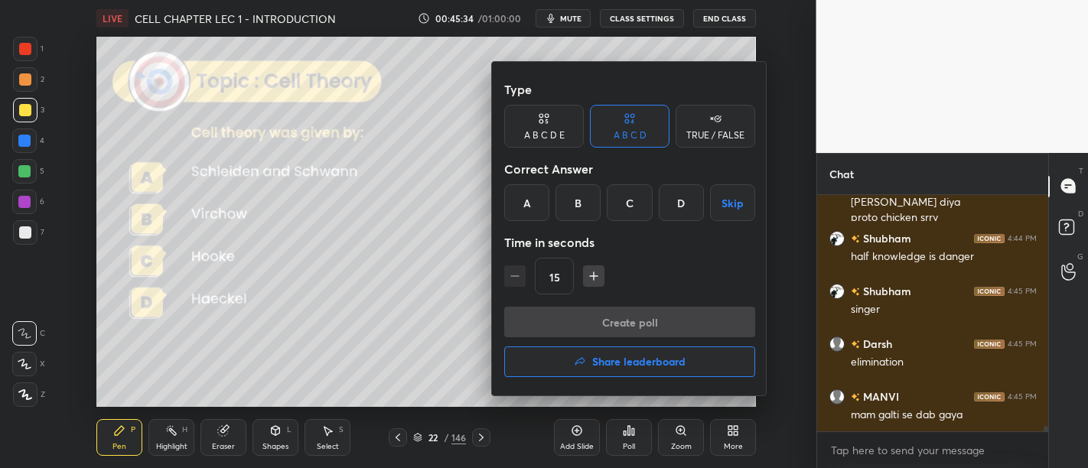
click at [526, 216] on div "A" at bounding box center [526, 202] width 45 height 37
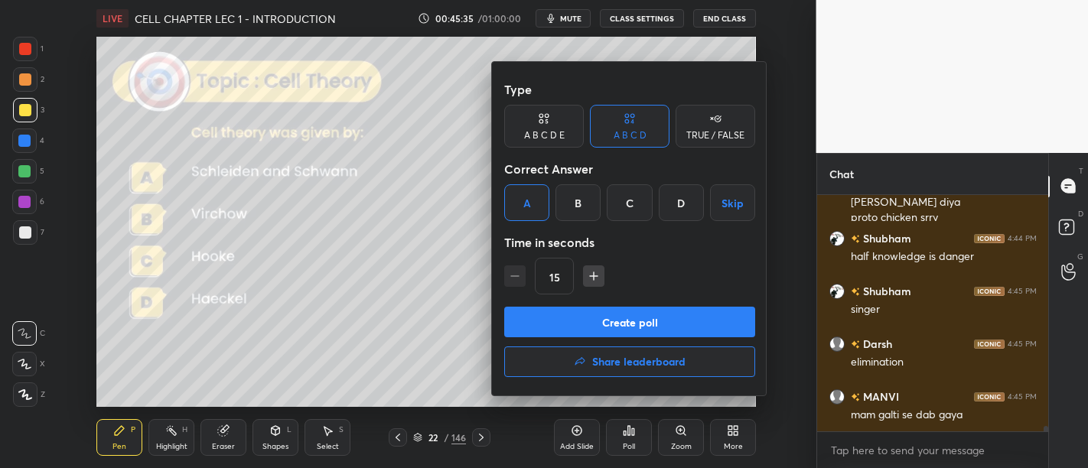
click at [686, 315] on button "Create poll" at bounding box center [629, 322] width 251 height 31
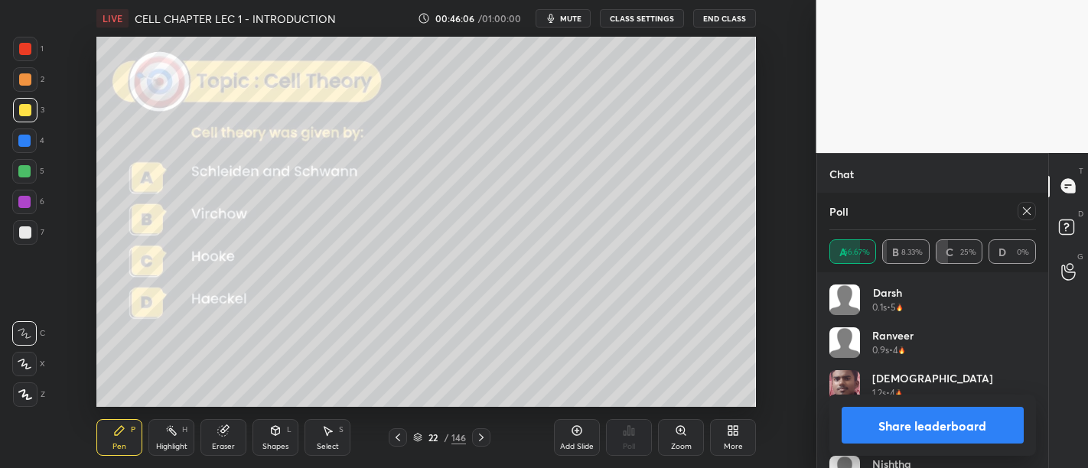
click at [937, 416] on button "Share leaderboard" at bounding box center [933, 425] width 183 height 37
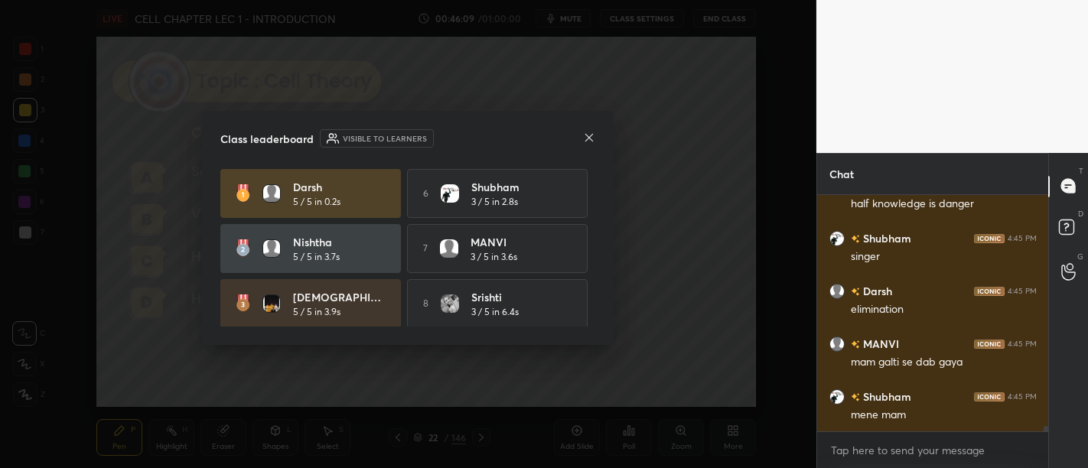
click at [582, 134] on div "Class leaderboard Visible to learners" at bounding box center [407, 138] width 375 height 18
click at [591, 136] on icon at bounding box center [589, 138] width 12 height 12
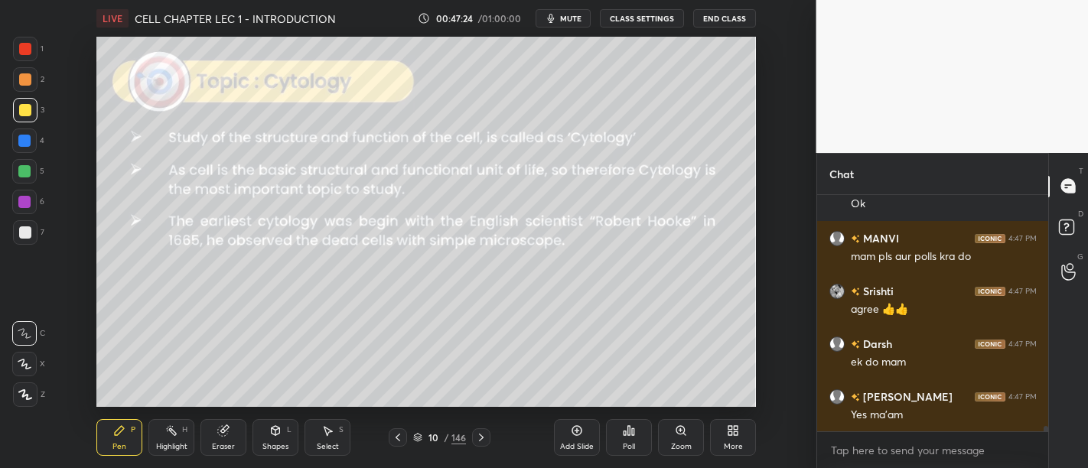
scroll to position [10519, 0]
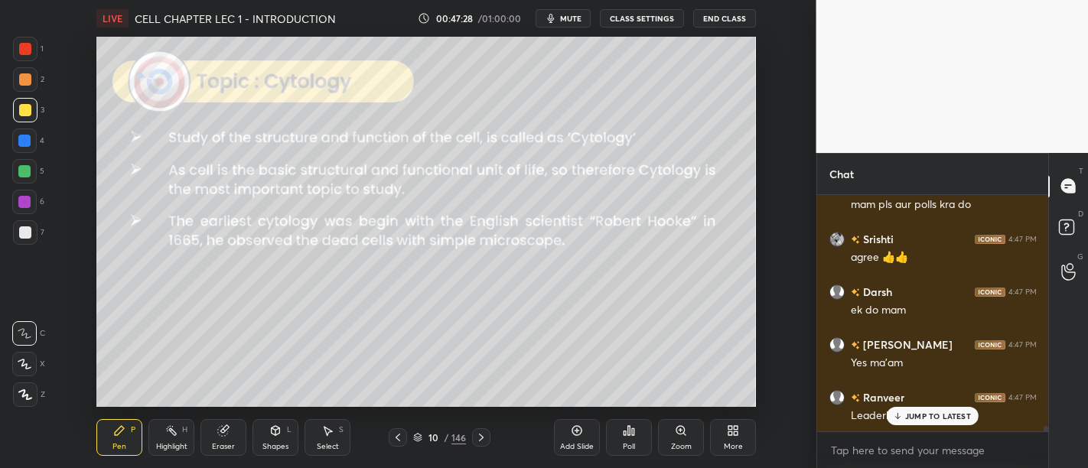
click at [736, 435] on icon at bounding box center [736, 434] width 4 height 4
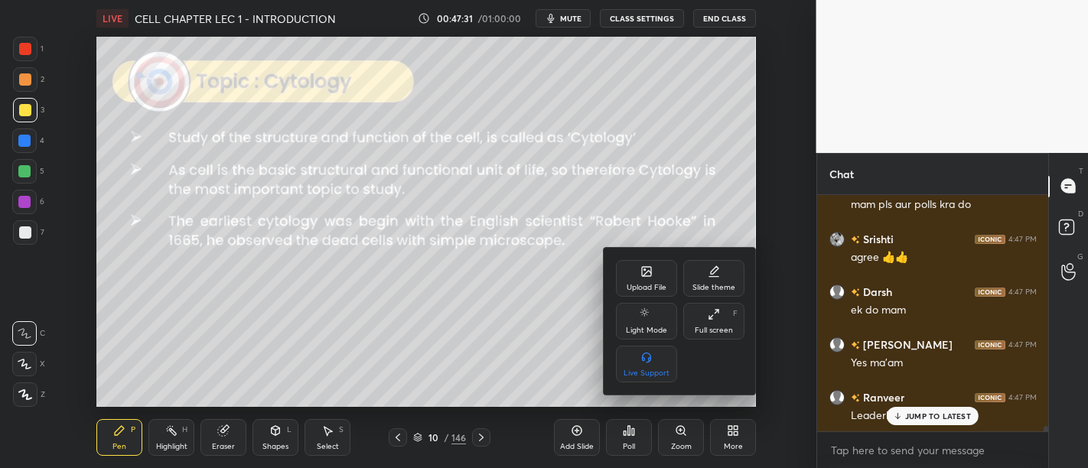
click at [628, 445] on div at bounding box center [544, 234] width 1088 height 468
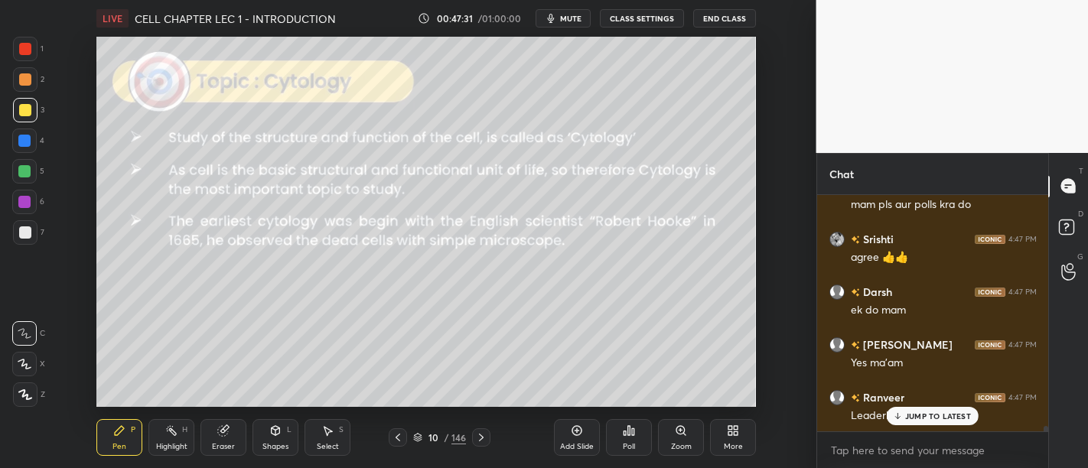
click at [630, 438] on div "Poll" at bounding box center [629, 437] width 46 height 37
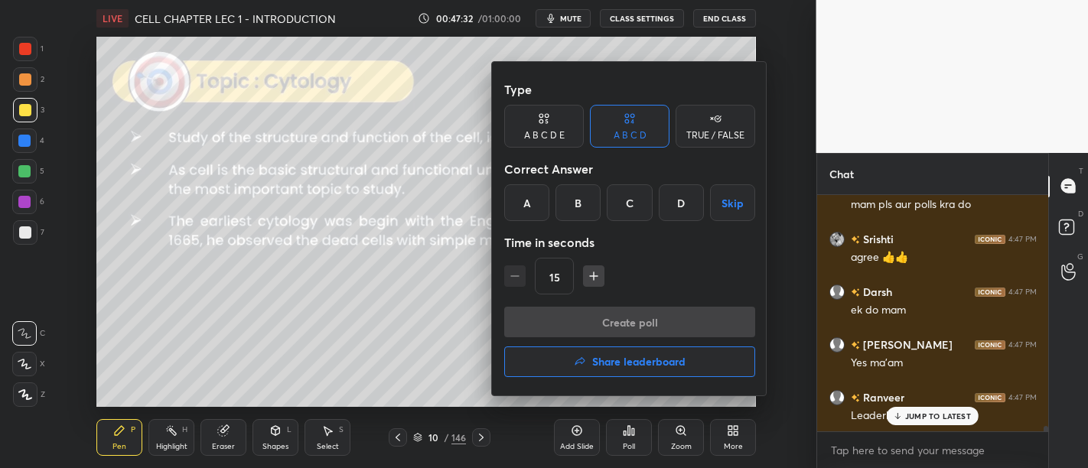
click at [653, 357] on h4 "Share leaderboard" at bounding box center [638, 362] width 93 height 11
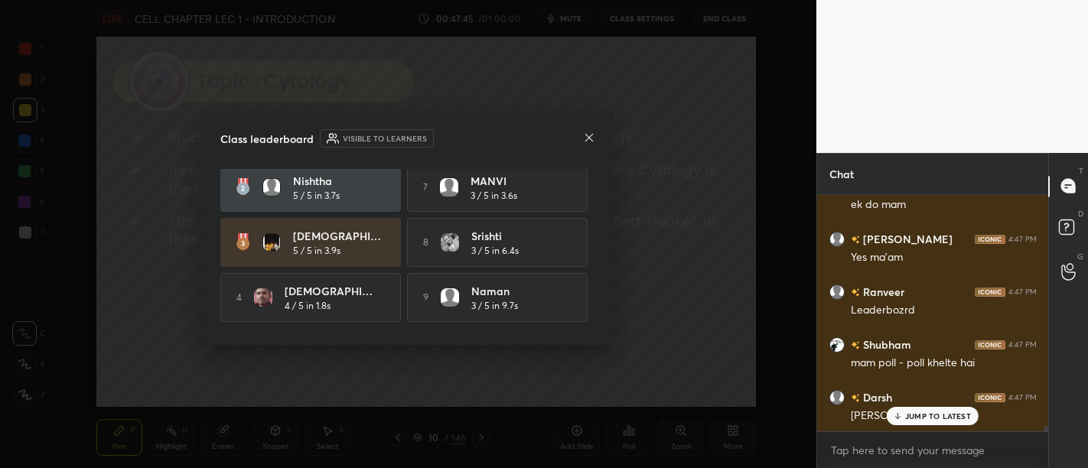
scroll to position [116, 0]
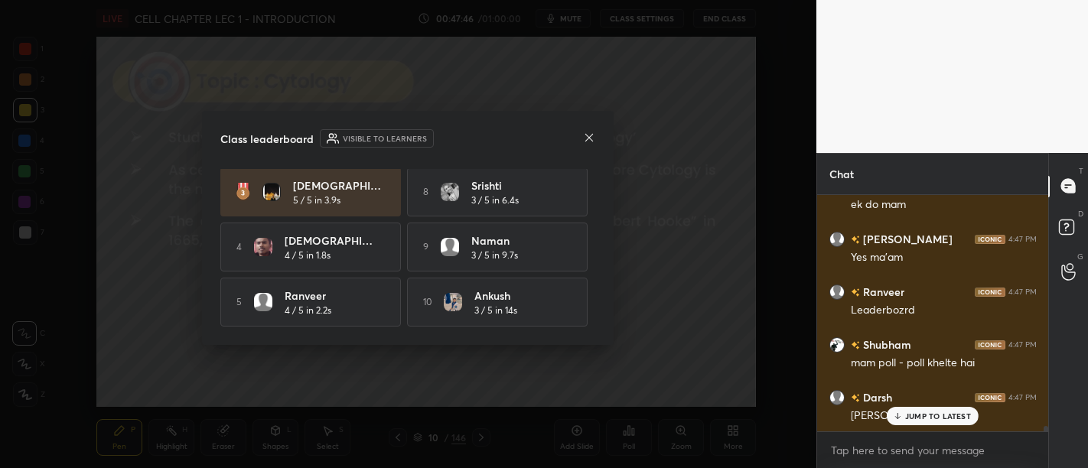
click at [585, 137] on icon at bounding box center [589, 138] width 12 height 12
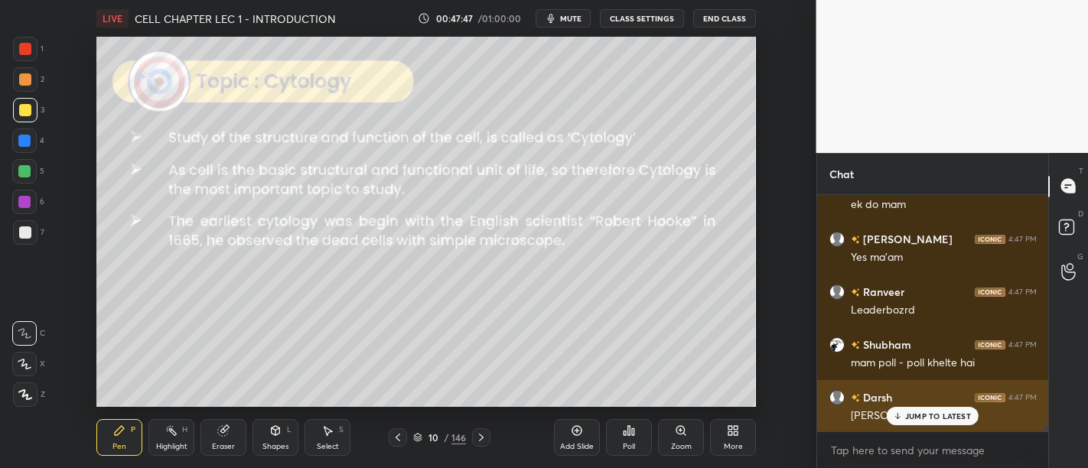
click at [965, 419] on p "JUMP TO LATEST" at bounding box center [938, 416] width 66 height 9
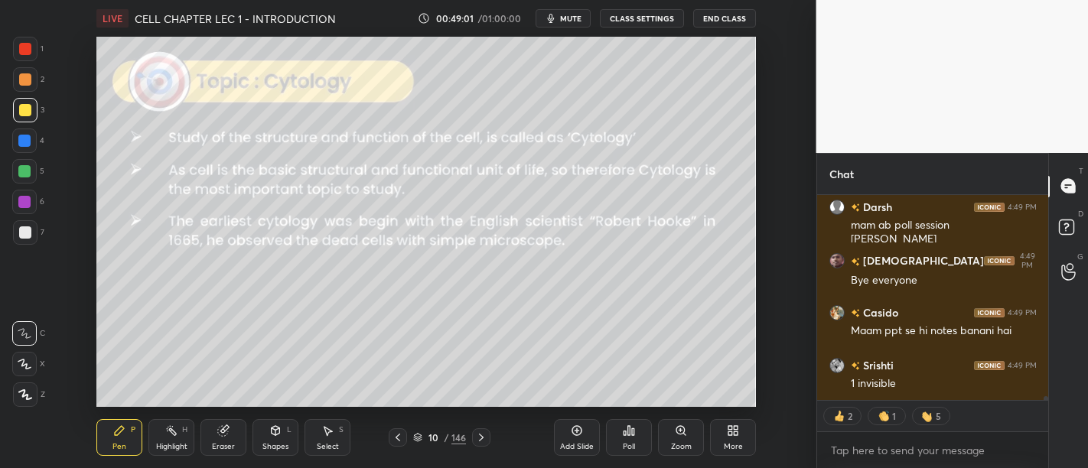
scroll to position [11356, 0]
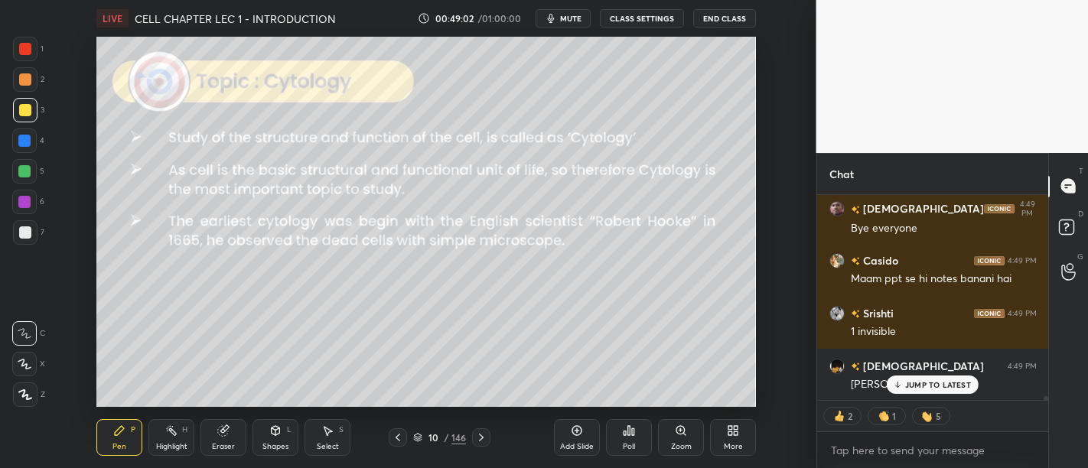
type textarea "x"
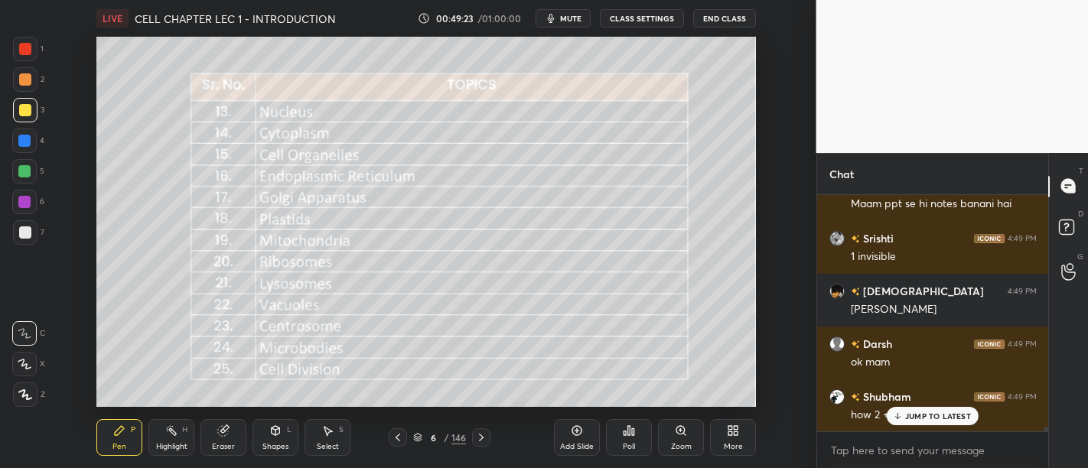
scroll to position [11483, 0]
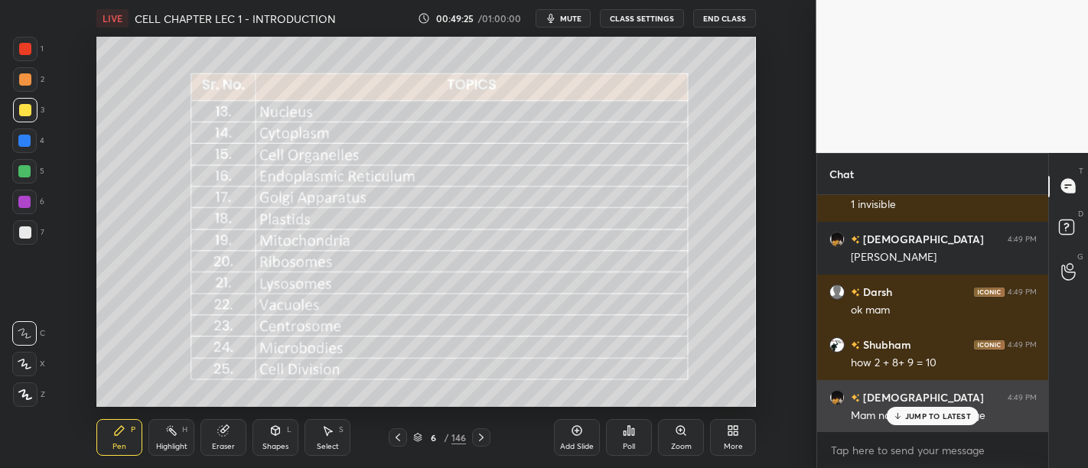
click at [944, 412] on p "JUMP TO LATEST" at bounding box center [938, 416] width 66 height 9
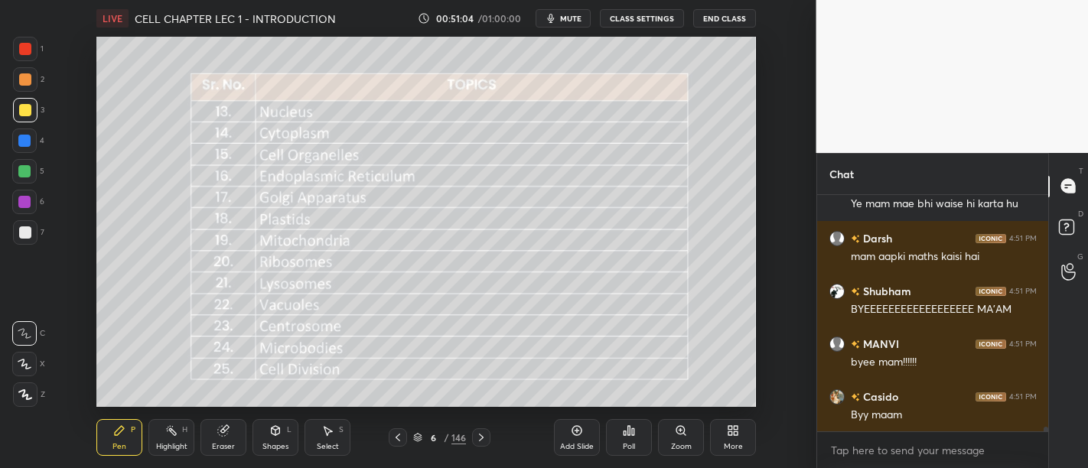
scroll to position [12197, 0]
